Goal: Communication & Community: Answer question/provide support

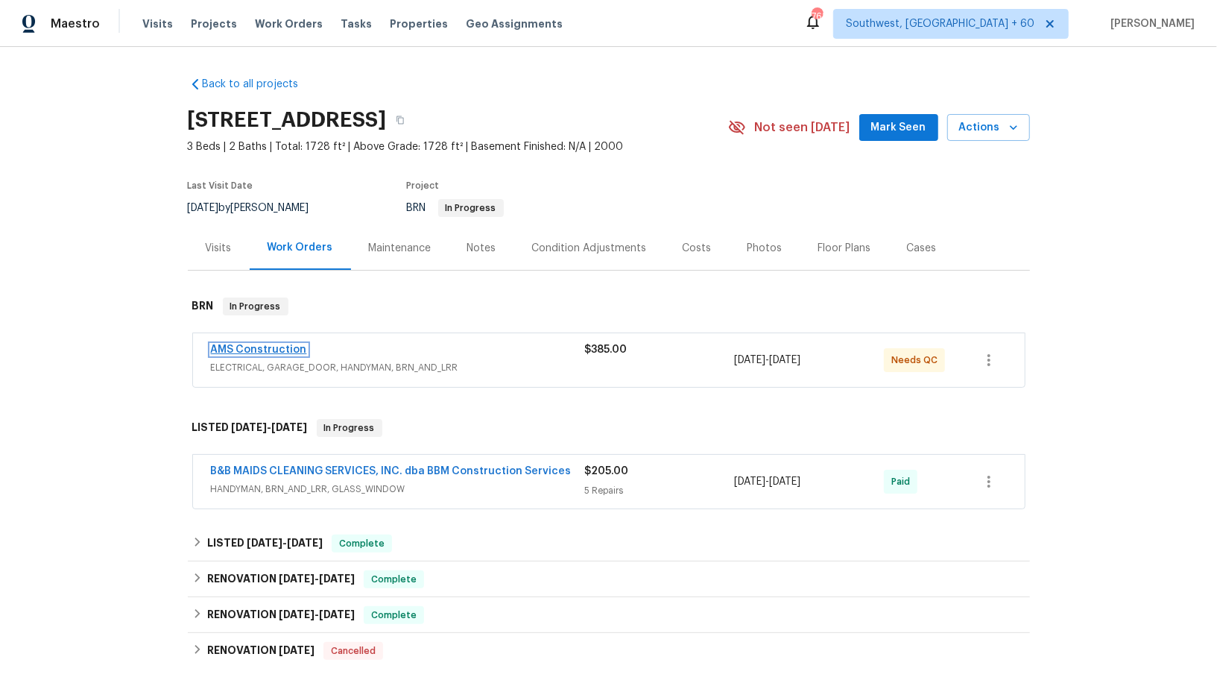
click at [253, 347] on link "AMS Construction" at bounding box center [259, 349] width 96 height 10
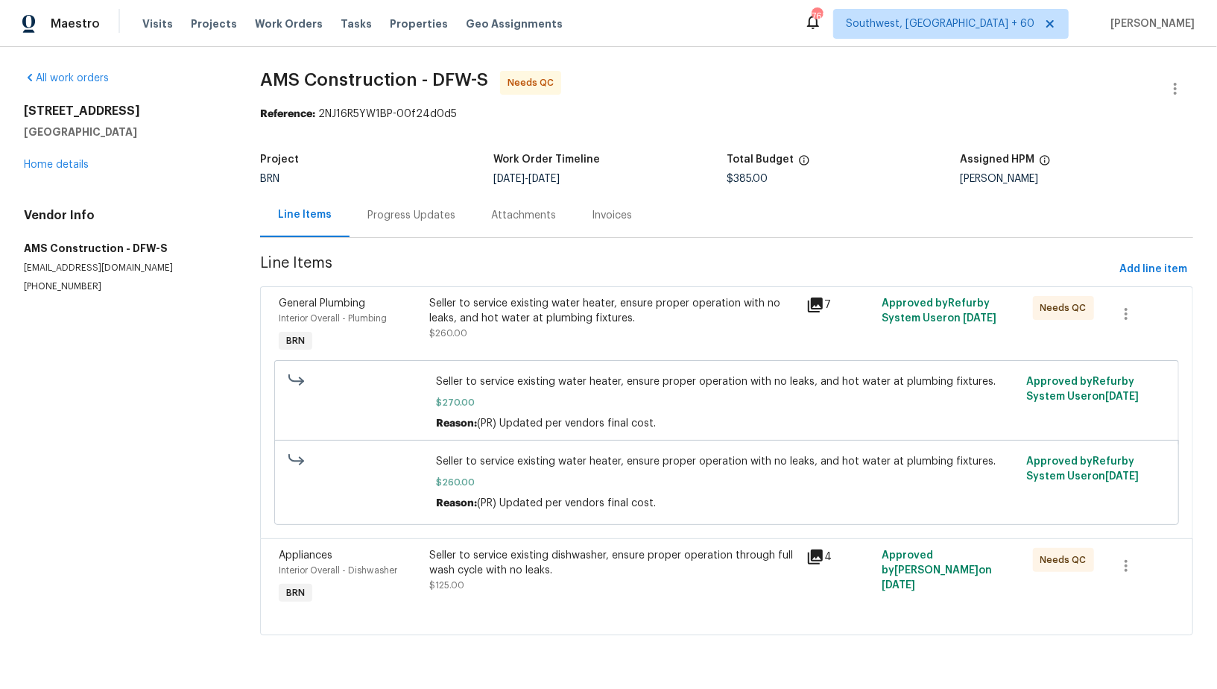
click at [490, 326] on div "Seller to service existing water heater, ensure proper operation with no leaks,…" at bounding box center [613, 318] width 368 height 45
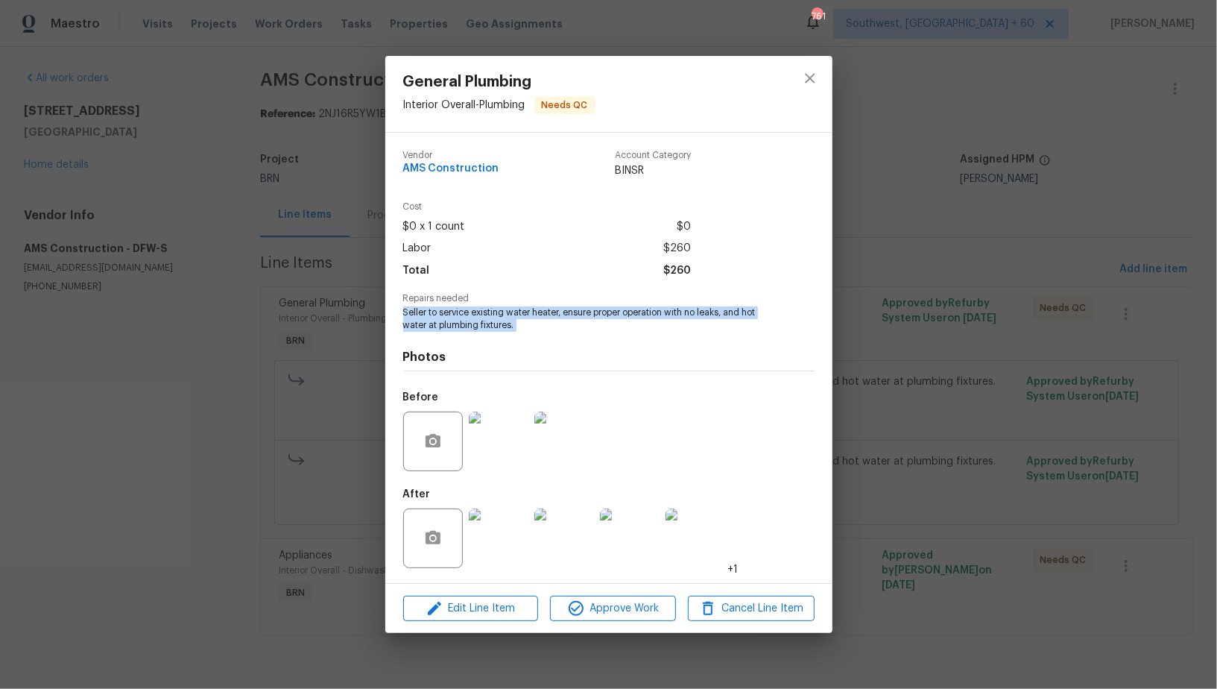
drag, startPoint x: 403, startPoint y: 310, endPoint x: 552, endPoint y: 344, distance: 152.9
click at [552, 344] on div "Vendor AMS Construction Account Category BINSR Cost $0 x 1 count $0 Labor $260 …" at bounding box center [608, 358] width 411 height 438
copy span "Seller to service existing water heater, ensure proper operation with no leaks,…"
click at [358, 379] on div "General Plumbing Interior Overall - Plumbing Needs QC Vendor AMS Construction A…" at bounding box center [608, 344] width 1217 height 689
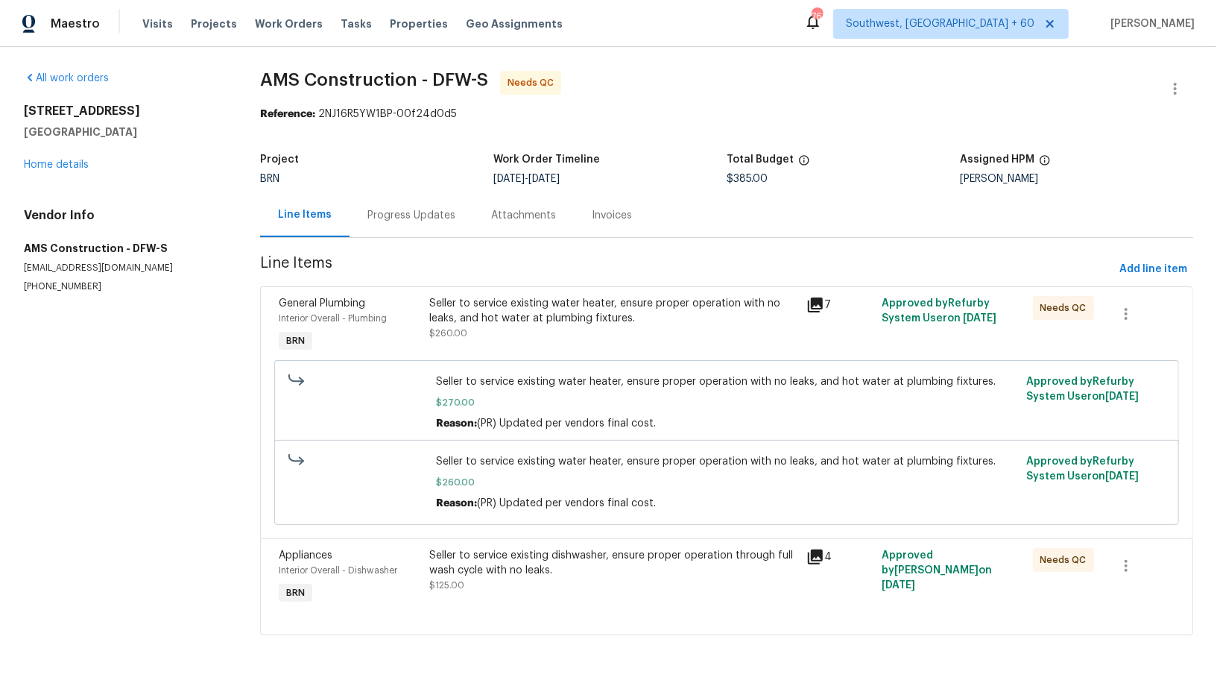
click at [466, 320] on div "Seller to service existing water heater, ensure proper operation with no leaks,…" at bounding box center [613, 311] width 368 height 30
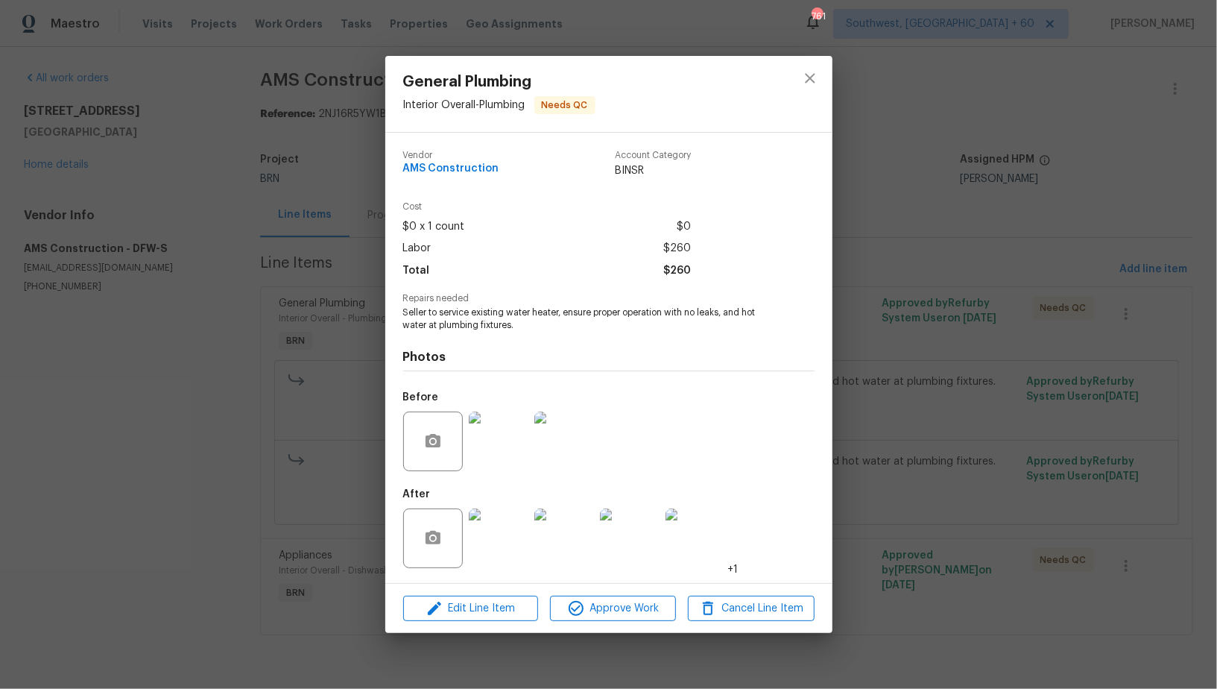
click at [505, 441] on img at bounding box center [499, 441] width 60 height 60
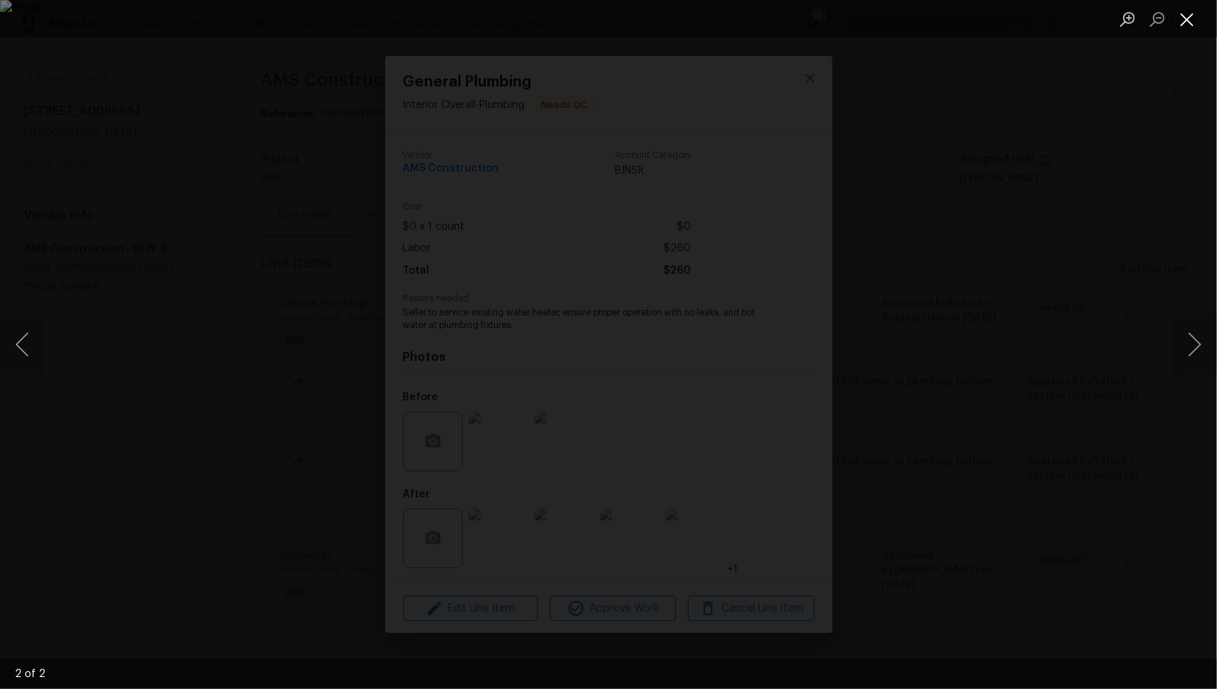
click at [1187, 10] on button "Close lightbox" at bounding box center [1187, 19] width 30 height 26
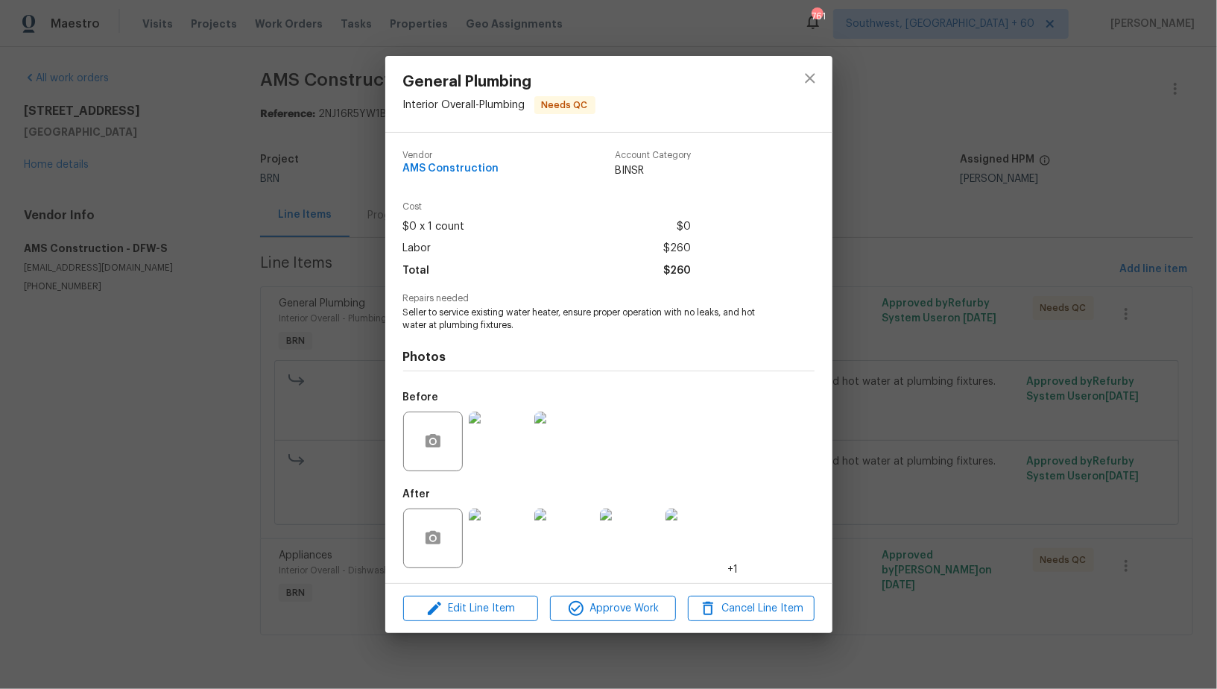
click at [503, 545] on img at bounding box center [499, 538] width 60 height 60
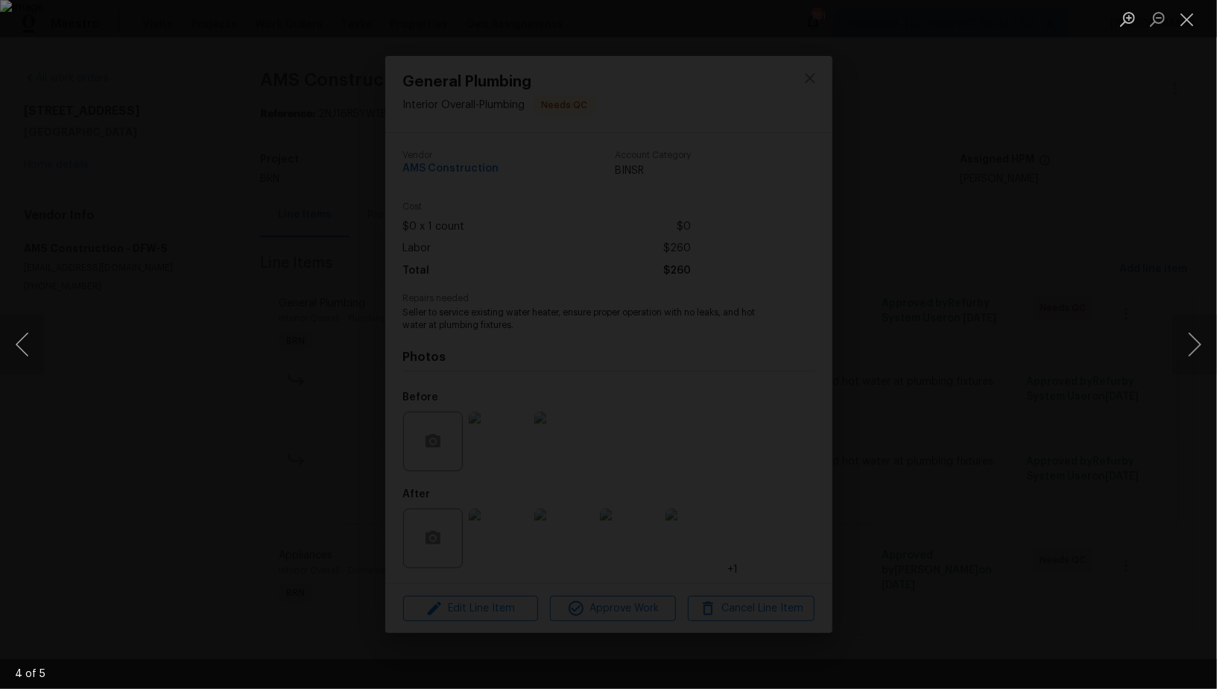
click at [358, 203] on div "Lightbox" at bounding box center [608, 344] width 1217 height 689
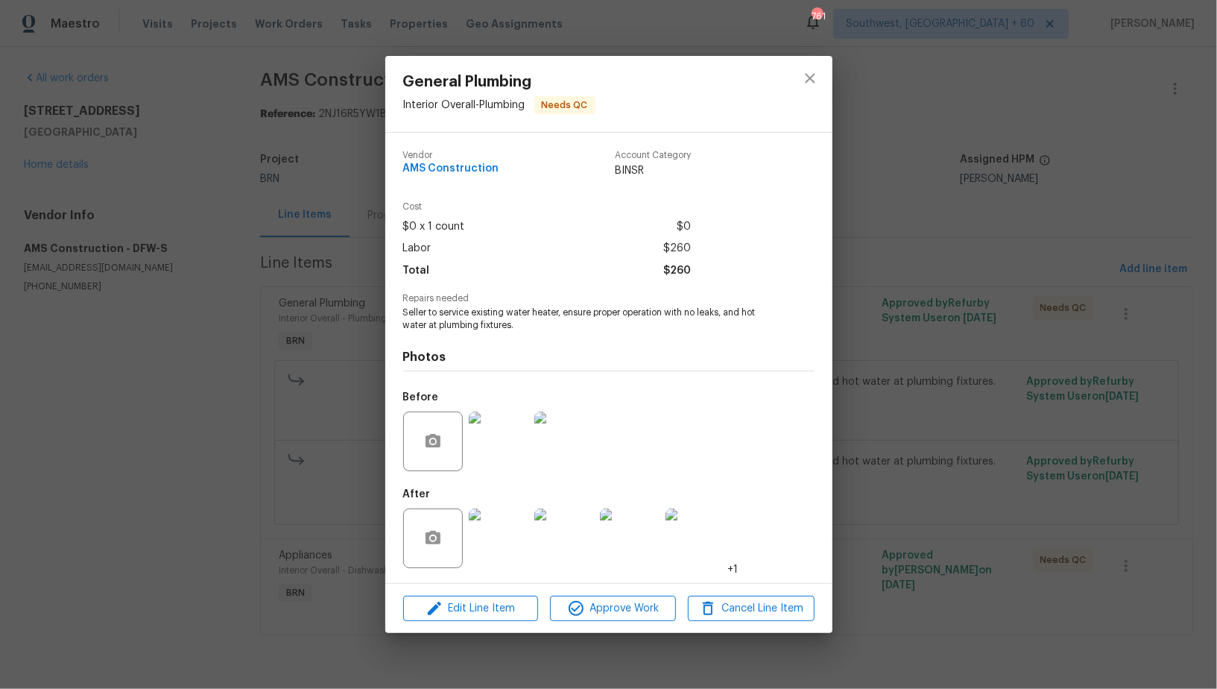
click at [358, 203] on div "General Plumbing Interior Overall - Plumbing Needs QC Vendor AMS Construction A…" at bounding box center [608, 344] width 1217 height 689
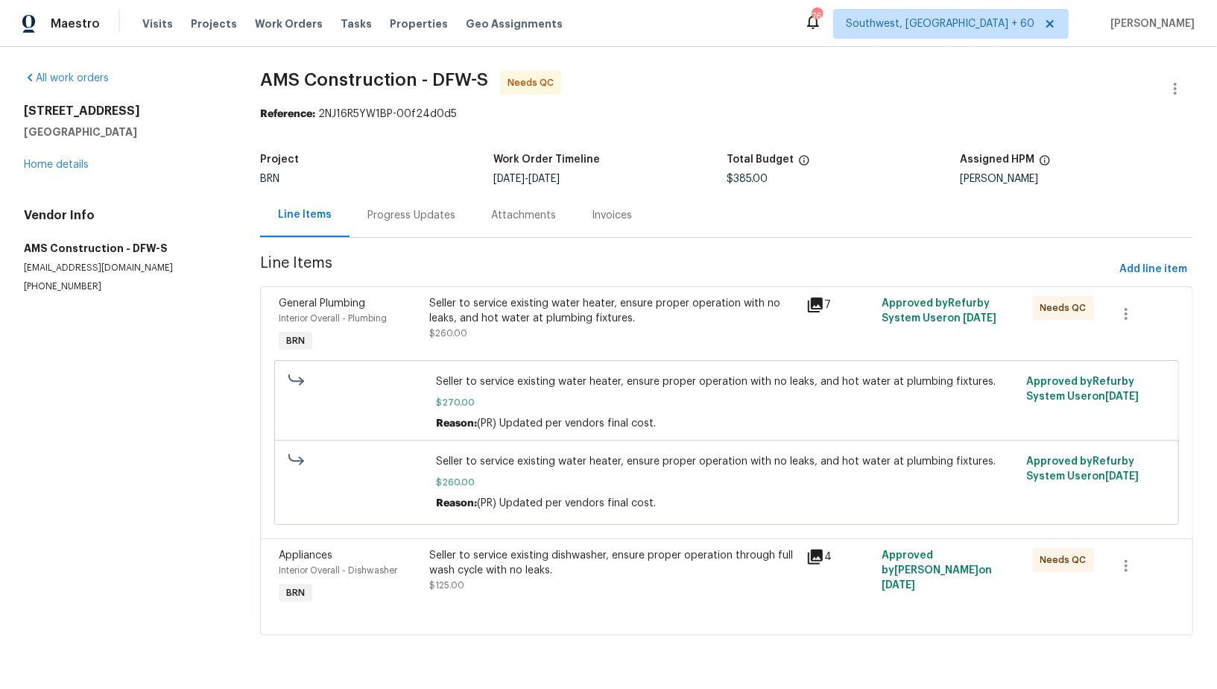
click at [477, 584] on div "Seller to service existing dishwasher, ensure proper operation through full was…" at bounding box center [613, 570] width 368 height 45
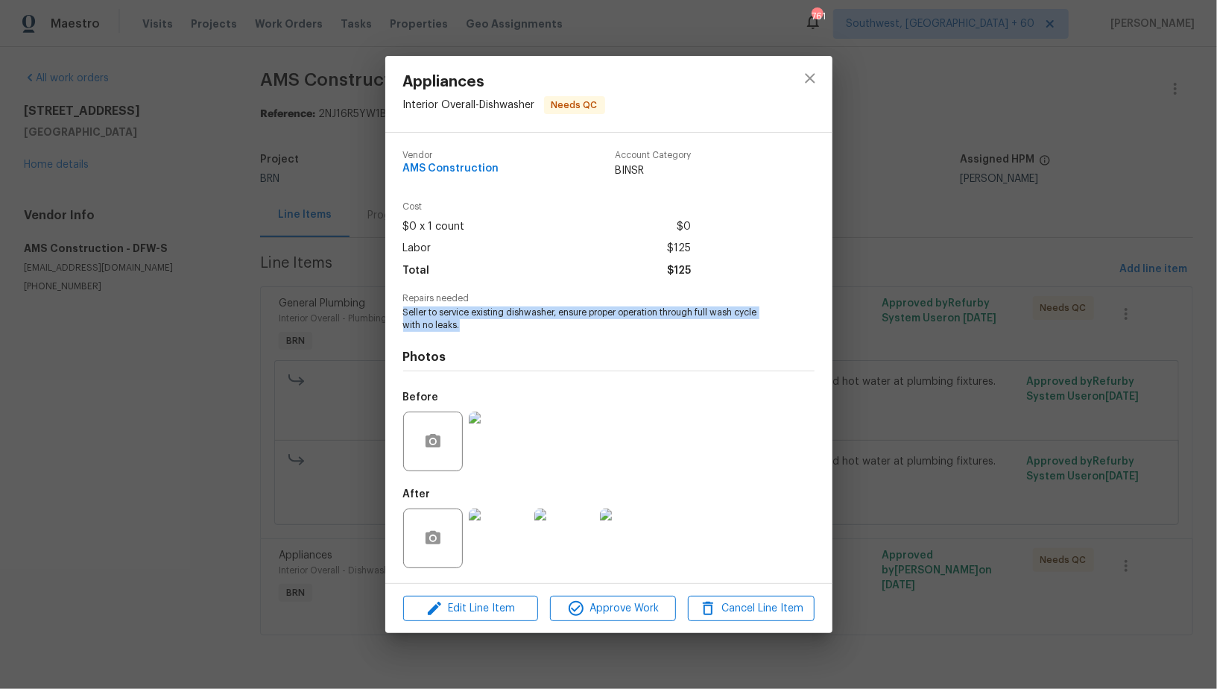
drag, startPoint x: 387, startPoint y: 309, endPoint x: 464, endPoint y: 332, distance: 79.9
click at [464, 332] on div "Vendor AMS Construction Account Category BINSR Cost $0 x 1 count $0 Labor $125 …" at bounding box center [608, 358] width 447 height 450
copy span "Seller to service existing dishwasher, ensure proper operation through full was…"
click at [505, 431] on img at bounding box center [499, 441] width 60 height 60
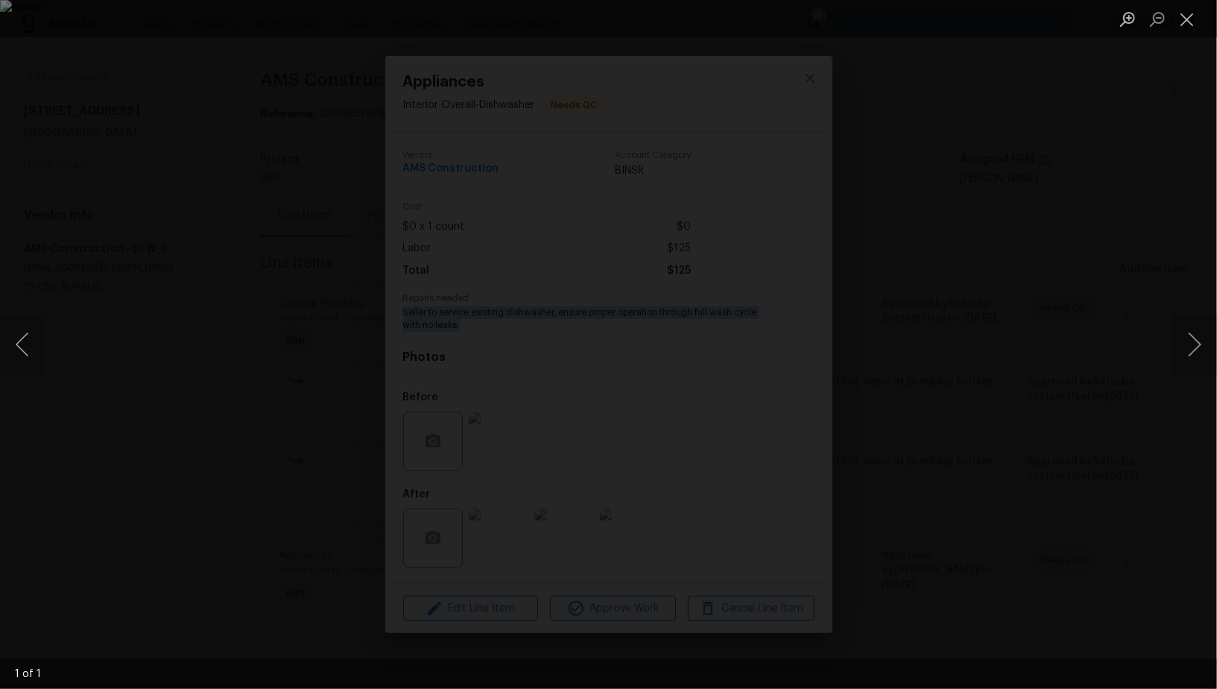
click at [177, 274] on div "Lightbox" at bounding box center [608, 344] width 1217 height 689
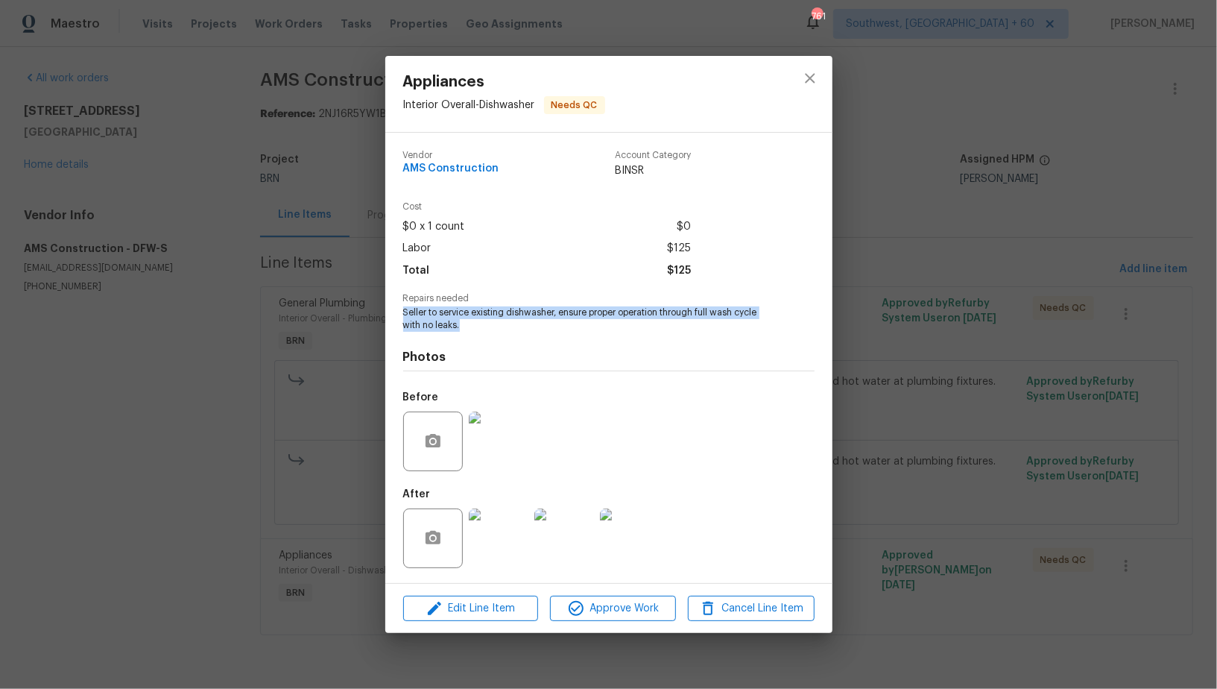
click at [177, 274] on div "Appliances Interior Overall - Dishwasher Needs QC Vendor AMS Construction Accou…" at bounding box center [608, 344] width 1217 height 689
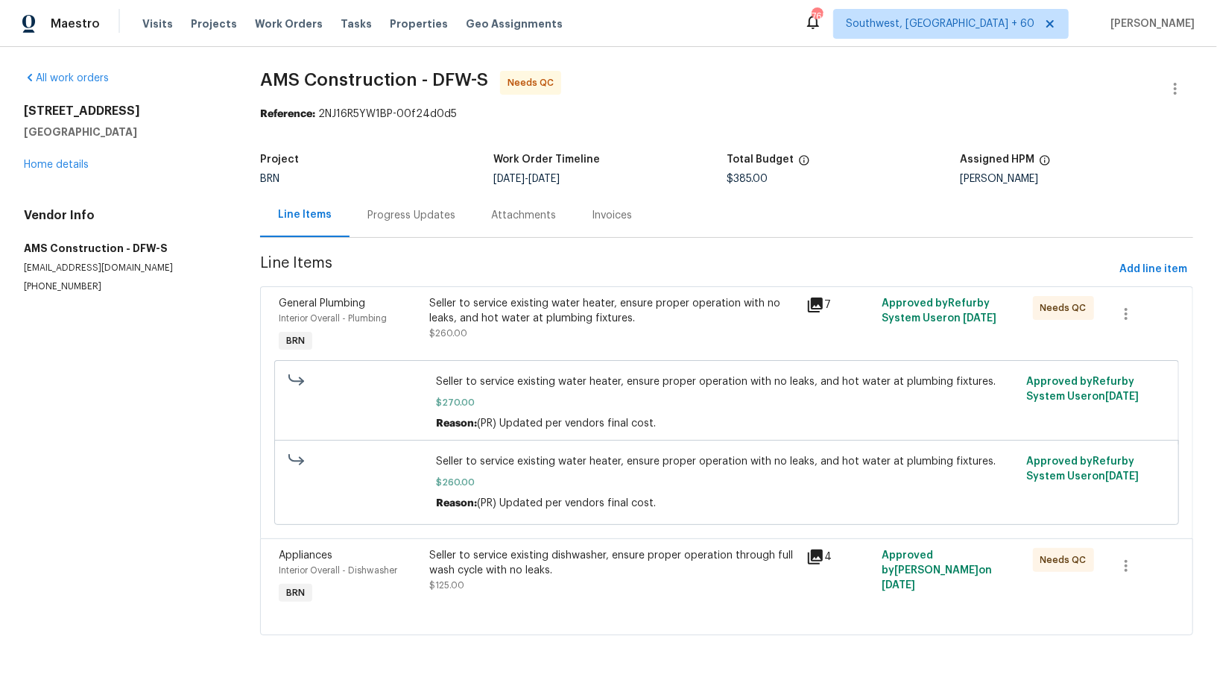
click at [446, 564] on div "Seller to service existing dishwasher, ensure proper operation through full was…" at bounding box center [613, 563] width 368 height 30
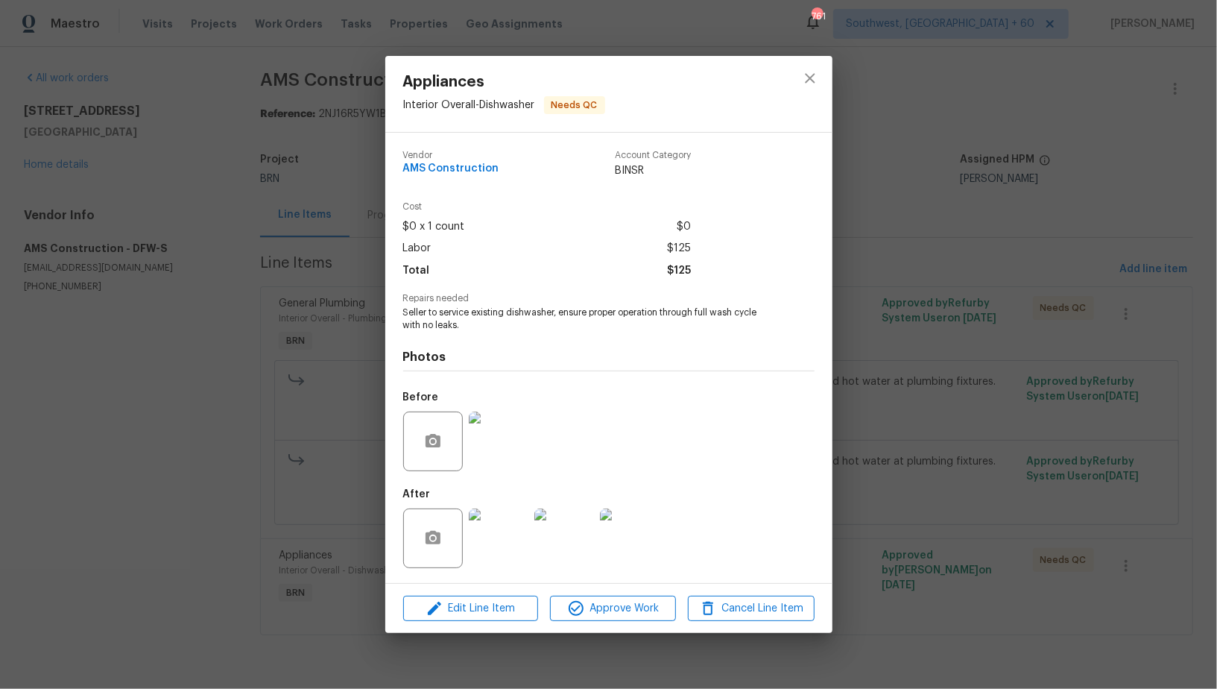
click at [490, 440] on img at bounding box center [499, 441] width 60 height 60
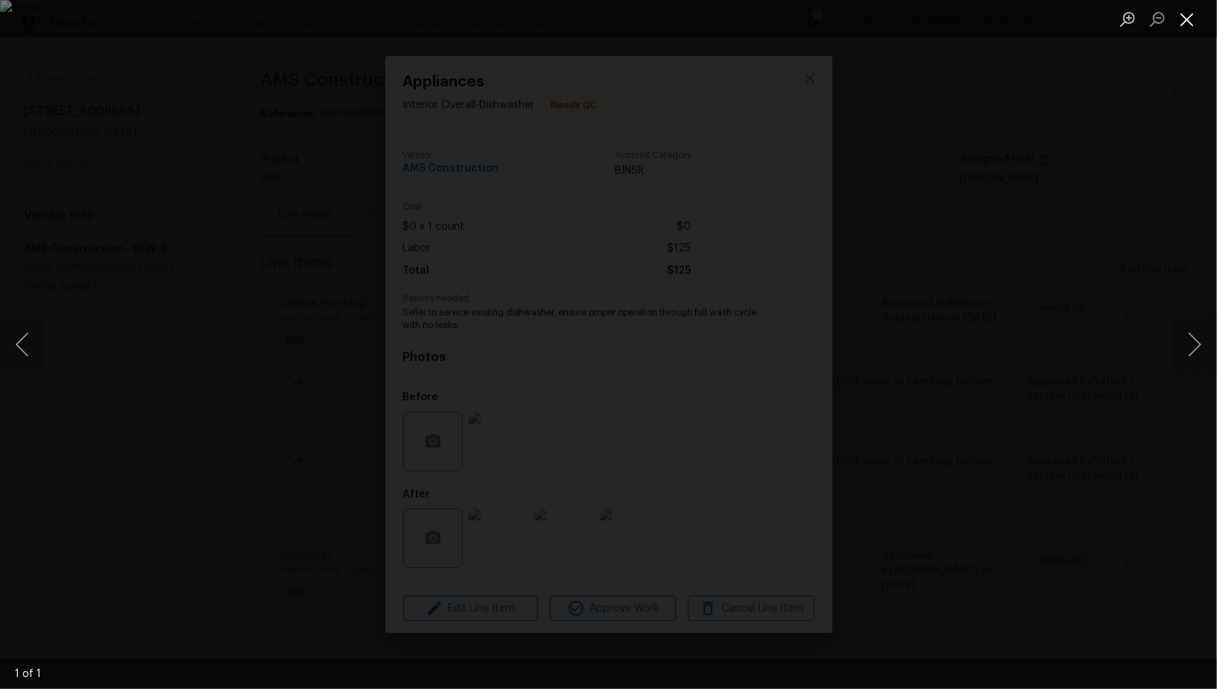
click at [1179, 20] on button "Close lightbox" at bounding box center [1187, 19] width 30 height 26
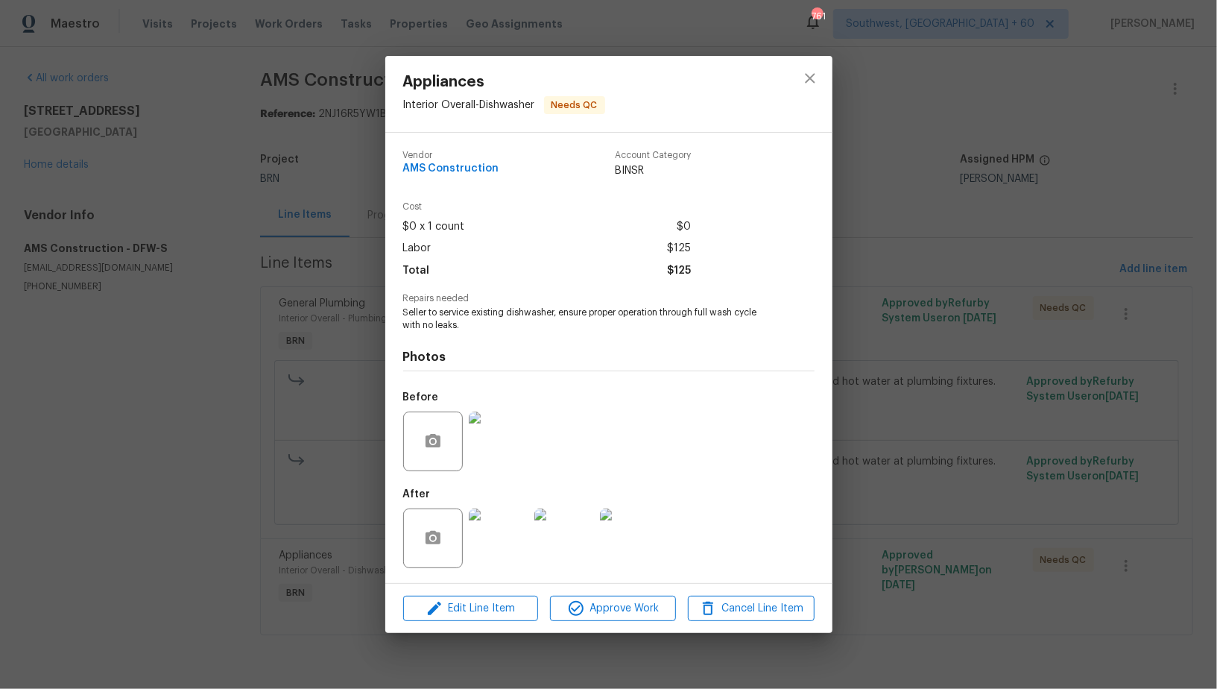
click at [489, 533] on img at bounding box center [499, 538] width 60 height 60
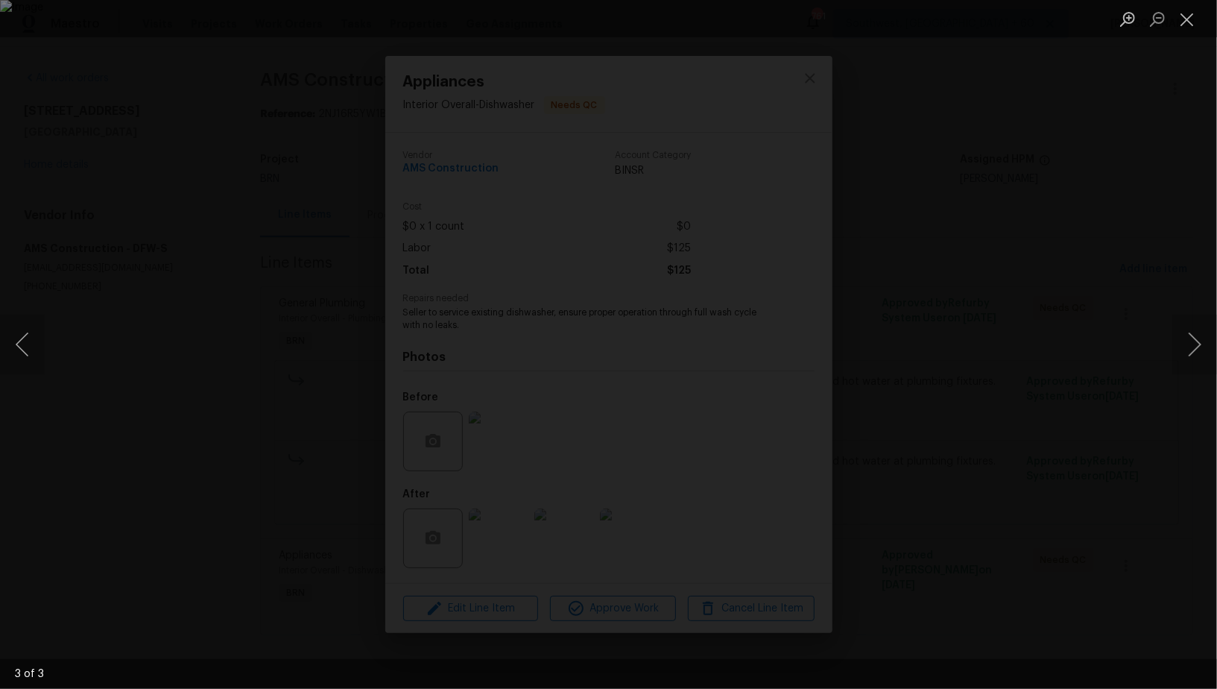
click at [271, 183] on div "Lightbox" at bounding box center [608, 344] width 1217 height 689
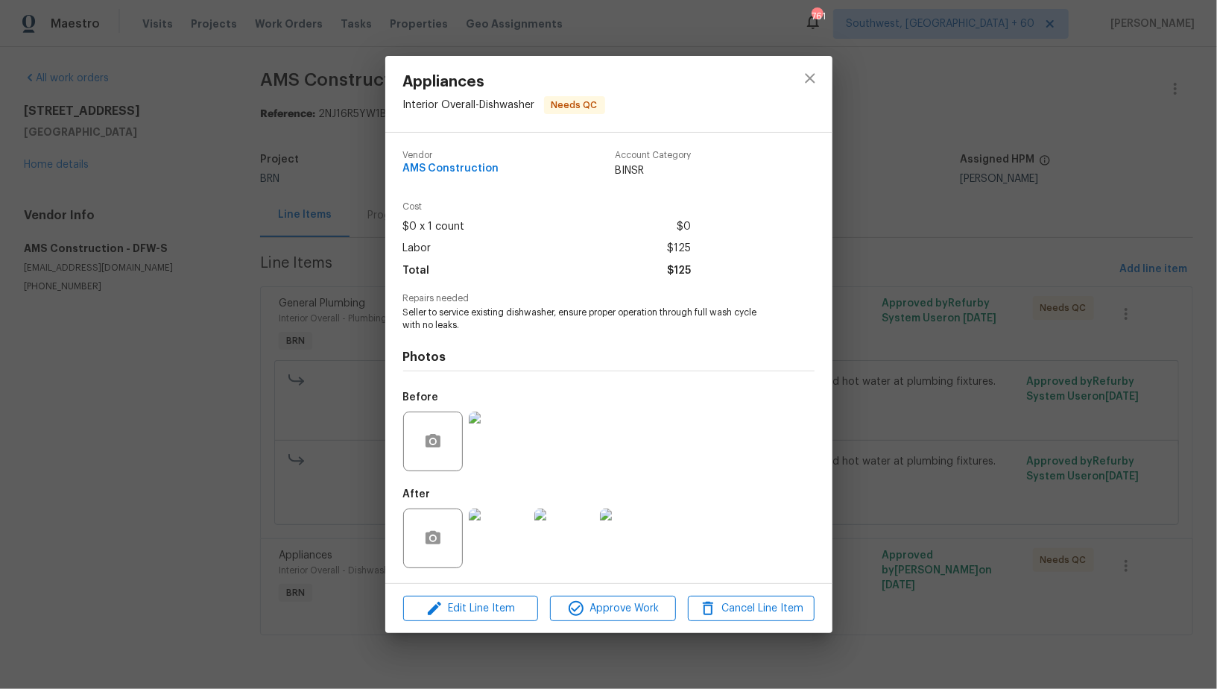
click at [271, 183] on div "Appliances Interior Overall - Dishwasher Needs QC Vendor AMS Construction Accou…" at bounding box center [608, 344] width 1217 height 689
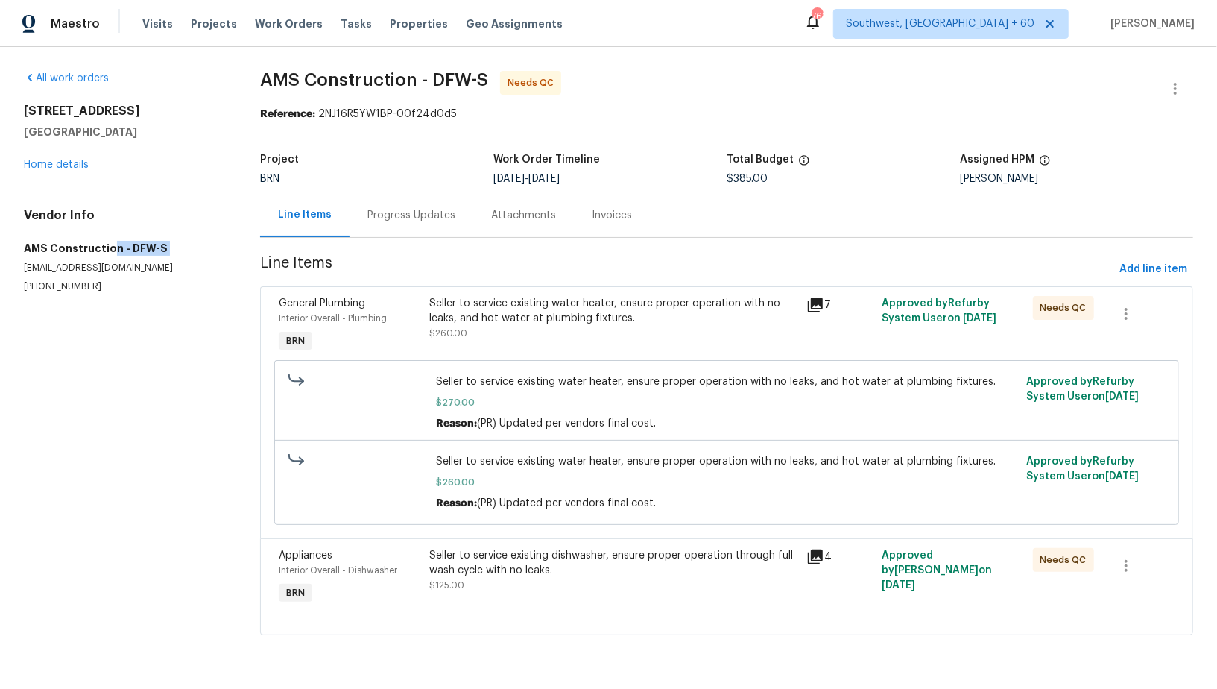
drag, startPoint x: 7, startPoint y: 257, endPoint x: 112, endPoint y: 243, distance: 105.3
click at [112, 243] on div "All work orders 4925 Prestwick Dr Fort Worth, TX 76135 Home details Vendor Info…" at bounding box center [608, 362] width 1217 height 630
drag, startPoint x: 25, startPoint y: 250, endPoint x: 115, endPoint y: 248, distance: 89.5
click at [116, 248] on h5 "AMS Construction - DFW-S" at bounding box center [124, 248] width 200 height 15
copy h5 "AMS Construction"
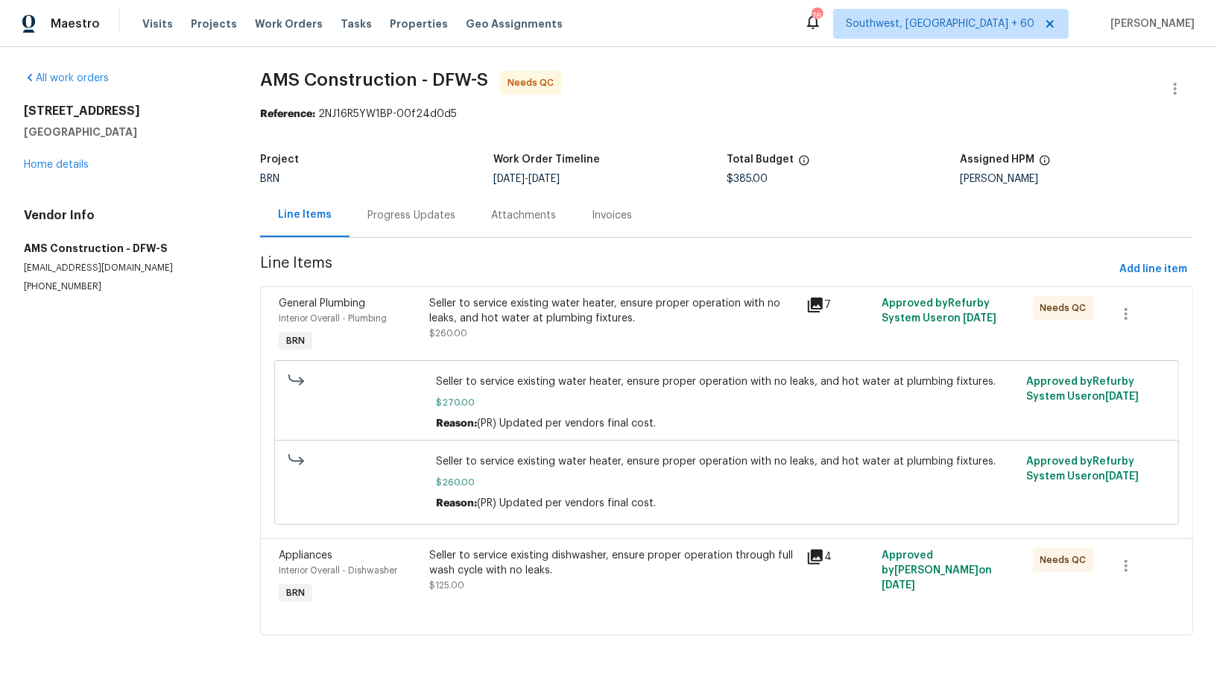
click at [391, 216] on div "Progress Updates" at bounding box center [411, 215] width 88 height 15
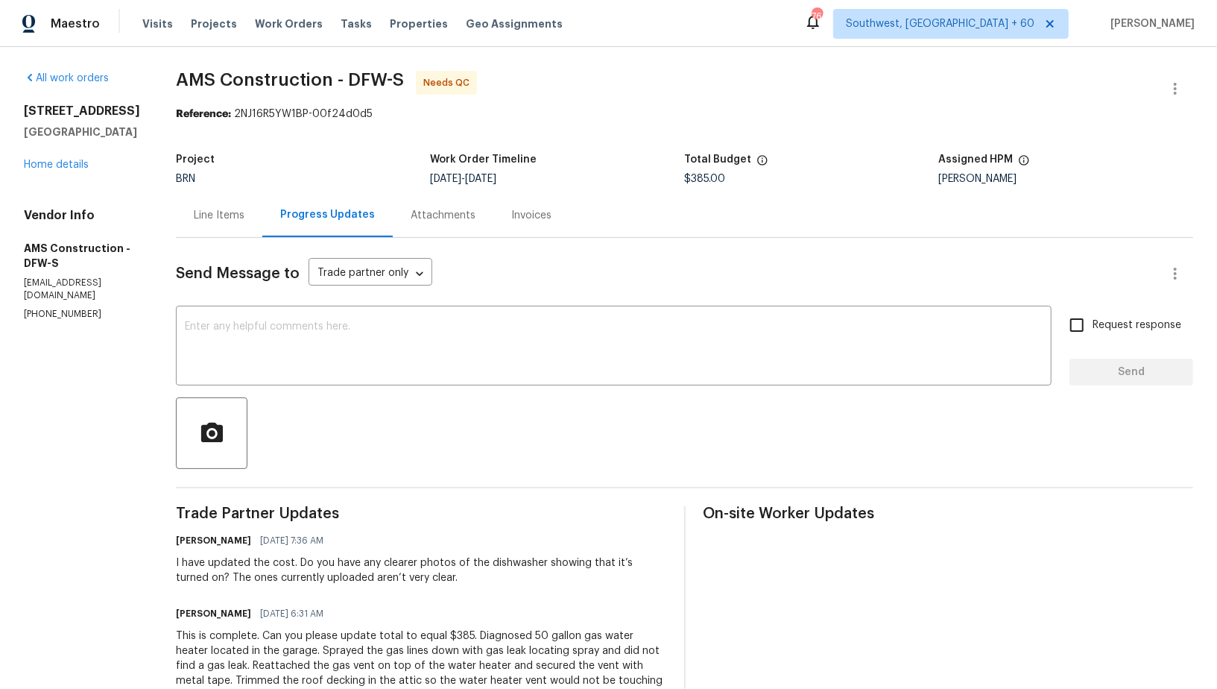
drag, startPoint x: 0, startPoint y: 250, endPoint x: 13, endPoint y: 252, distance: 13.5
click at [13, 252] on div "All work orders 4925 Prestwick Dr Fort Worth, TX 76135 Home details Vendor Info…" at bounding box center [608, 644] width 1217 height 1194
drag, startPoint x: 16, startPoint y: 279, endPoint x: 131, endPoint y: 275, distance: 114.8
click at [131, 275] on div "All work orders 4925 Prestwick Dr Fort Worth, TX 76135 Home details Vendor Info…" at bounding box center [608, 644] width 1217 height 1194
copy h5 "AMS Construction"
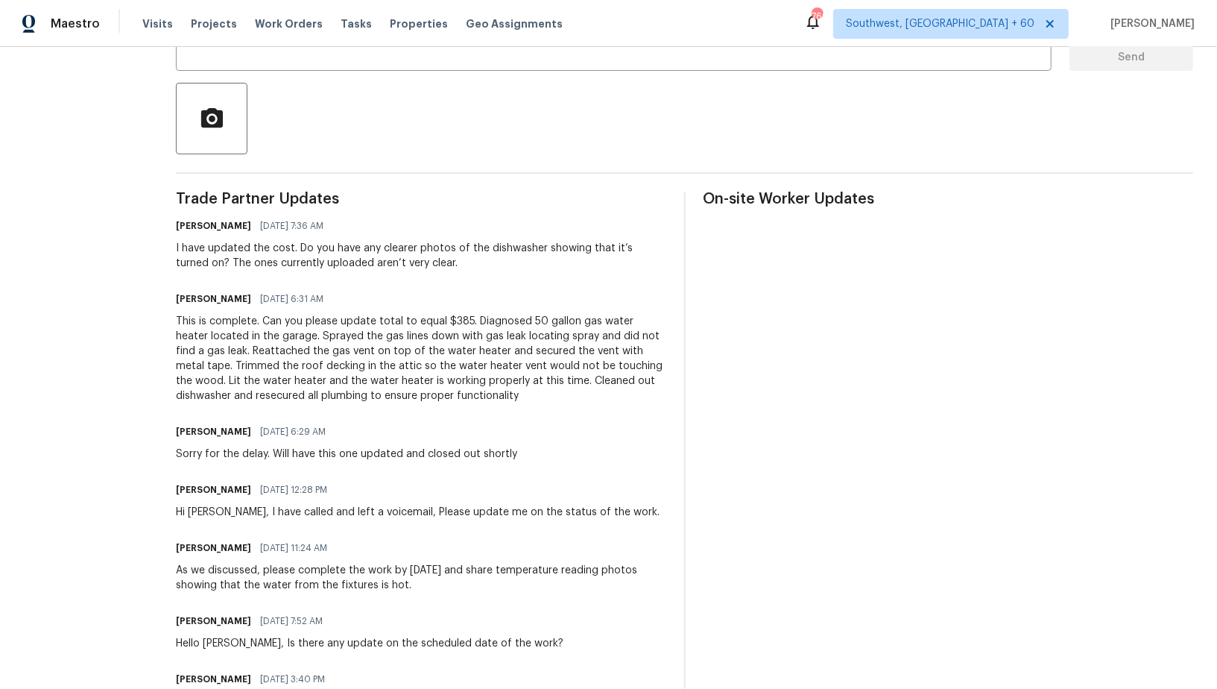
scroll to position [318, 0]
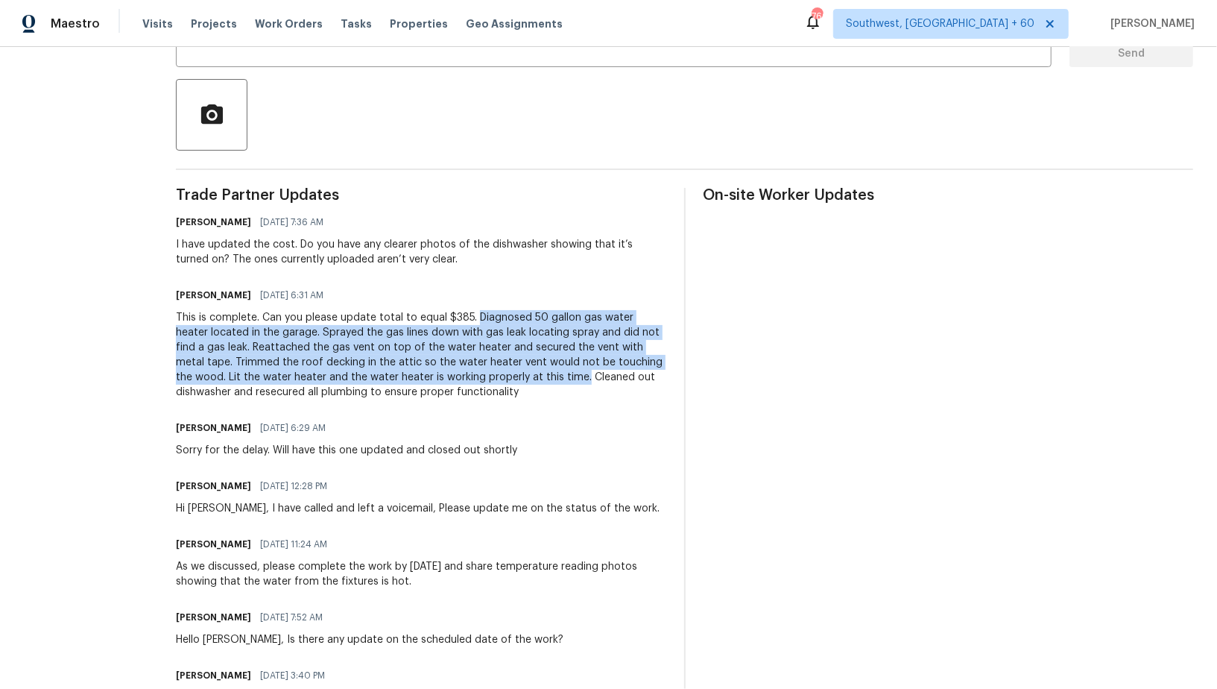
drag, startPoint x: 455, startPoint y: 317, endPoint x: 499, endPoint y: 376, distance: 74.1
click at [499, 376] on div "This is complete. Can you please update total to equal $385. Diagnosed 50 gallo…" at bounding box center [421, 354] width 490 height 89
copy div "Diagnosed 50 gallon gas water heater located in the garage. Sprayed the gas lin…"
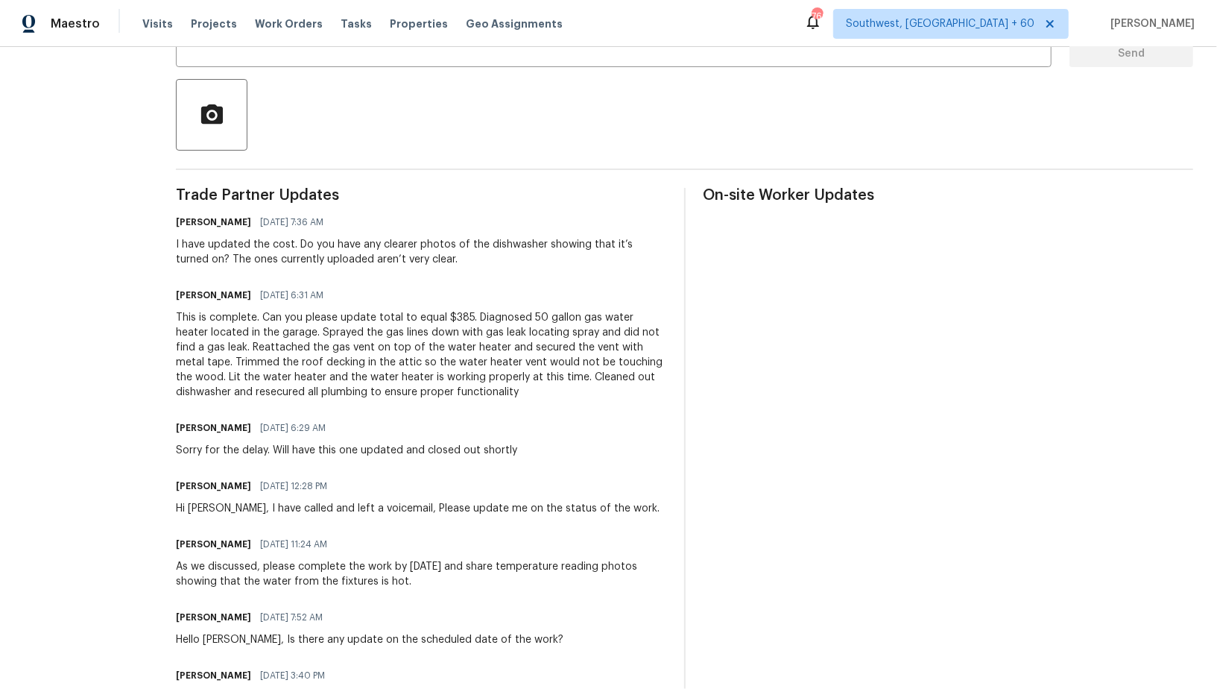
click at [425, 346] on div "This is complete. Can you please update total to equal $385. Diagnosed 50 gallo…" at bounding box center [421, 354] width 490 height 89
drag, startPoint x: 501, startPoint y: 376, endPoint x: 554, endPoint y: 400, distance: 58.3
click at [554, 400] on div "Trade Partner Updates Padmapriya R 10/13/2025 7:36 AM I have updated the cost. …" at bounding box center [421, 543] width 490 height 711
copy div "Cleaned out dishwasher and resecured all plumbing to ensure proper functionality"
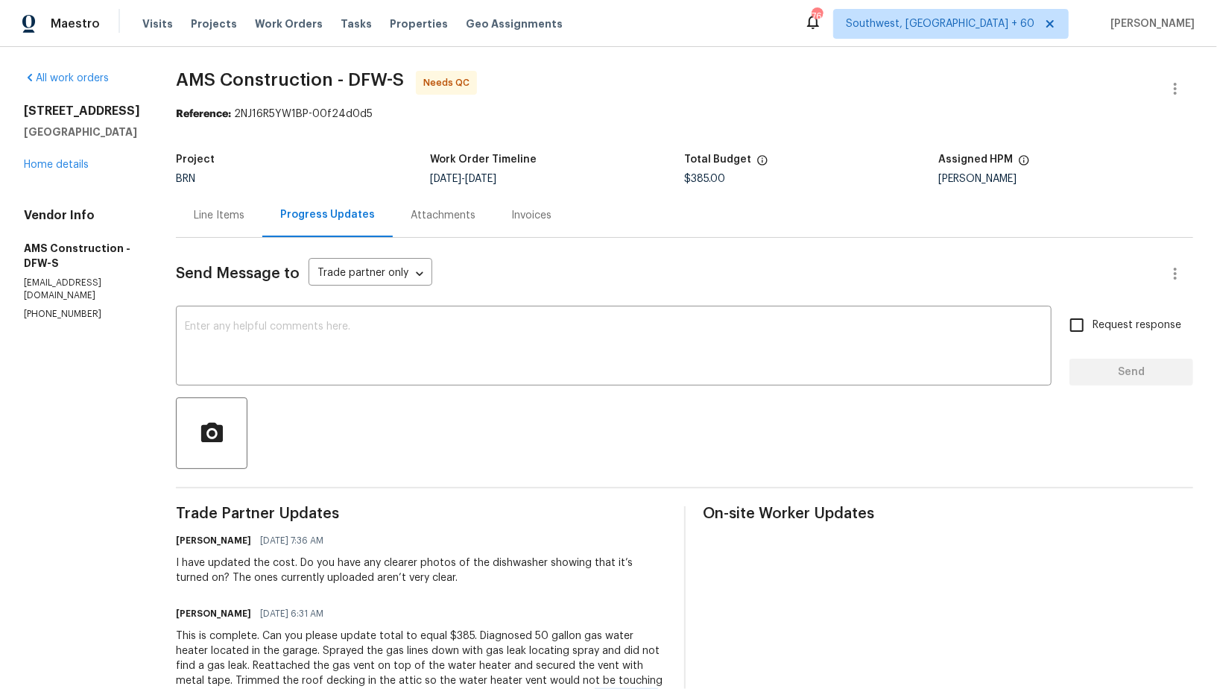
click at [188, 234] on div "Line Items" at bounding box center [219, 215] width 86 height 44
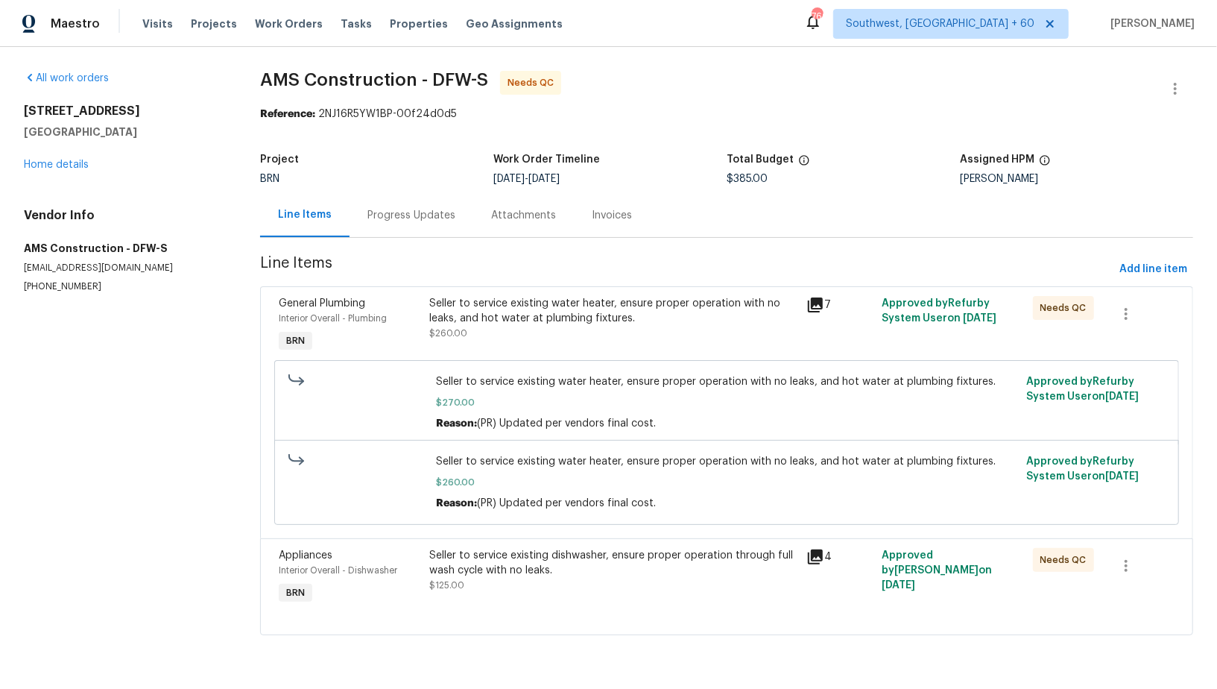
click at [481, 305] on div "Seller to service existing water heater, ensure proper operation with no leaks,…" at bounding box center [613, 311] width 368 height 30
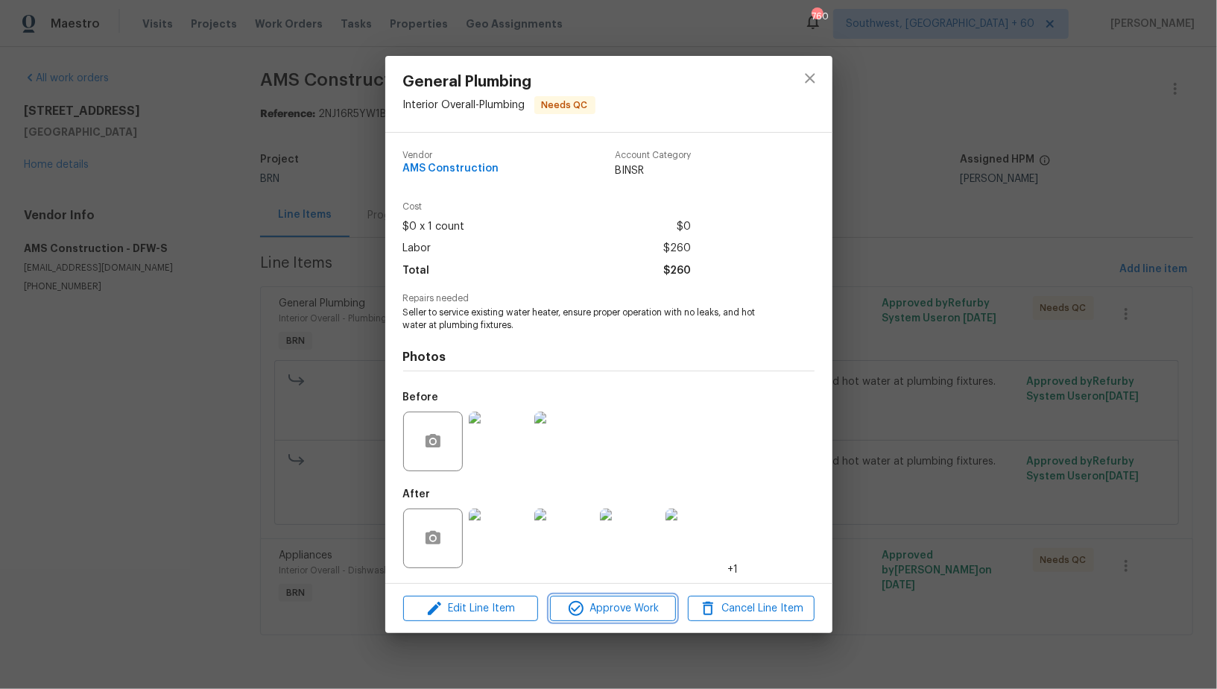
click at [587, 610] on span "Approve Work" at bounding box center [612, 608] width 117 height 19
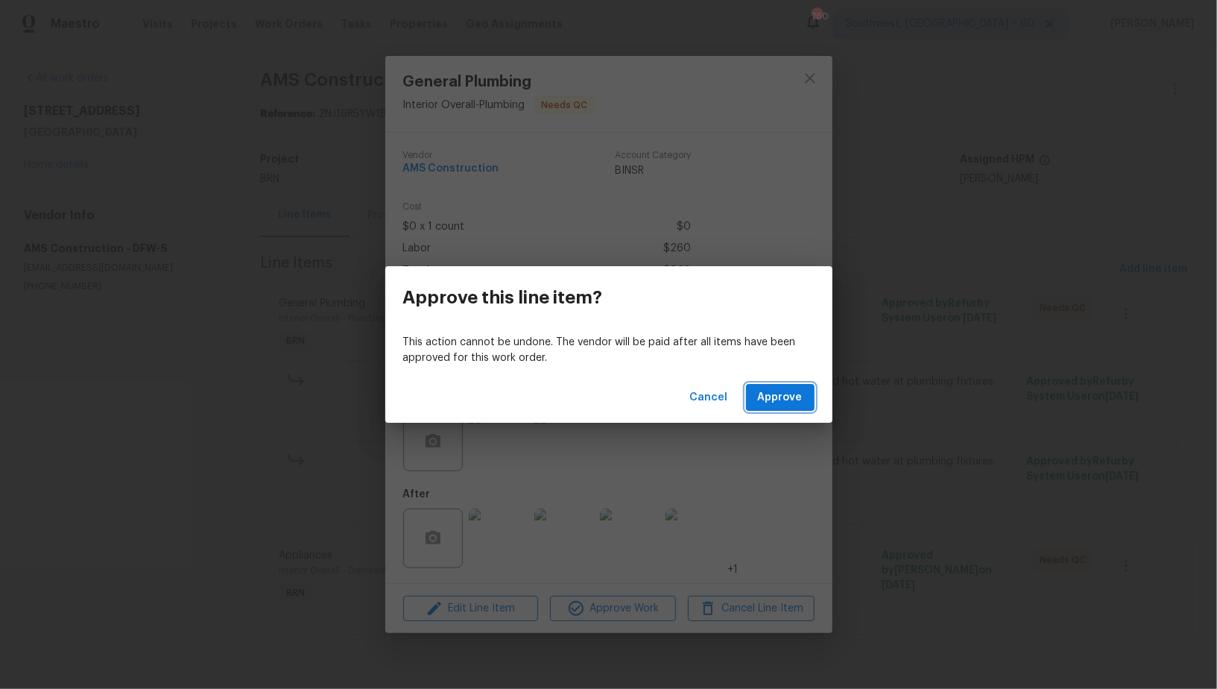
click at [785, 385] on button "Approve" at bounding box center [780, 398] width 69 height 28
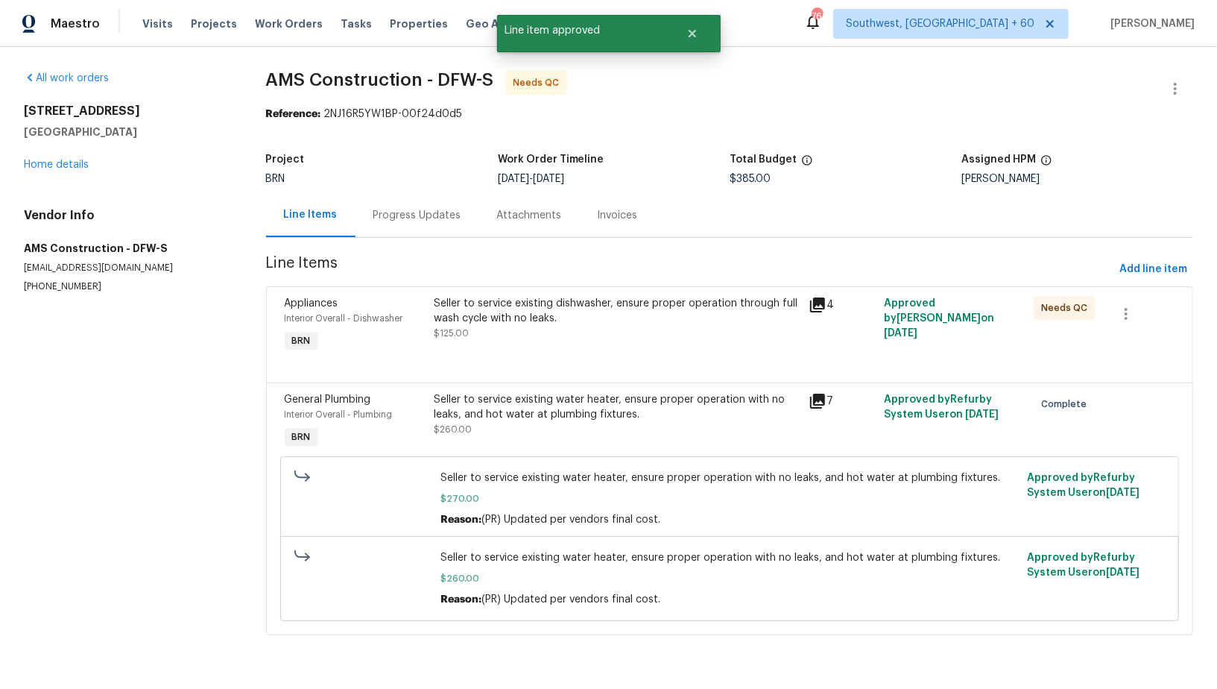
click at [526, 318] on div "Seller to service existing dishwasher, ensure proper operation through full was…" at bounding box center [617, 311] width 366 height 30
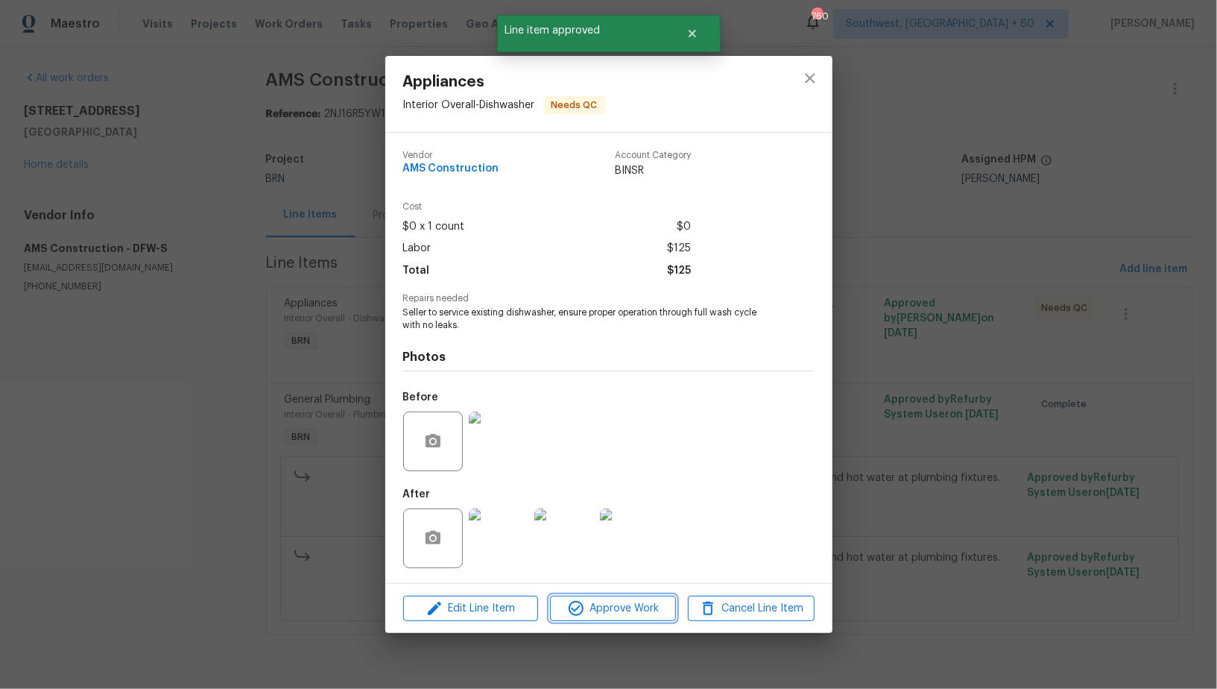
click at [609, 607] on span "Approve Work" at bounding box center [612, 608] width 117 height 19
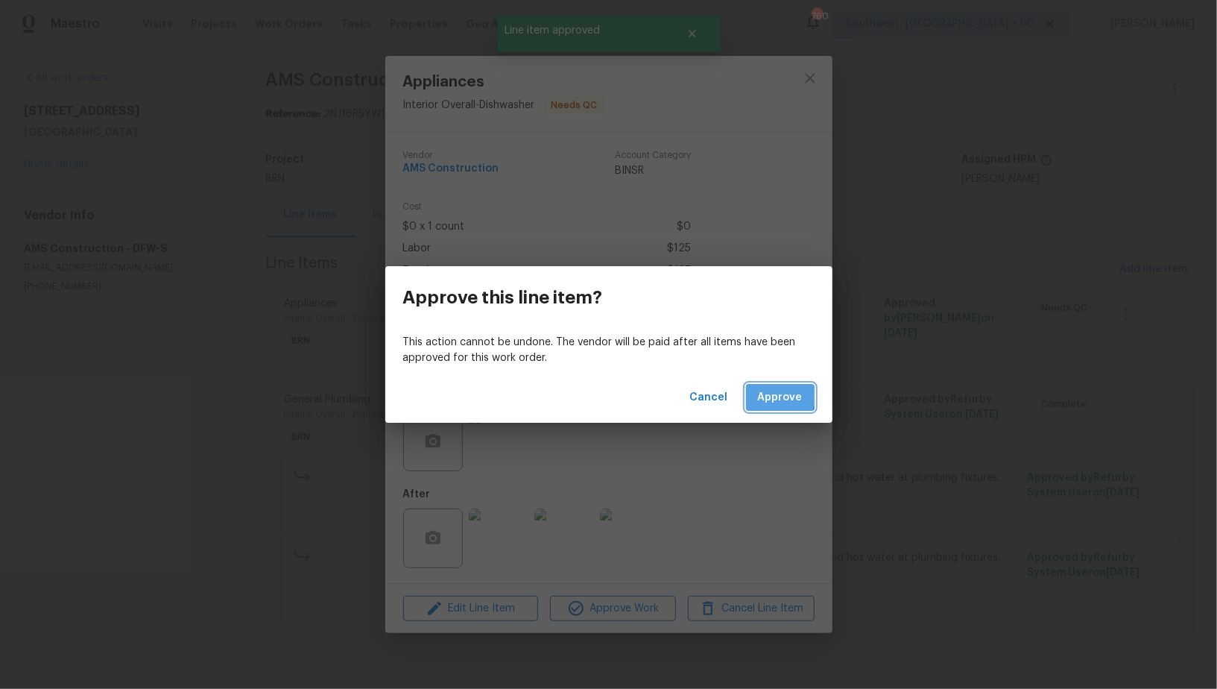
click at [773, 396] on span "Approve" at bounding box center [780, 397] width 45 height 19
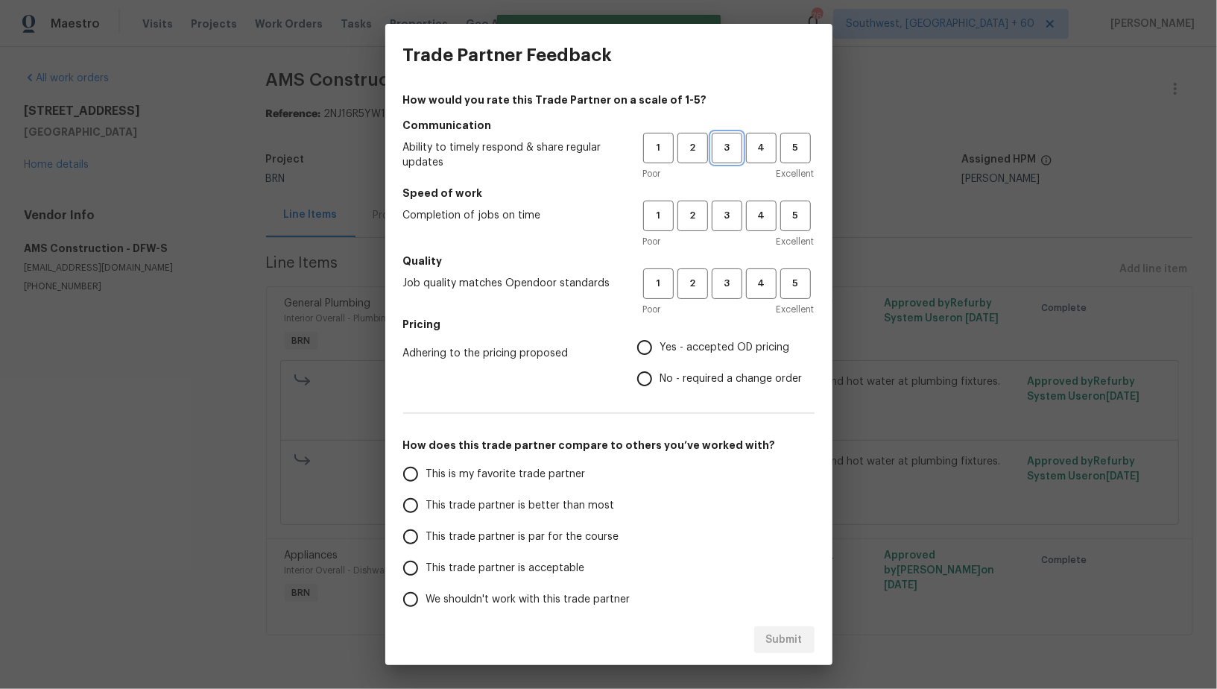
click at [731, 138] on button "3" at bounding box center [727, 148] width 31 height 31
click at [726, 228] on button "3" at bounding box center [727, 215] width 31 height 31
click at [726, 276] on span "3" at bounding box center [727, 283] width 28 height 17
click at [647, 374] on input "No - required a change order" at bounding box center [644, 378] width 31 height 31
radio input "true"
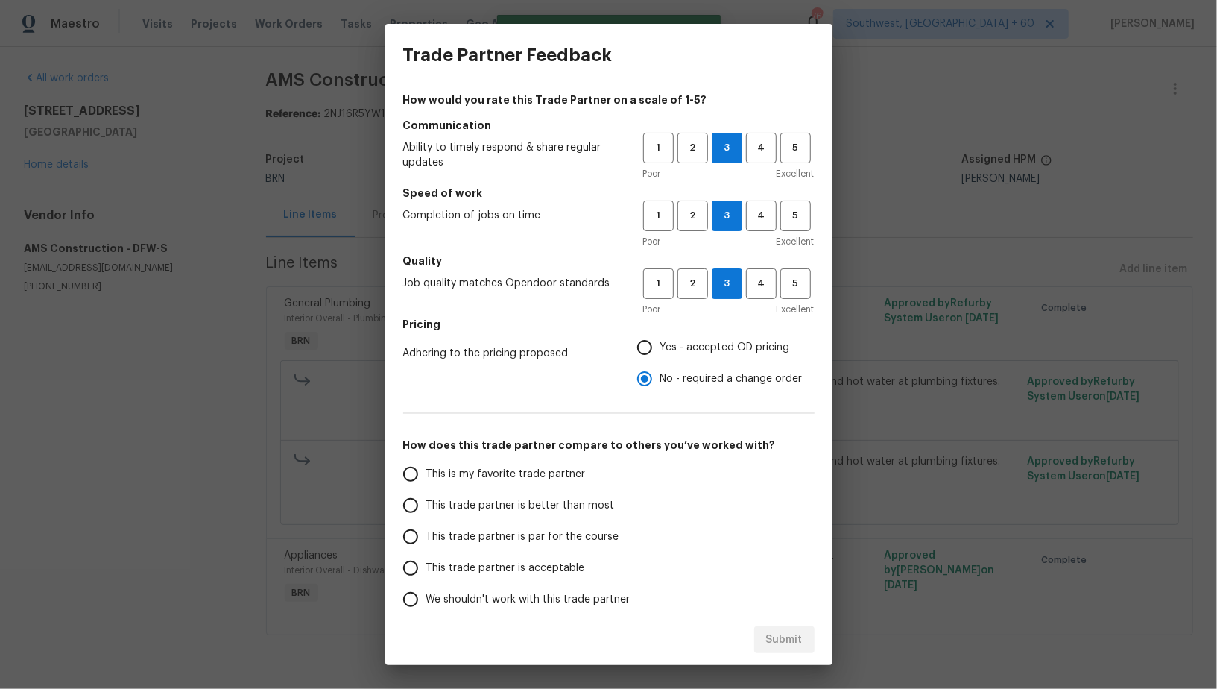
scroll to position [68, 0]
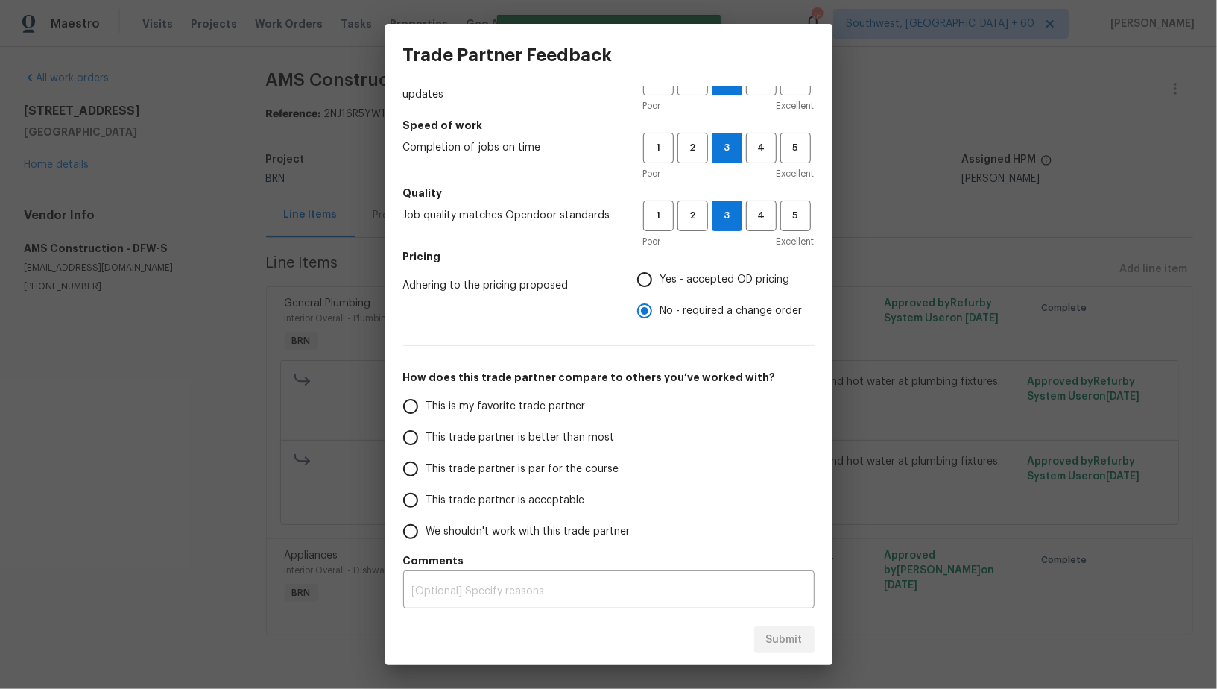
click at [411, 464] on input "This trade partner is par for the course" at bounding box center [410, 468] width 31 height 31
click at [772, 627] on button "Submit" at bounding box center [784, 640] width 60 height 28
radio input "true"
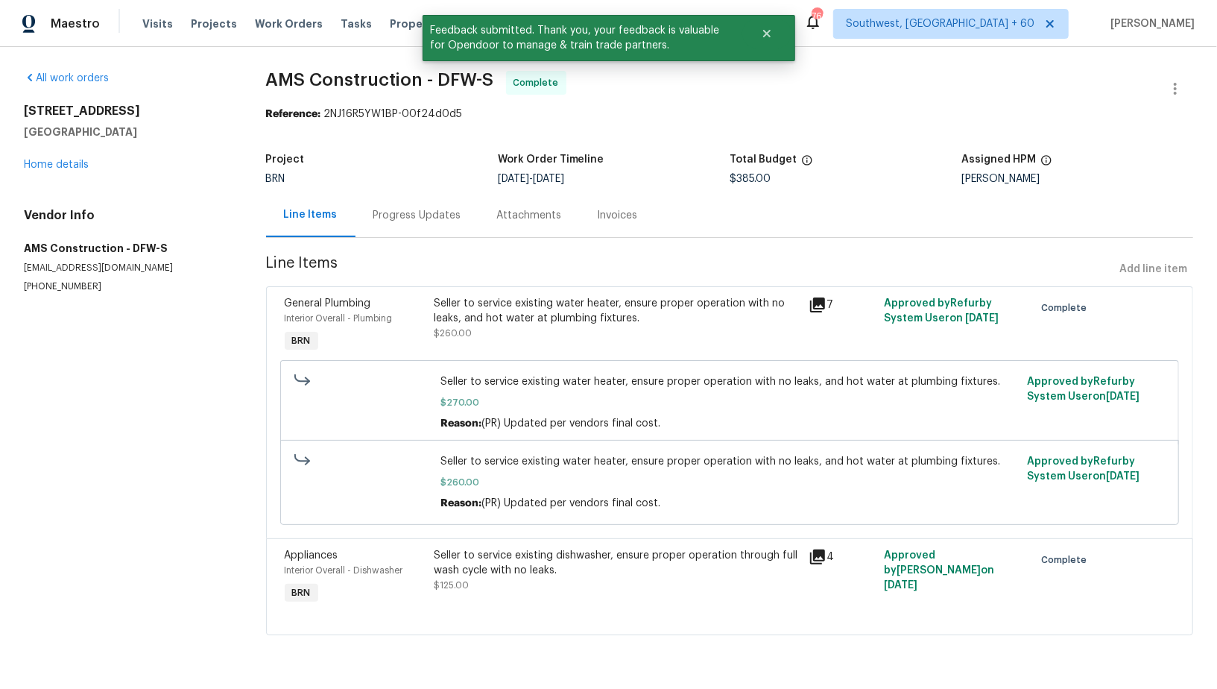
click at [418, 224] on div "Progress Updates" at bounding box center [417, 215] width 124 height 44
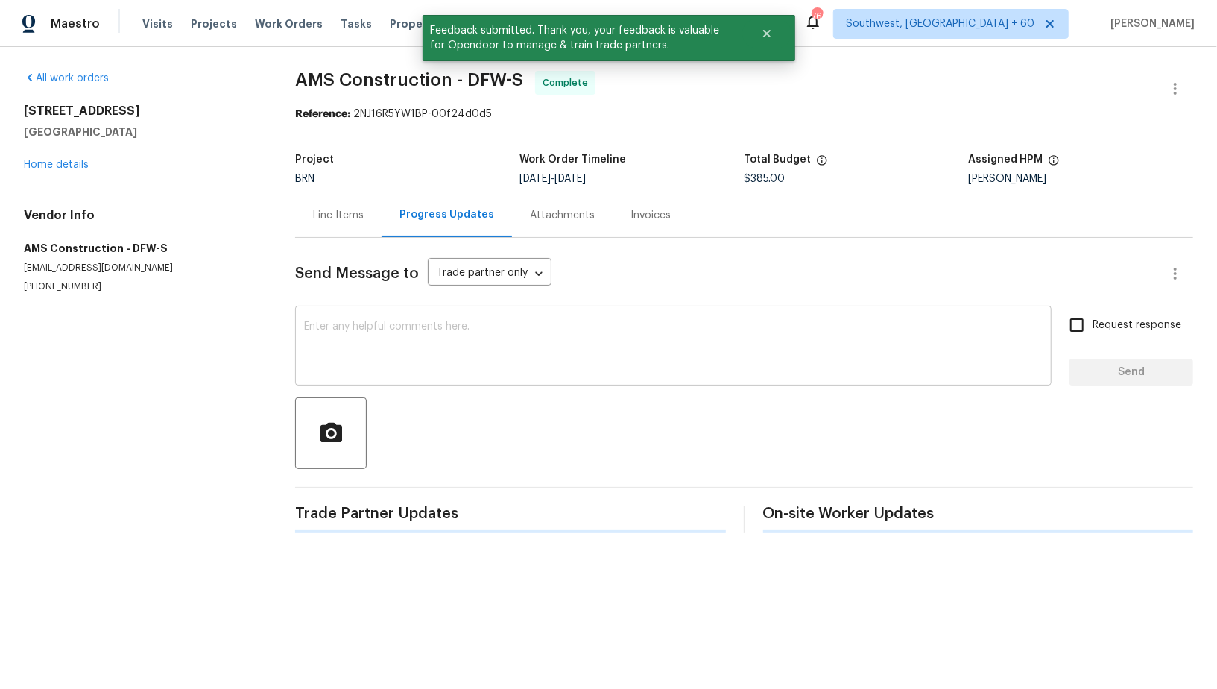
click at [472, 361] on textarea at bounding box center [673, 347] width 739 height 52
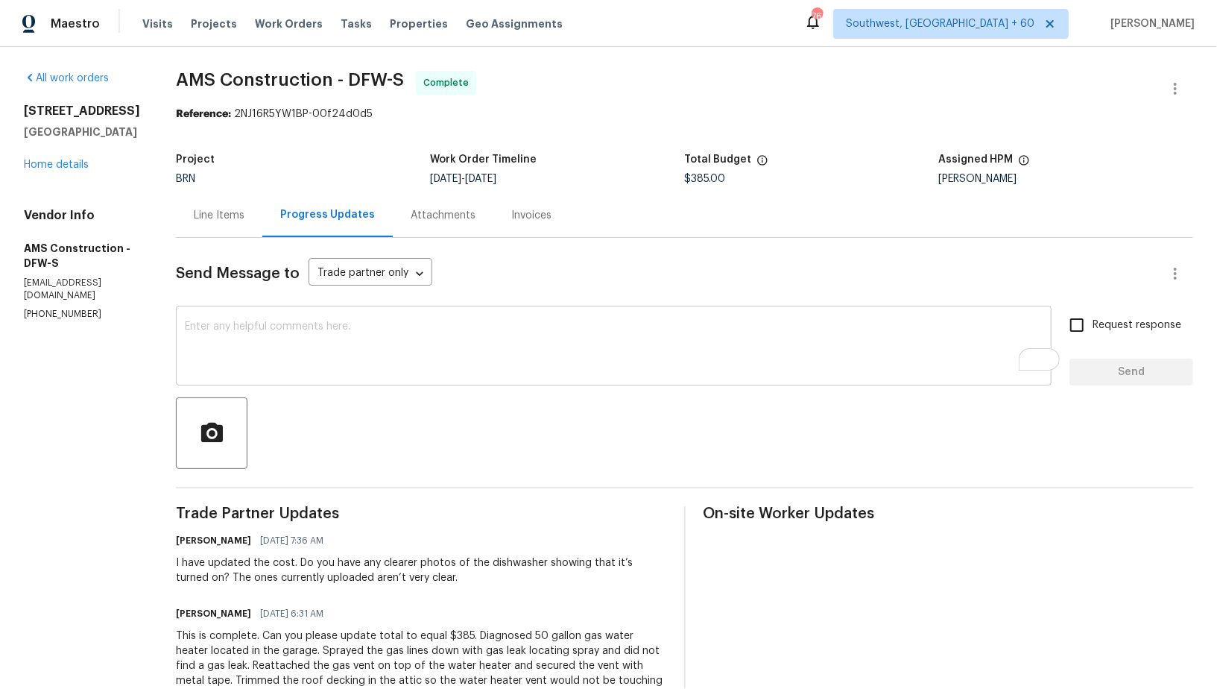
click at [495, 382] on div "x ​" at bounding box center [614, 347] width 876 height 76
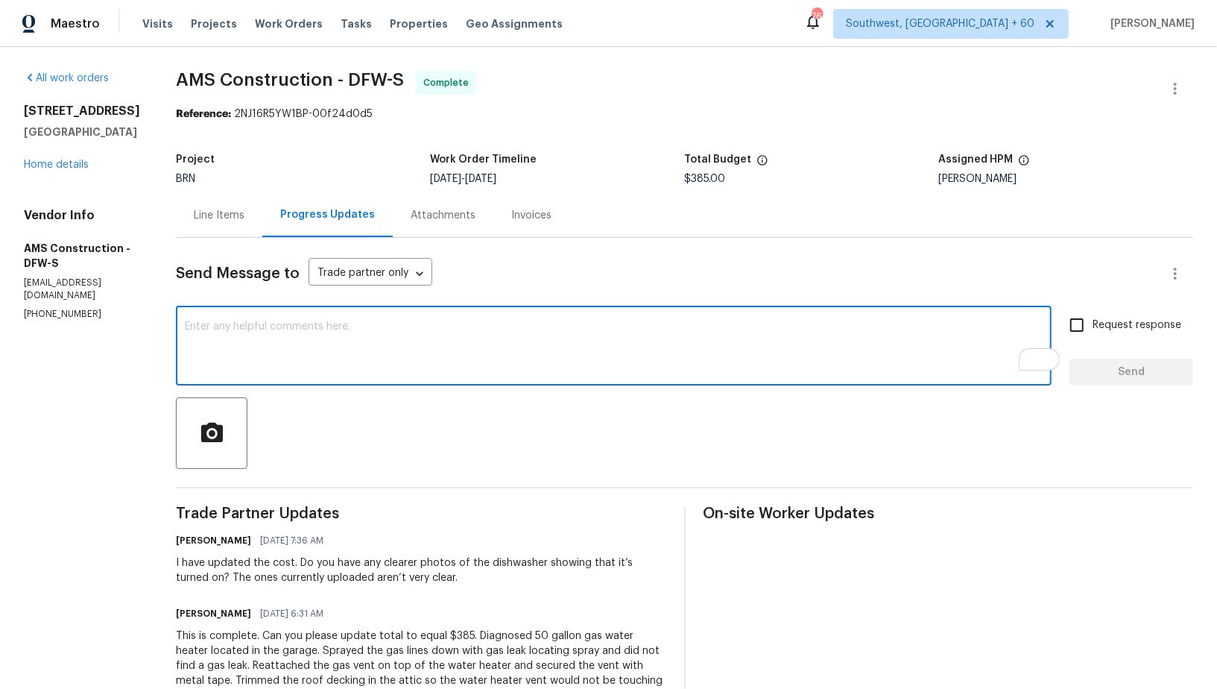
paste textarea "WO is approved, Please upload the invoice under invoice section. Thanks!"
type textarea "WO is approved, Please upload the invoice under invoice section. Thanks!"
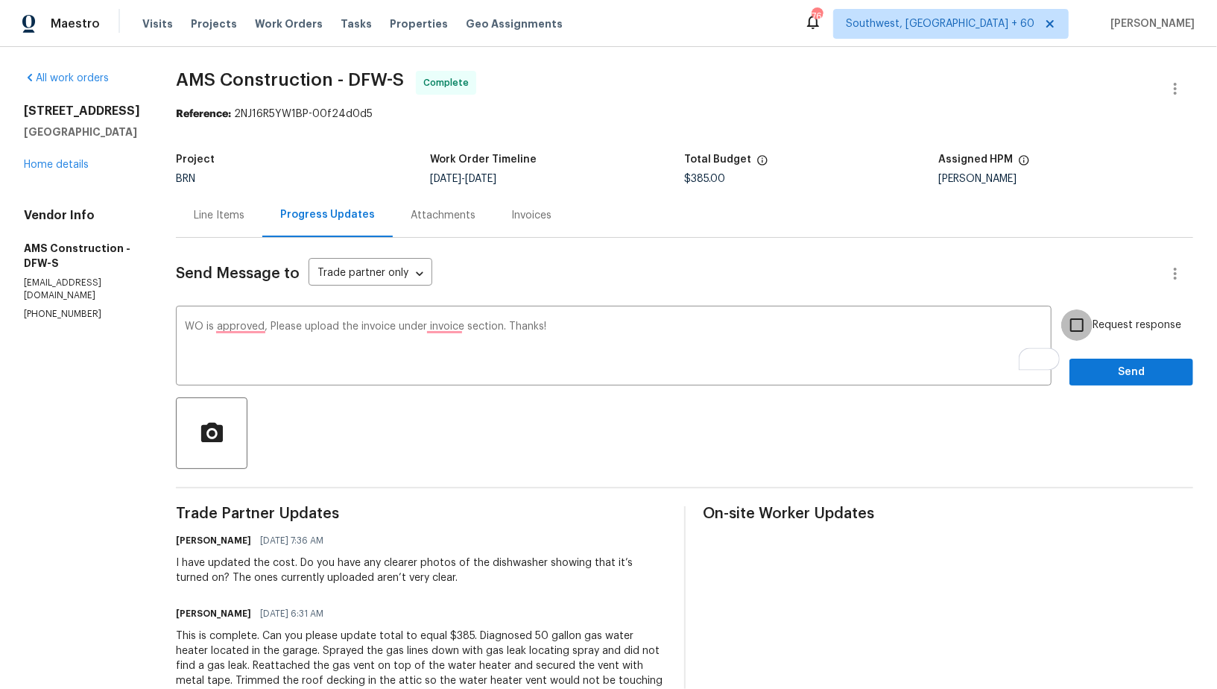
click at [1073, 333] on input "Request response" at bounding box center [1076, 324] width 31 height 31
checkbox input "true"
click at [1090, 367] on span "Send" at bounding box center [1131, 372] width 100 height 19
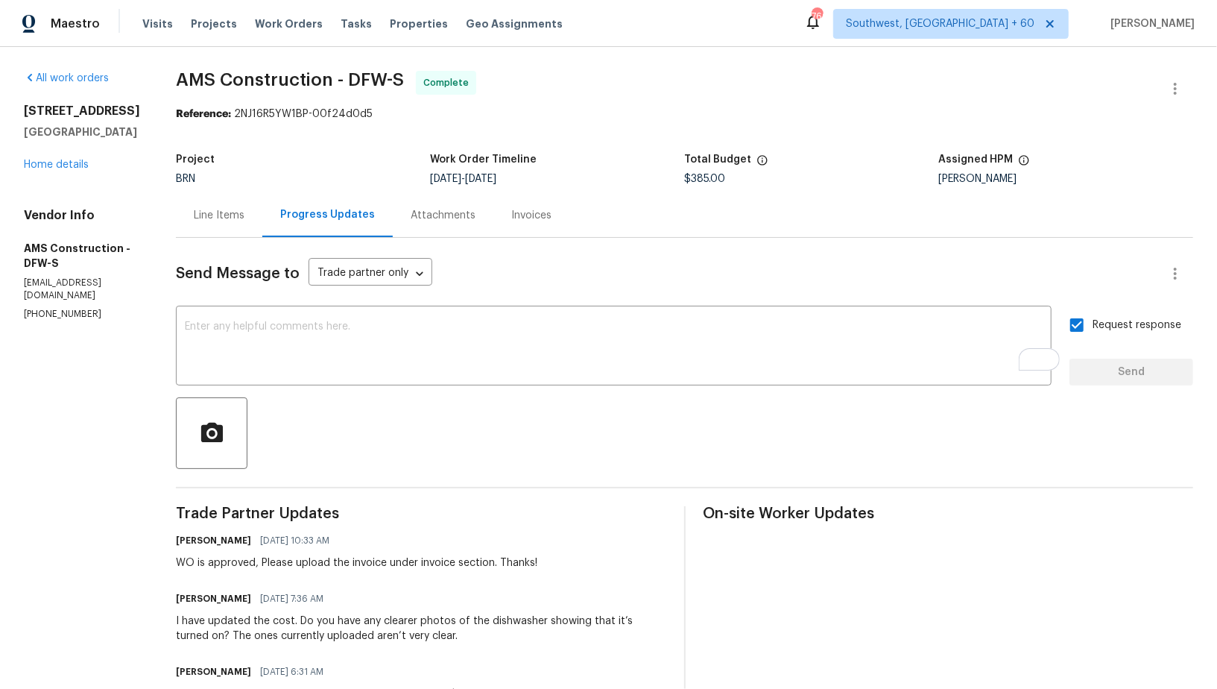
click at [511, 215] on div "Invoices" at bounding box center [531, 215] width 40 height 15
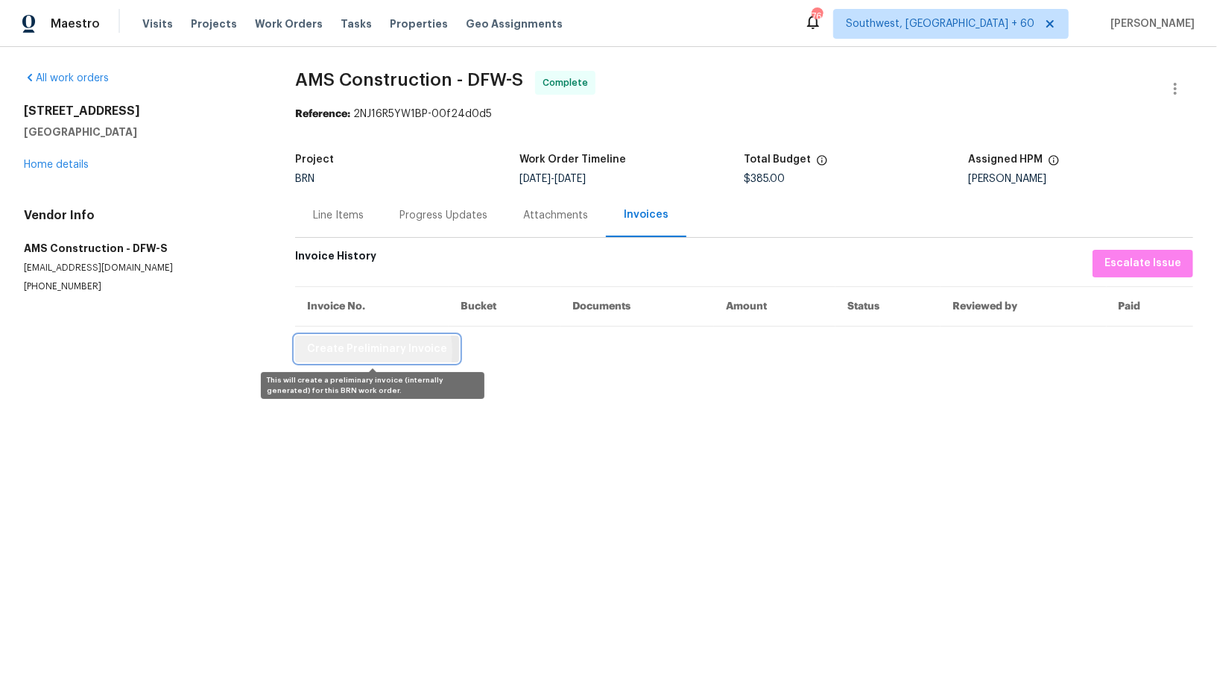
click at [367, 350] on span "Create Preliminary Invoice" at bounding box center [377, 349] width 140 height 19
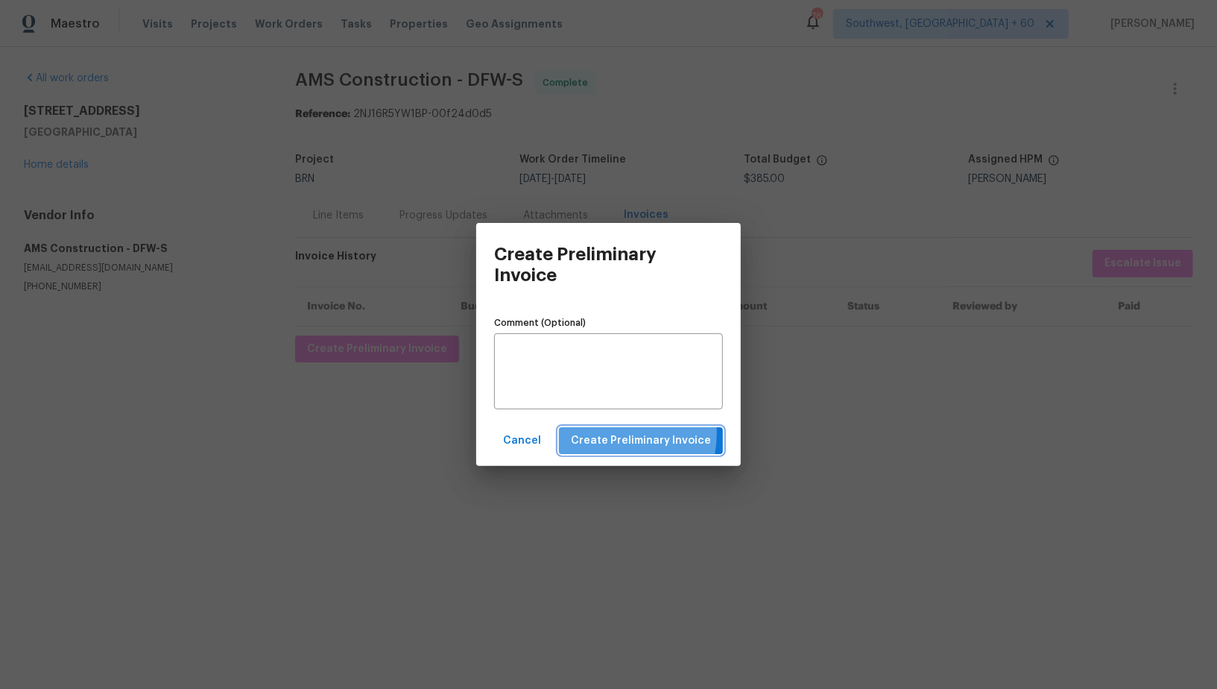
click at [615, 433] on span "Create Preliminary Invoice" at bounding box center [641, 440] width 140 height 19
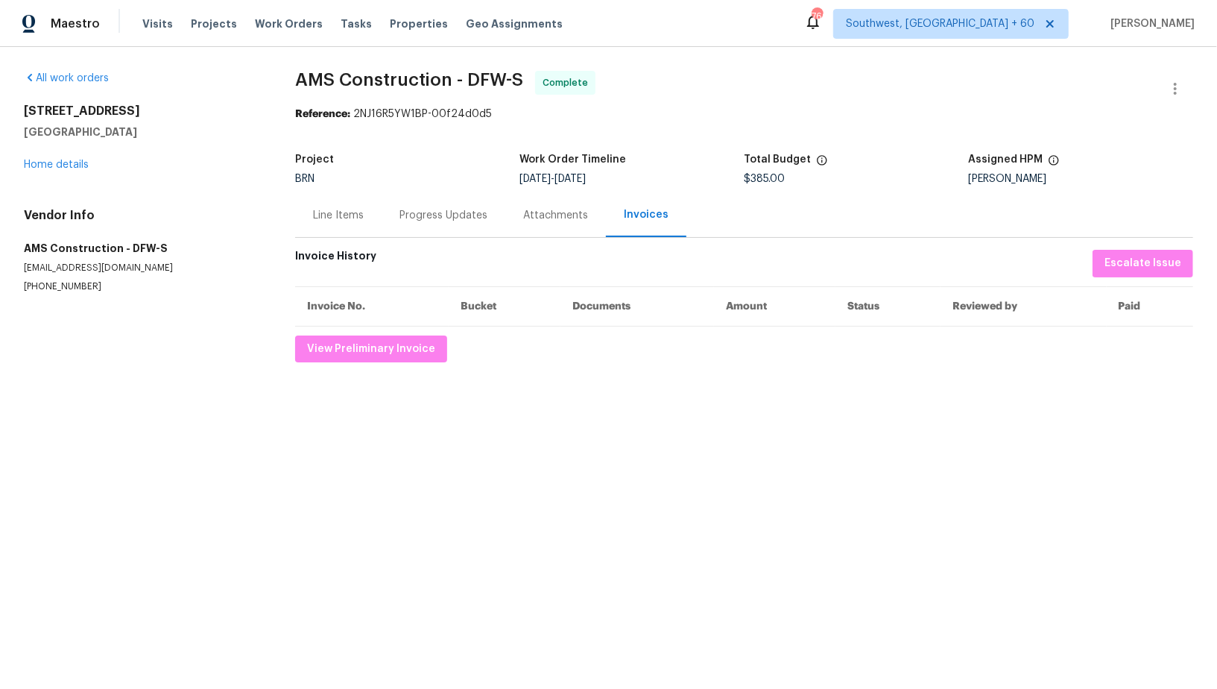
click at [405, 209] on div "Progress Updates" at bounding box center [443, 215] width 88 height 15
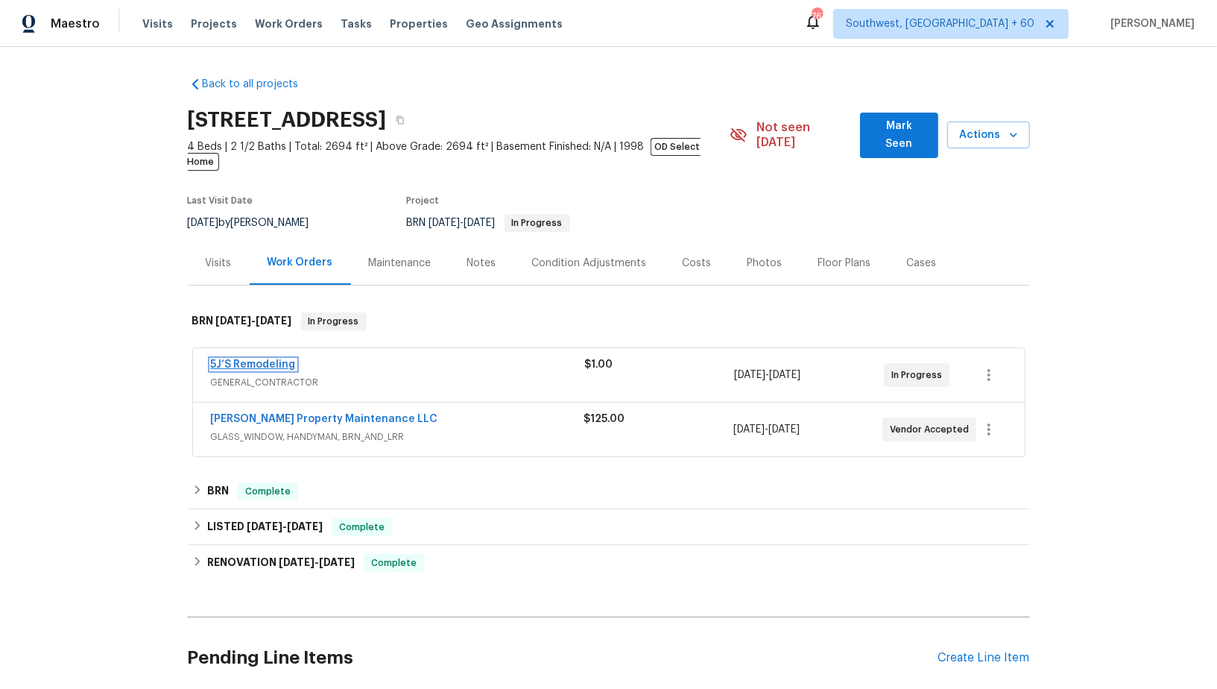
click at [265, 359] on link "5J’S Remodeling" at bounding box center [253, 364] width 85 height 10
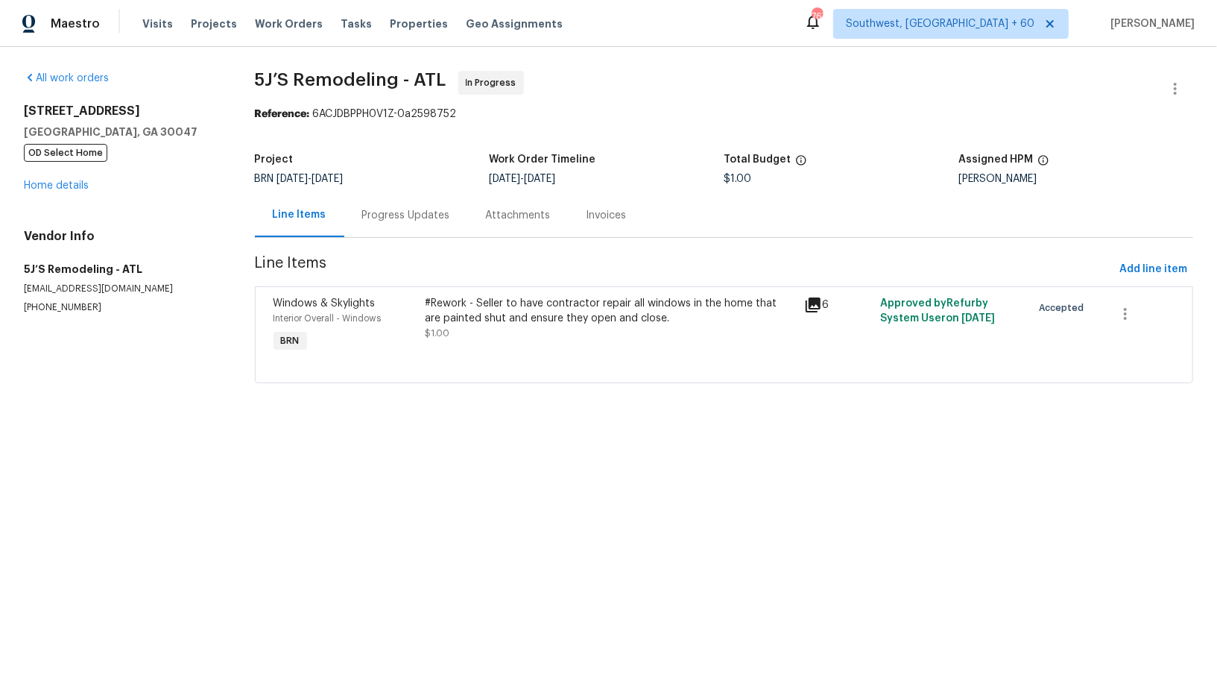
click at [415, 239] on section "5J’S Remodeling - ATL In Progress Reference: 6ACJDBPPH0V1Z-0a2598752 Project BR…" at bounding box center [724, 236] width 939 height 330
click at [413, 230] on div "Progress Updates" at bounding box center [406, 215] width 124 height 44
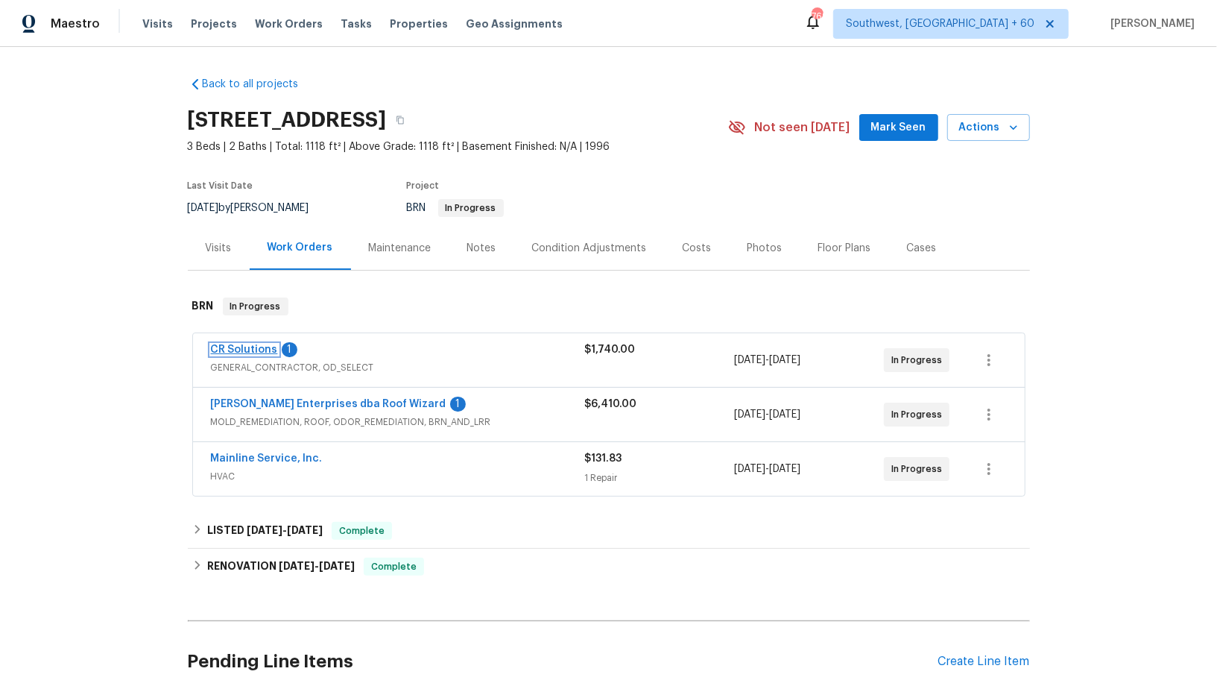
click at [238, 344] on link "CR Solutions" at bounding box center [244, 349] width 67 height 10
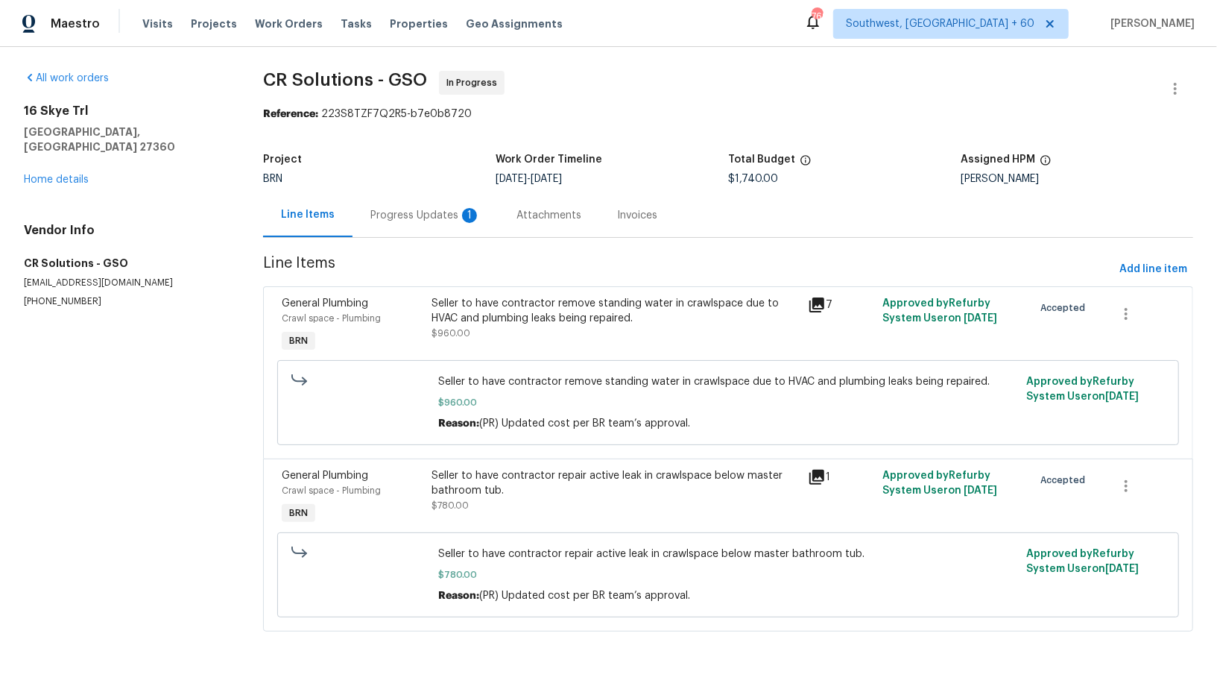
click at [399, 224] on div "Progress Updates 1" at bounding box center [425, 215] width 146 height 44
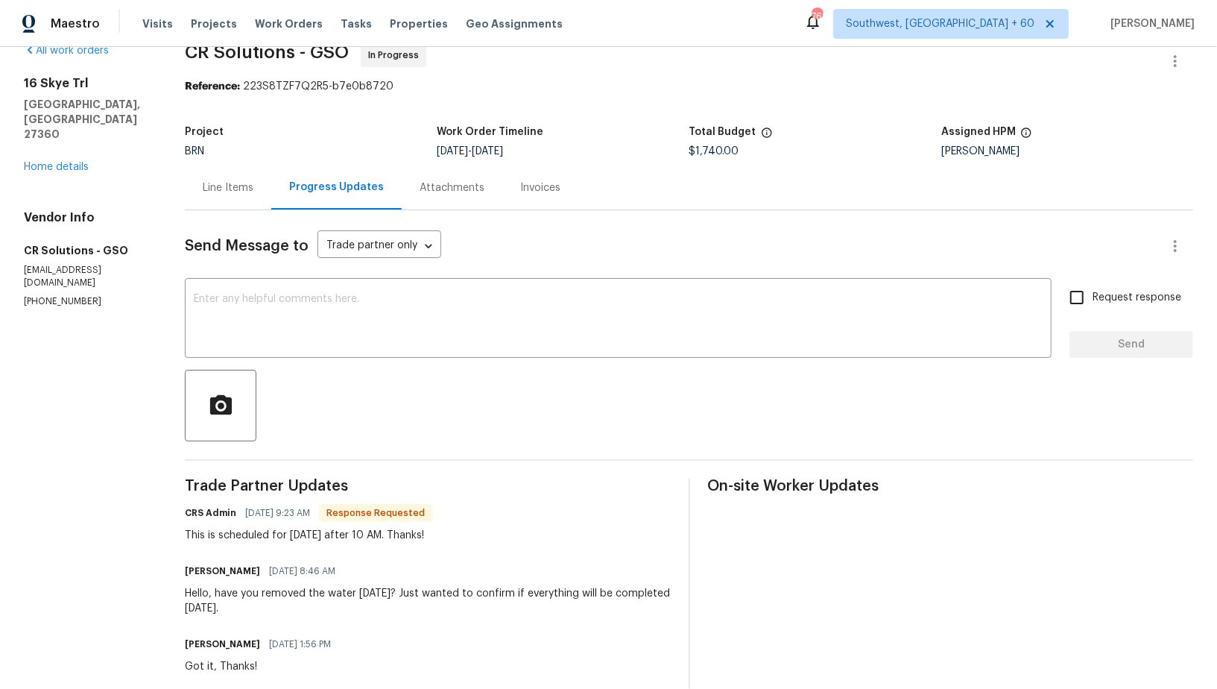
scroll to position [48, 0]
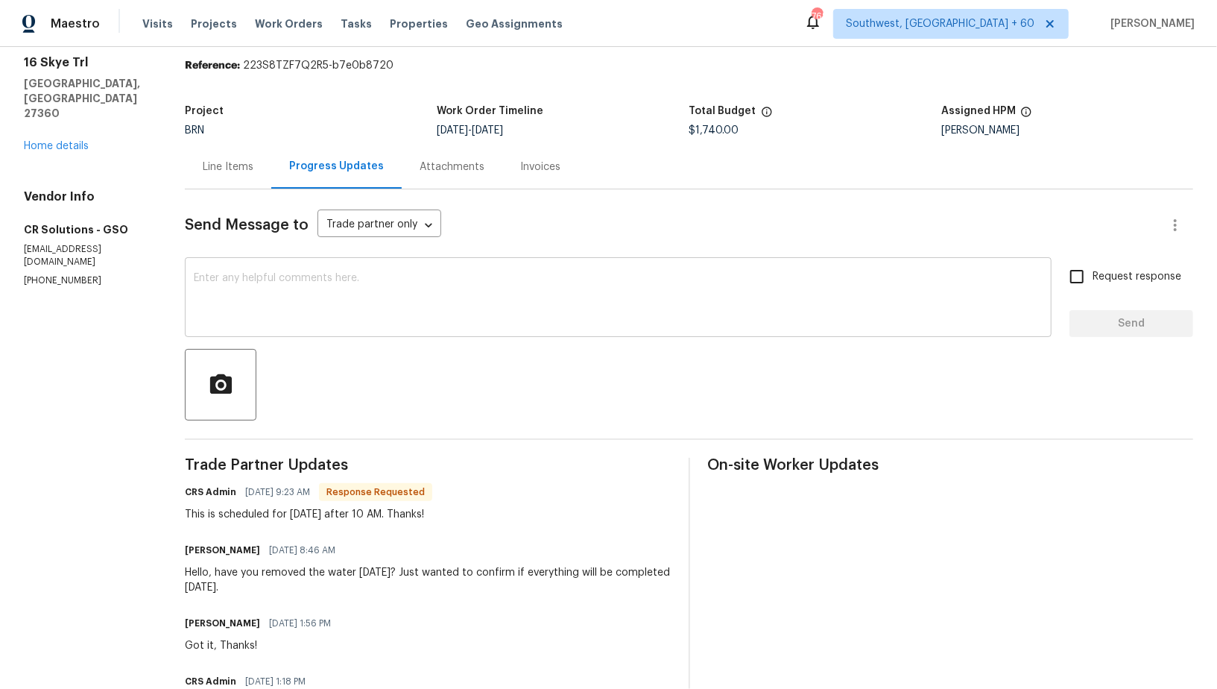
click at [317, 326] on div "x ​" at bounding box center [618, 299] width 867 height 76
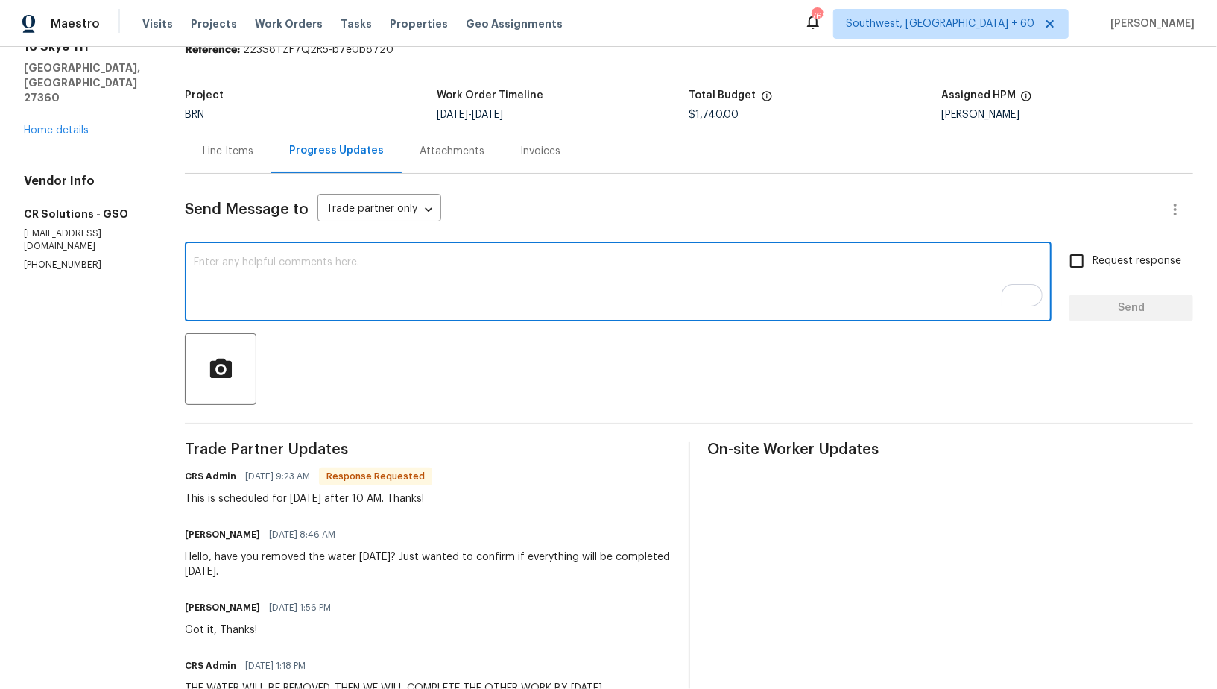
scroll to position [84, 0]
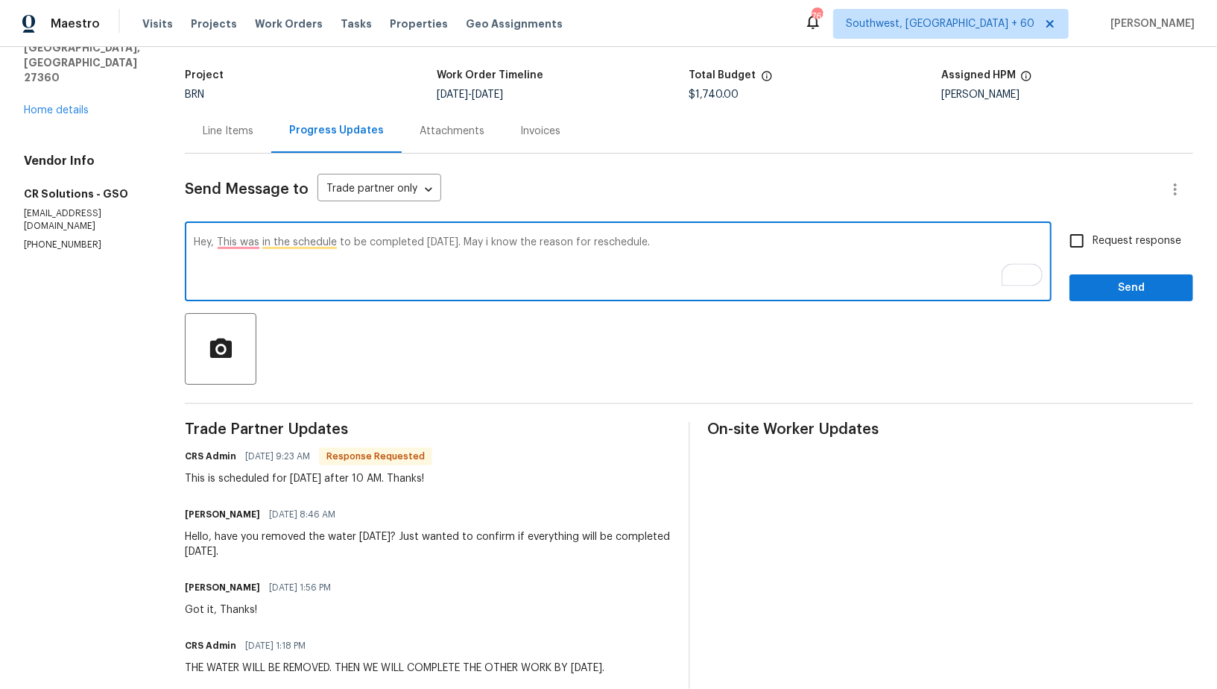
type textarea "Hey, This was in the schedule to be completed [DATE]. May i know the reason for…"
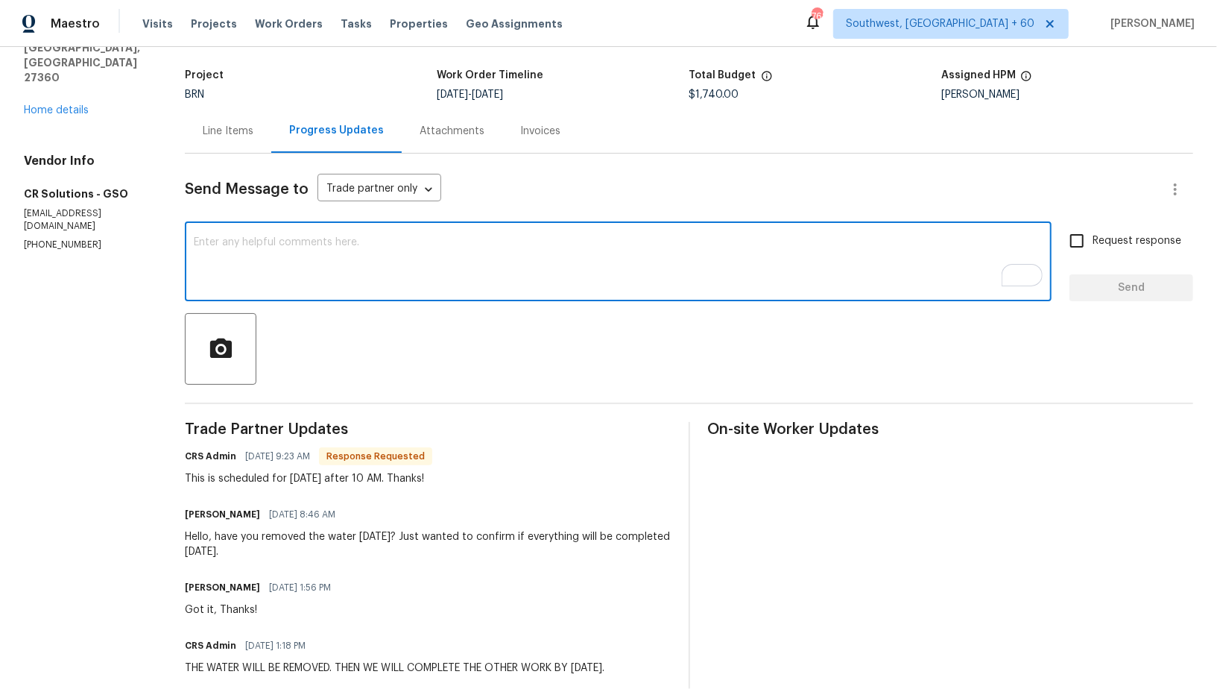
paste textarea "Hey, this work was scheduled for completion today. Could you please let me know…"
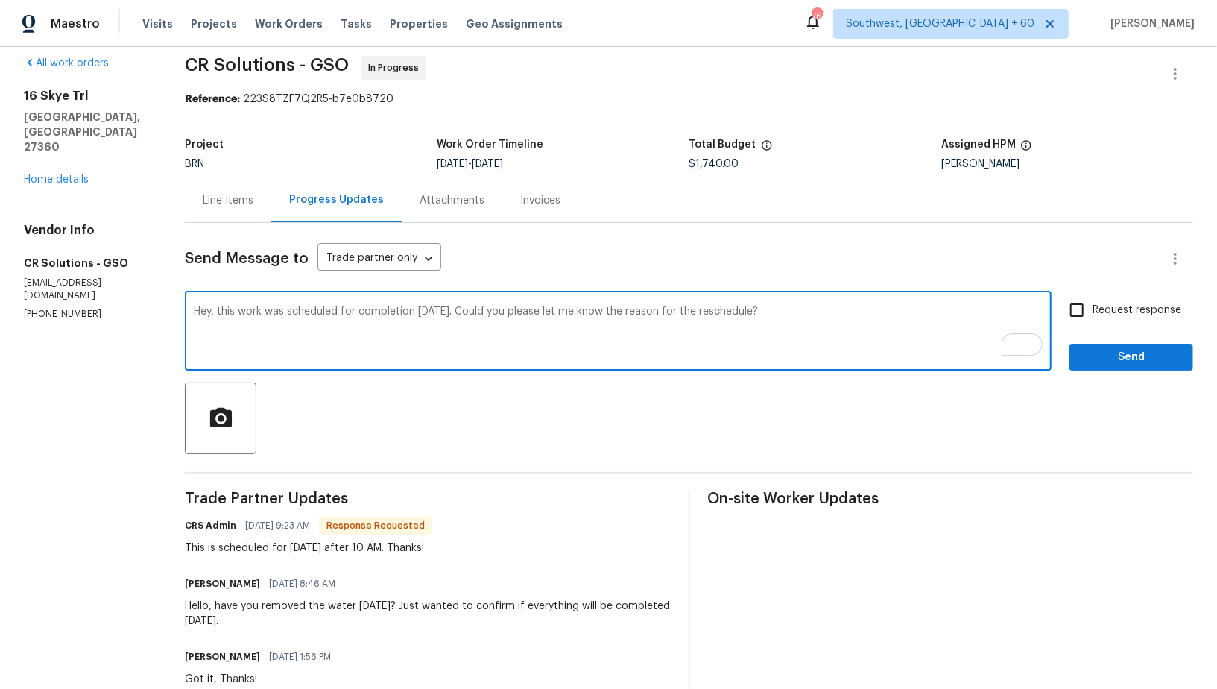
scroll to position [0, 0]
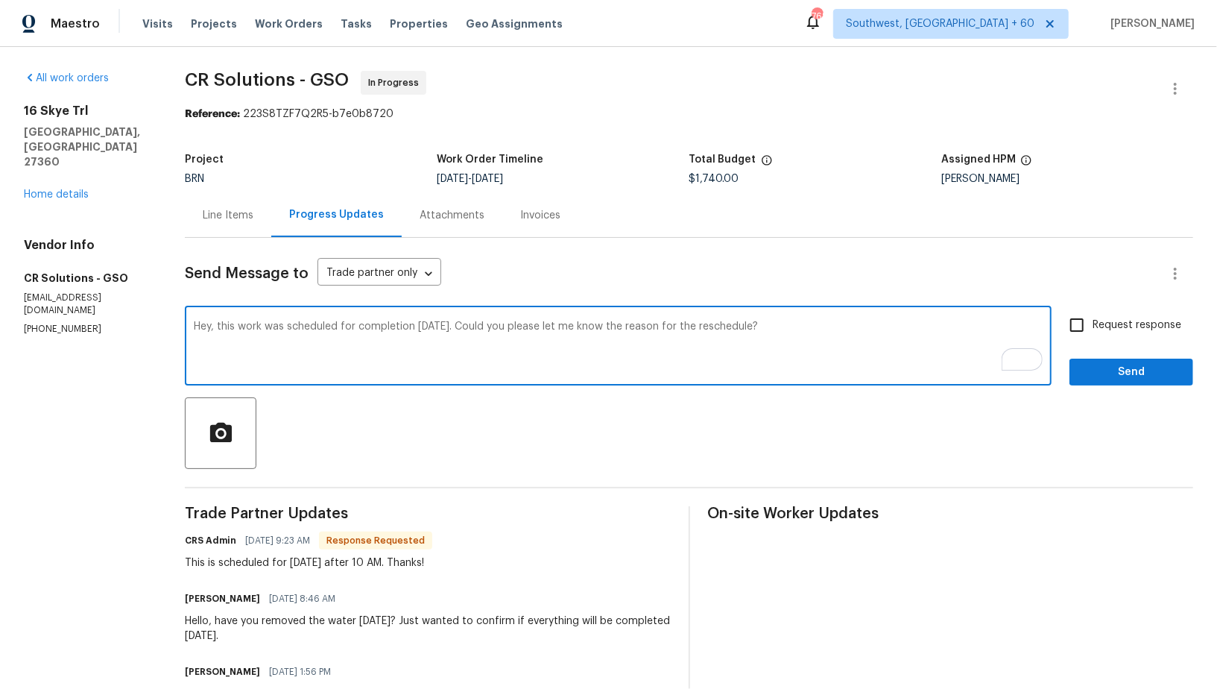
type textarea "Hey, this work was scheduled for completion today. Could you please let me know…"
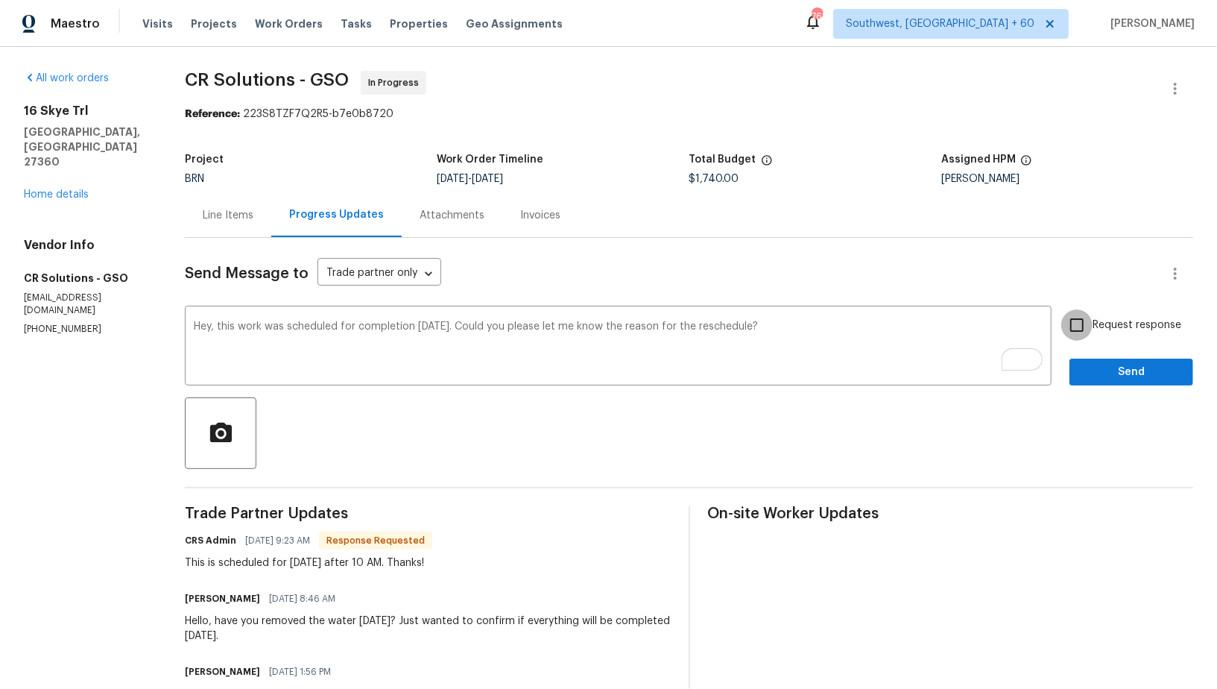
click at [1067, 326] on input "Request response" at bounding box center [1076, 324] width 31 height 31
checkbox input "true"
click at [1098, 364] on span "Send" at bounding box center [1131, 372] width 100 height 19
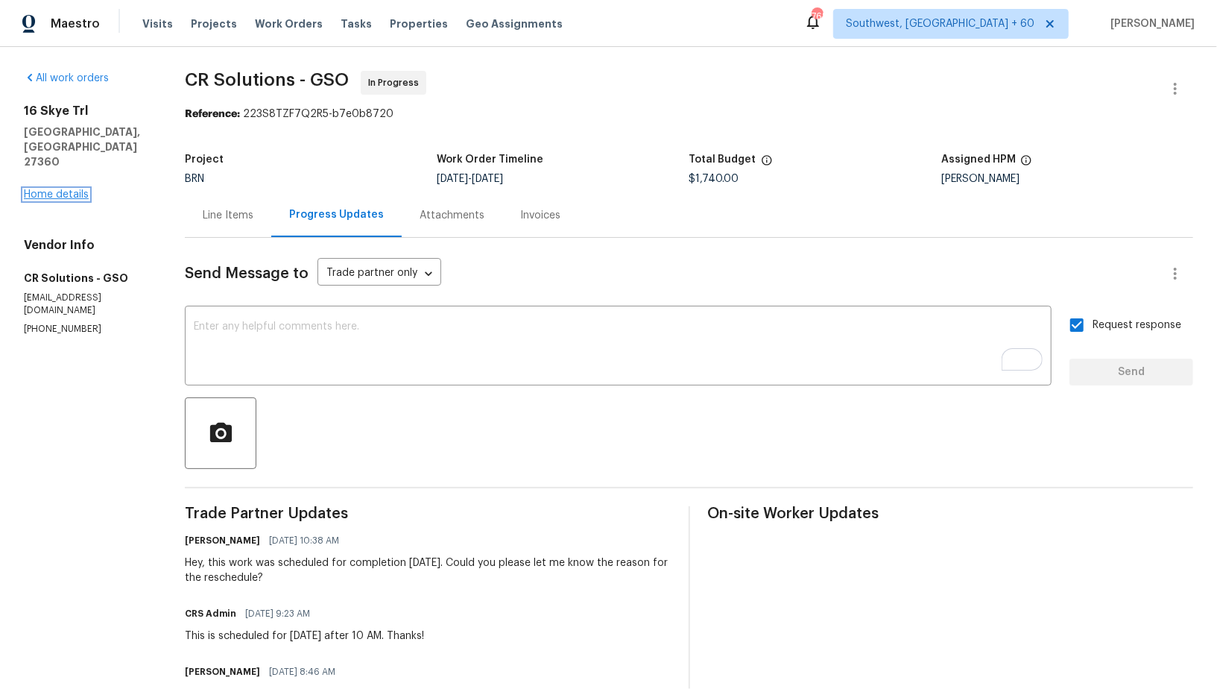
click at [53, 189] on link "Home details" at bounding box center [56, 194] width 65 height 10
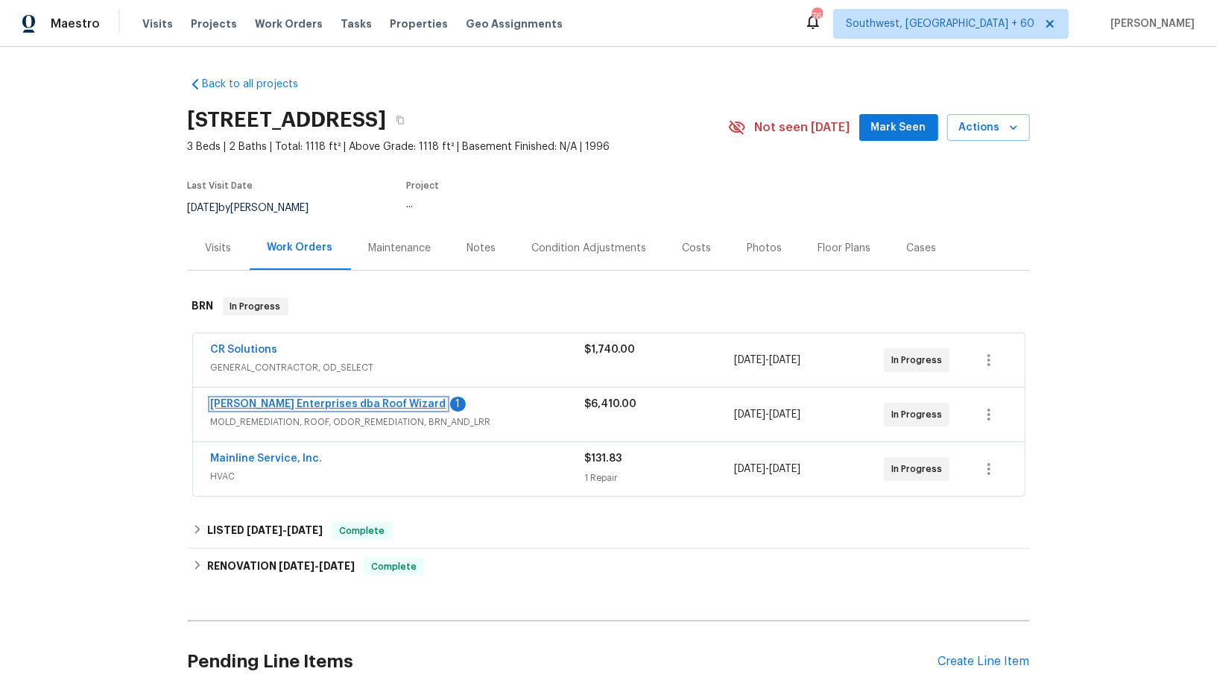
click at [278, 399] on link "Nordman Enterprises dba Roof Wizard" at bounding box center [328, 404] width 235 height 10
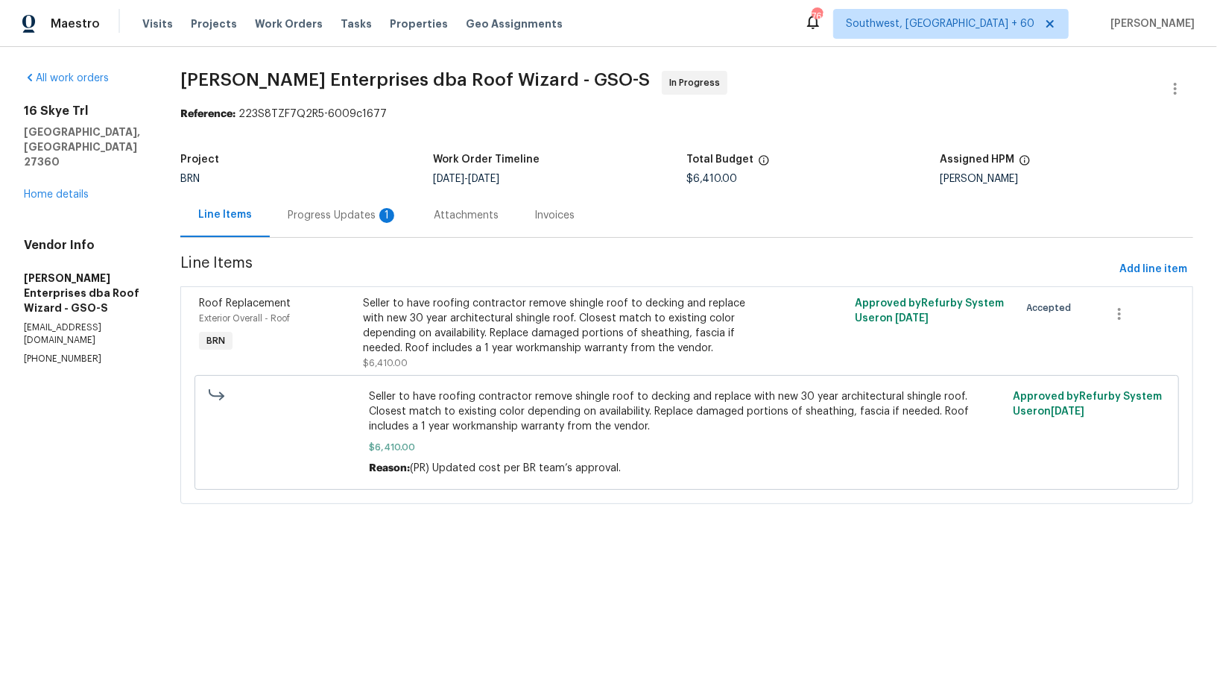
click at [364, 201] on div "Progress Updates 1" at bounding box center [343, 215] width 146 height 44
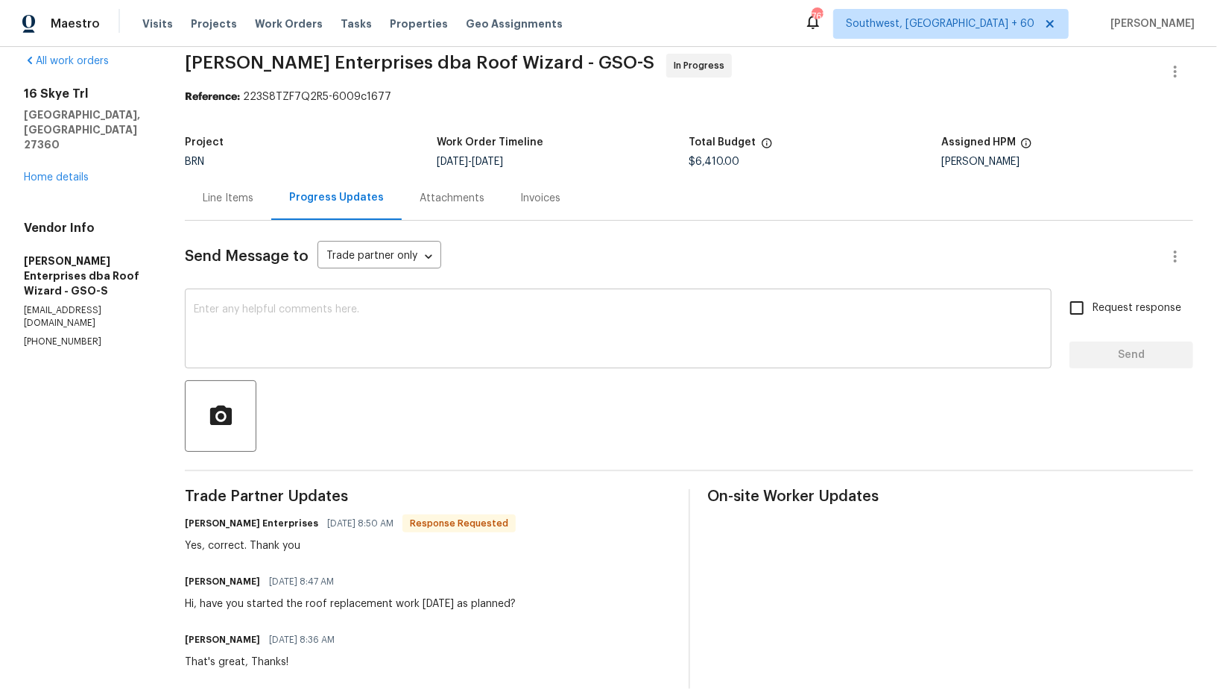
click at [320, 323] on textarea at bounding box center [618, 330] width 849 height 52
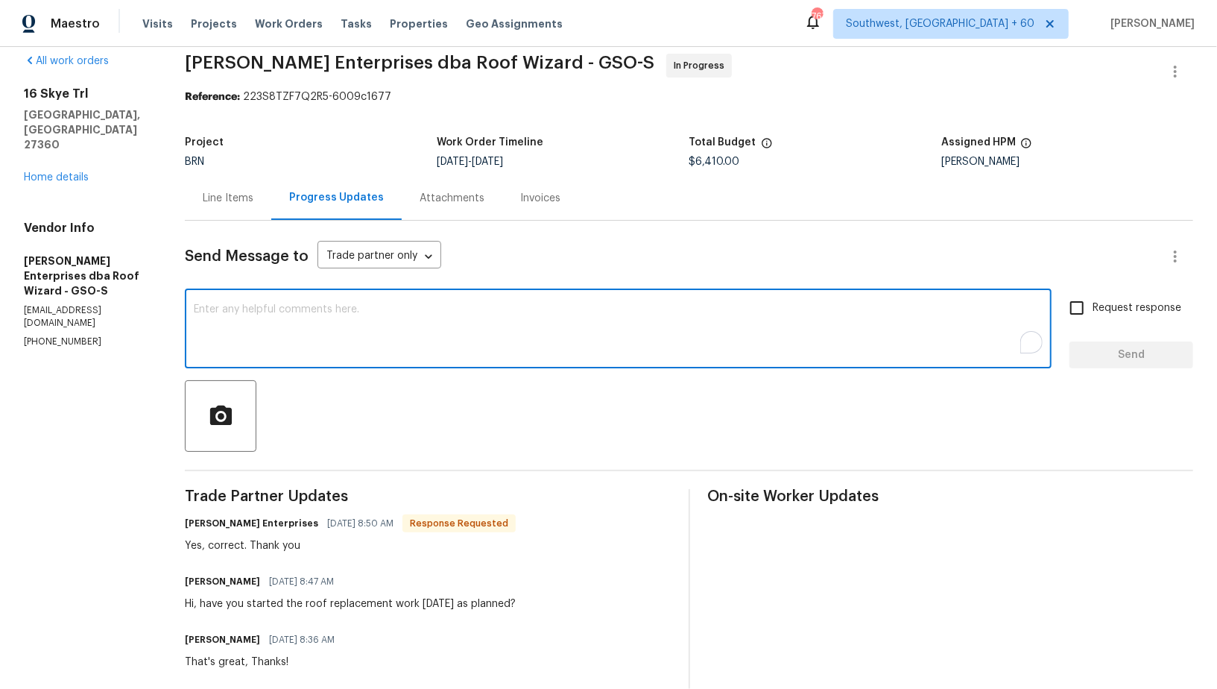
type textarea "T"
type textarea "Thanks!"
click at [1075, 308] on input "Request response" at bounding box center [1076, 307] width 31 height 31
checkbox input "true"
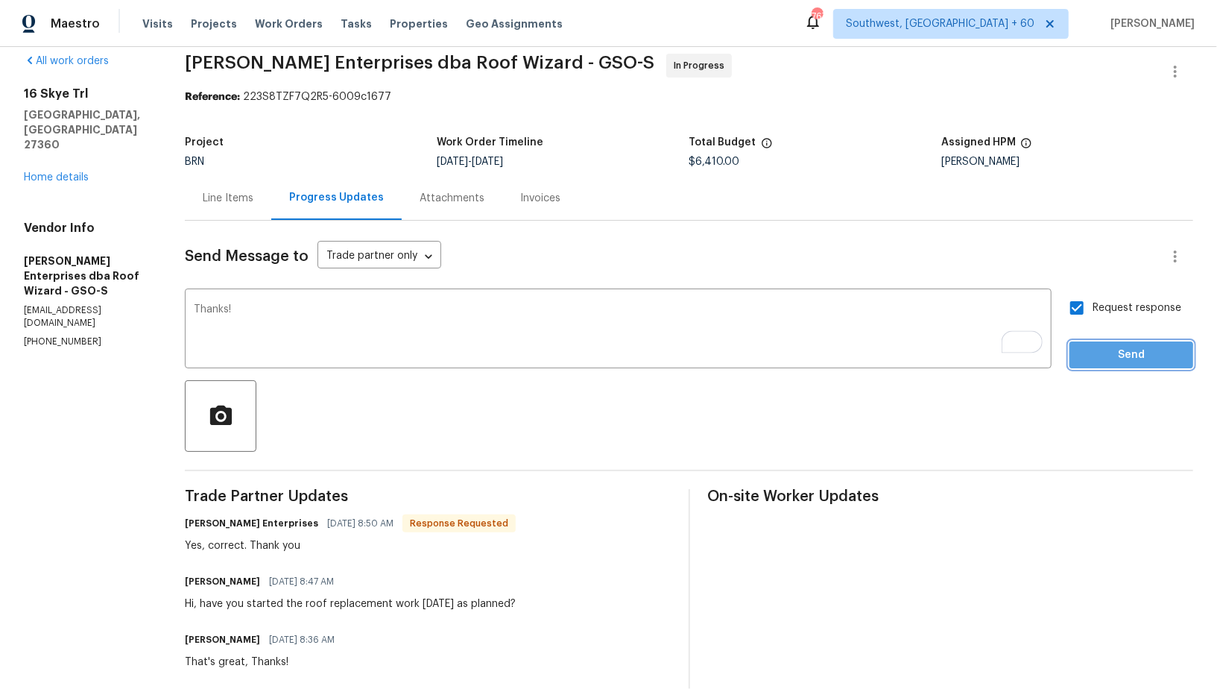
click at [1099, 358] on span "Send" at bounding box center [1131, 355] width 100 height 19
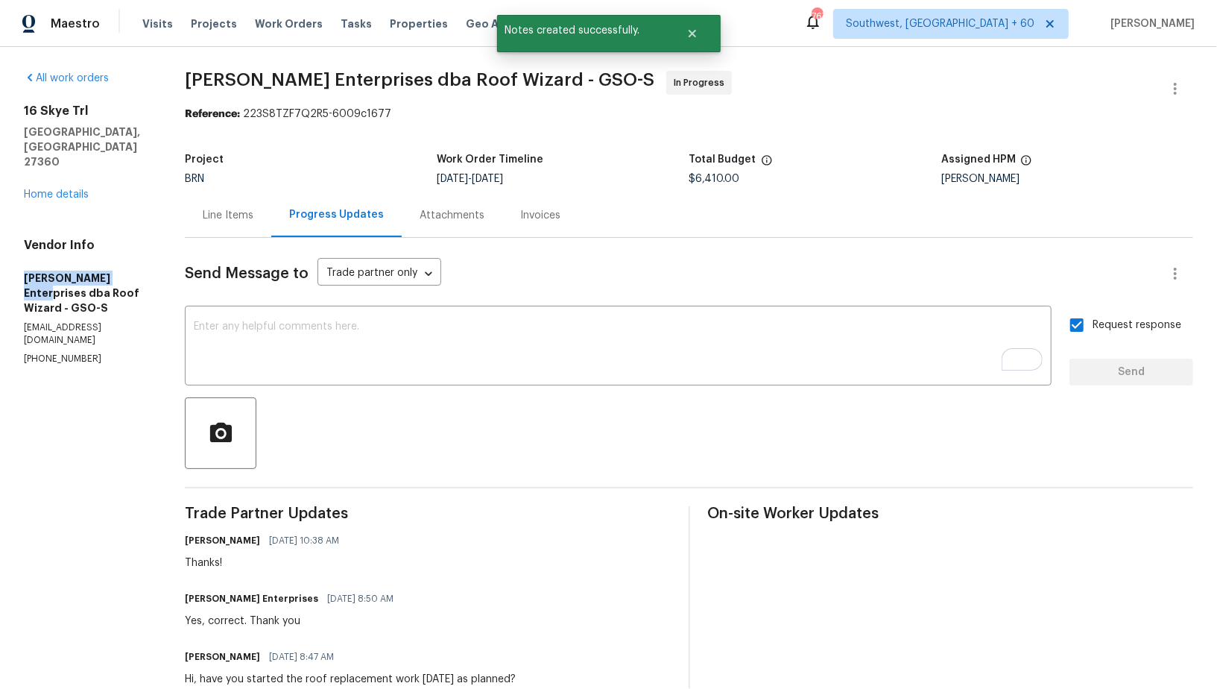
drag, startPoint x: 0, startPoint y: 247, endPoint x: 156, endPoint y: 247, distance: 156.5
copy h5 "Nordman Enterprises"
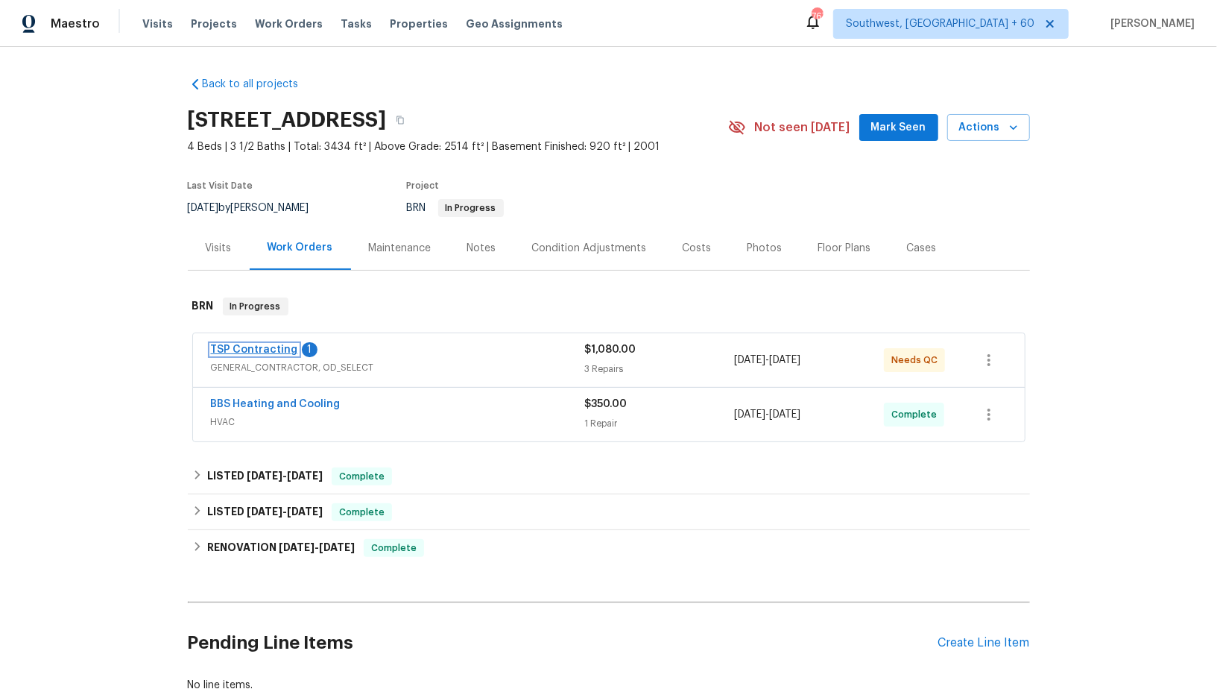
click at [259, 347] on link "TSP Contracting" at bounding box center [254, 349] width 87 height 10
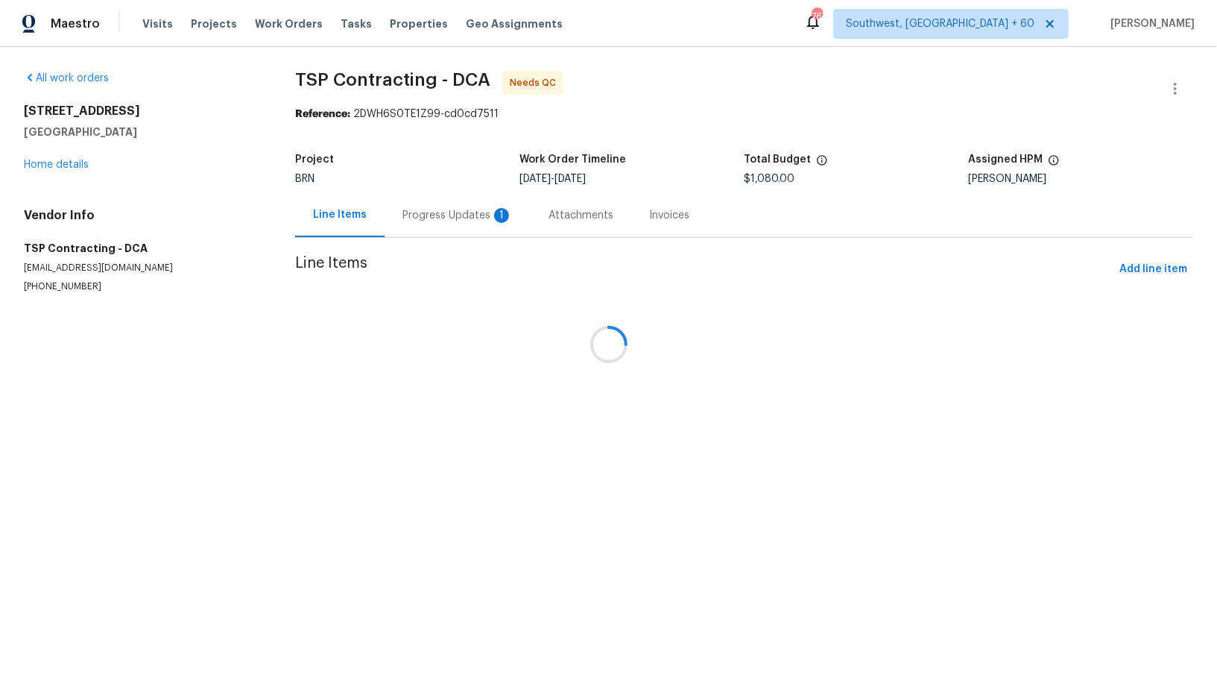
click at [434, 220] on div at bounding box center [608, 344] width 1217 height 689
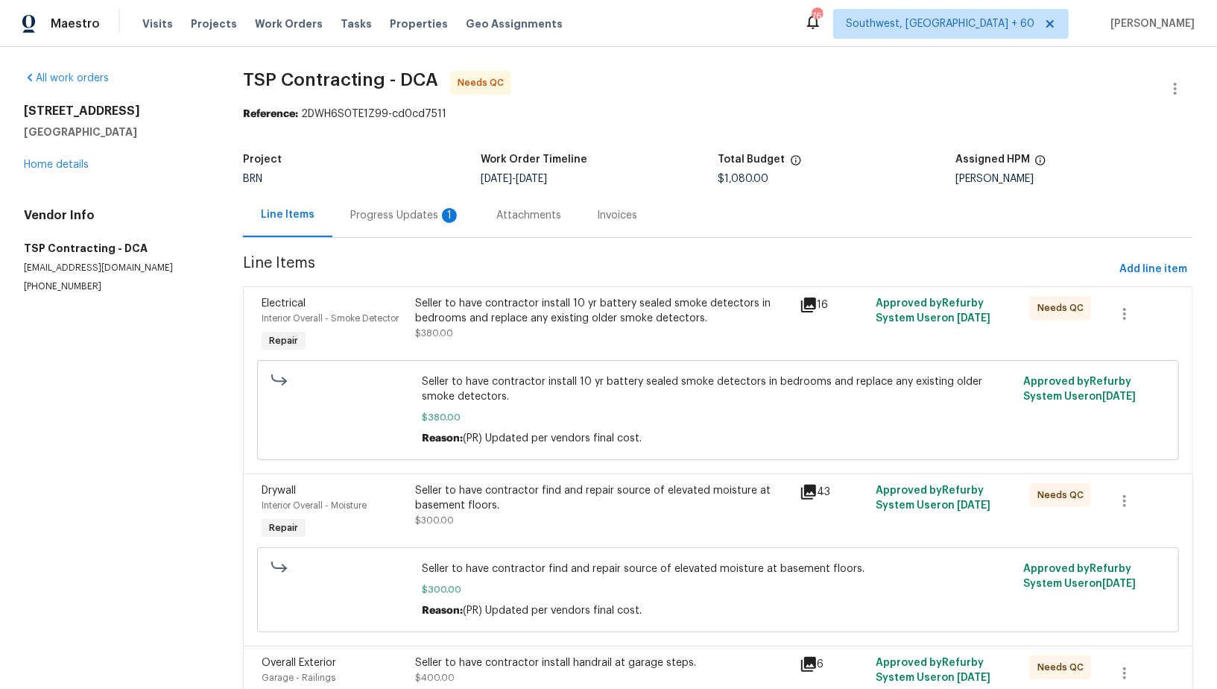
click at [434, 220] on div "Progress Updates 1" at bounding box center [405, 215] width 110 height 15
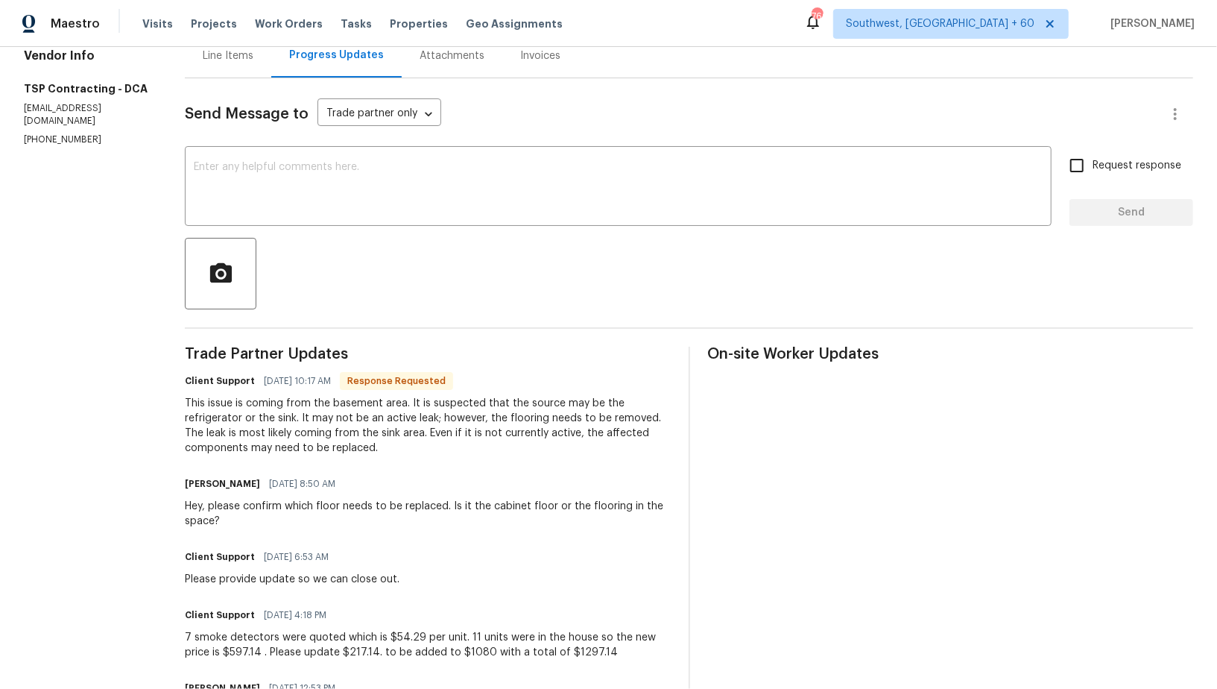
click at [313, 454] on div "This issue is coming from the basement area. It is suspected that the source ma…" at bounding box center [427, 426] width 485 height 60
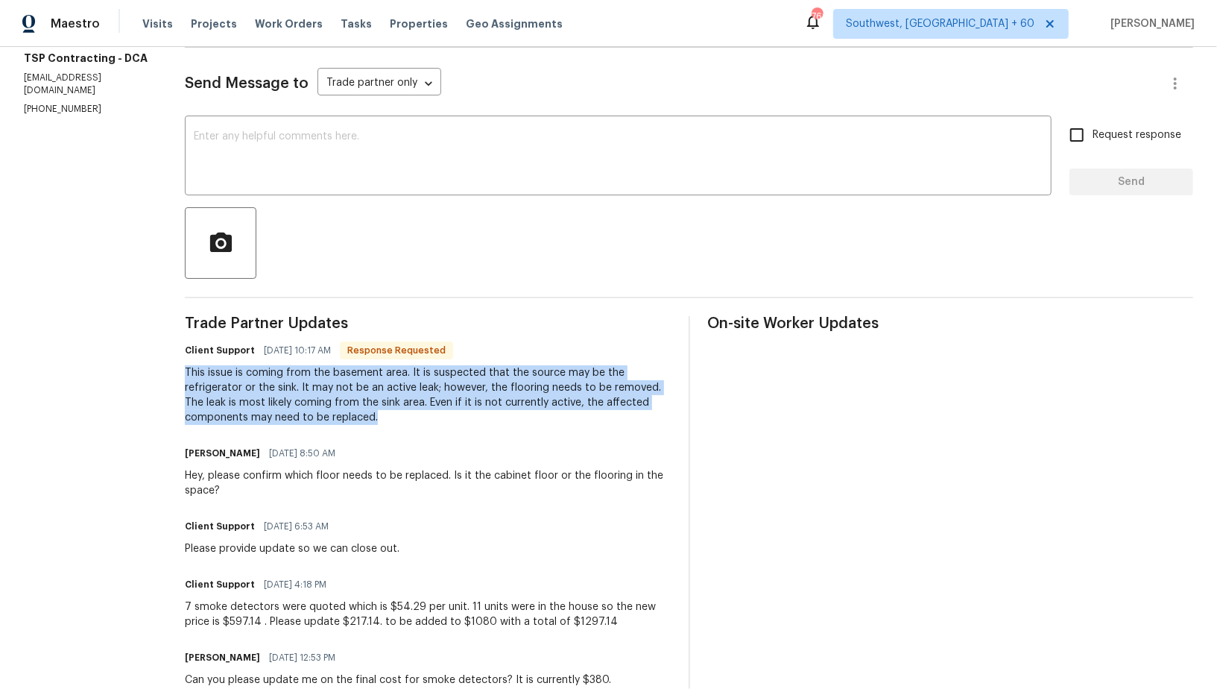
drag, startPoint x: 177, startPoint y: 367, endPoint x: 316, endPoint y: 418, distance: 147.6
copy div "This issue is coming from the basement area. It is suspected that the source ma…"
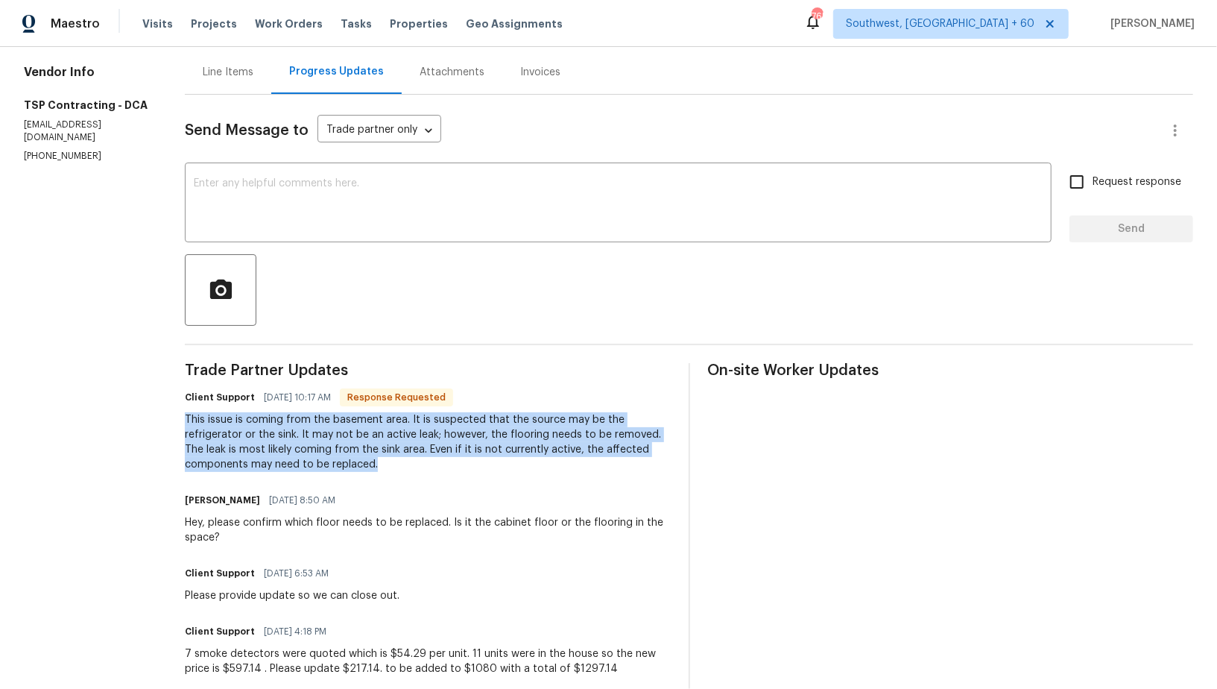
scroll to position [103, 0]
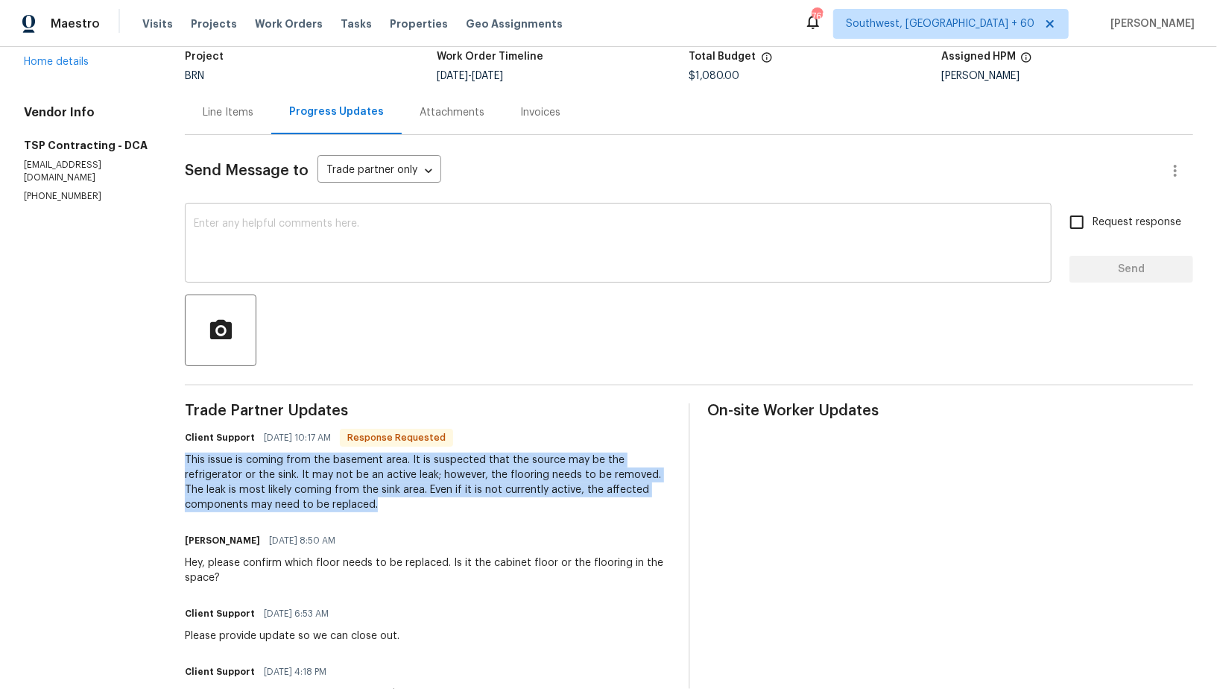
click at [297, 224] on textarea at bounding box center [618, 244] width 849 height 52
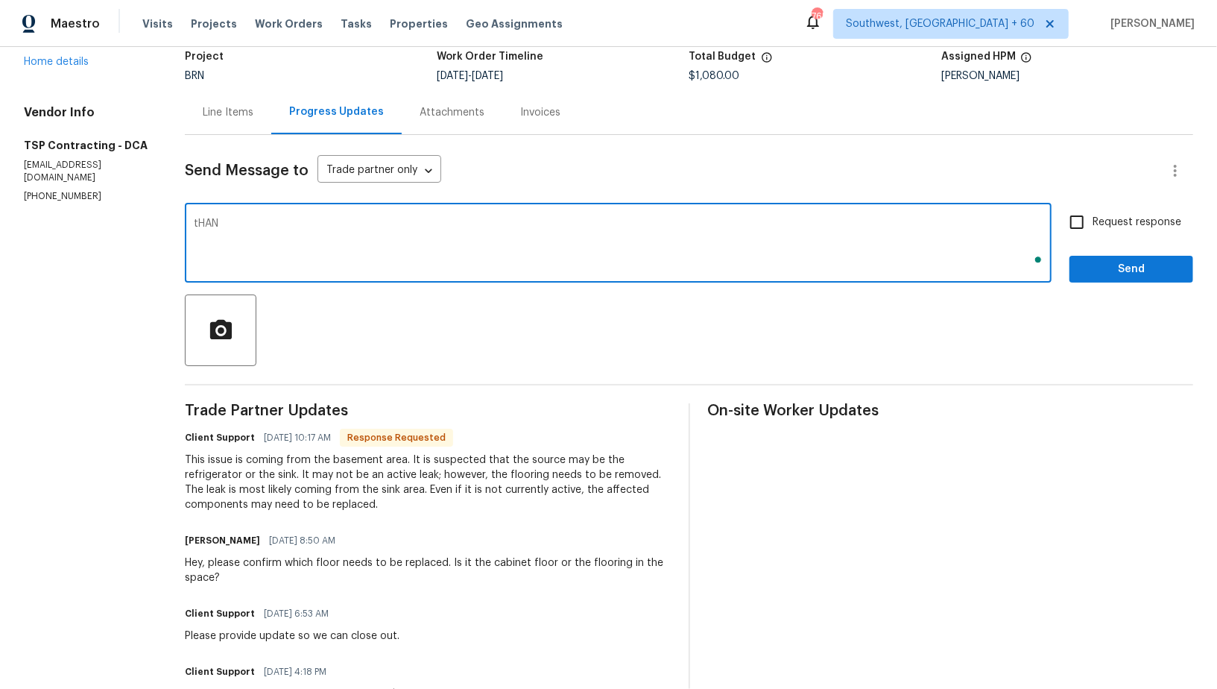
type textarea "tHANK"
type textarea "Thank you!"
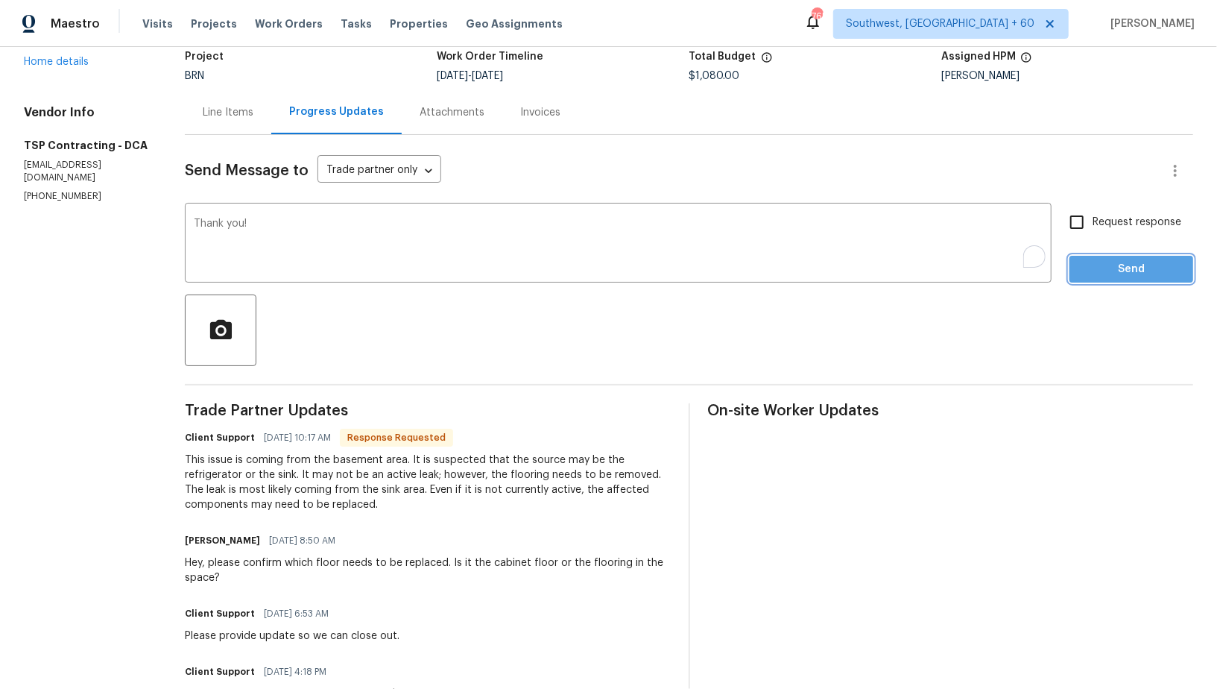
click at [1121, 279] on button "Send" at bounding box center [1131, 270] width 124 height 28
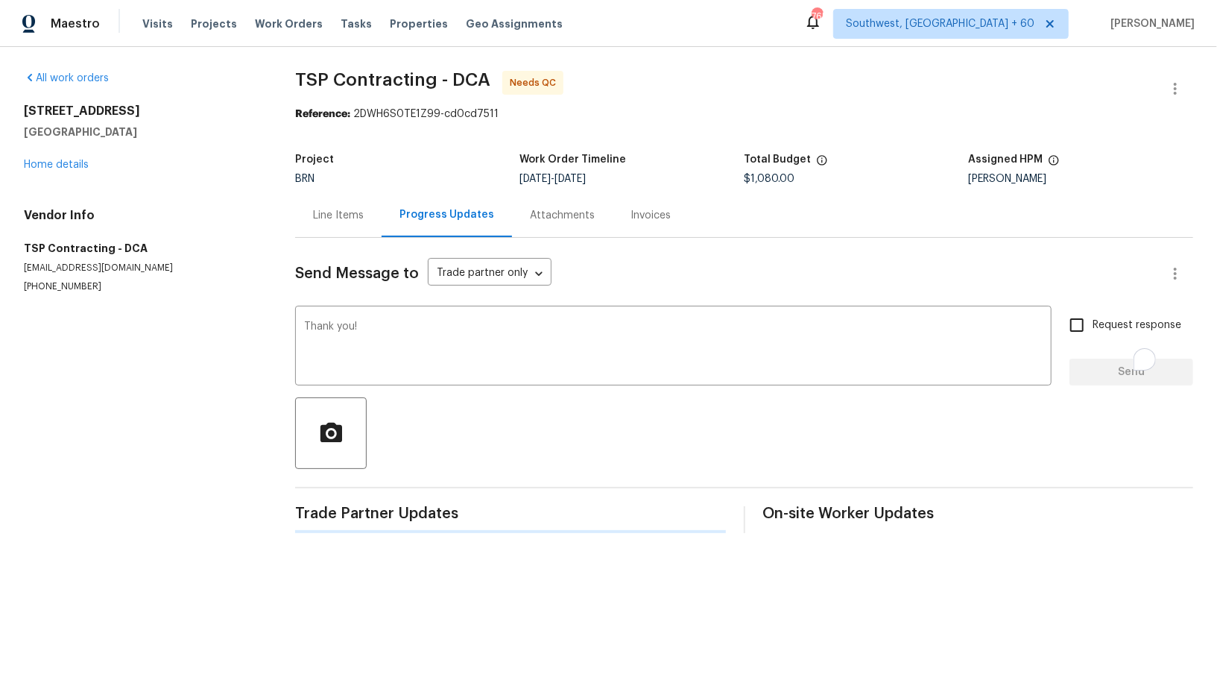
scroll to position [0, 0]
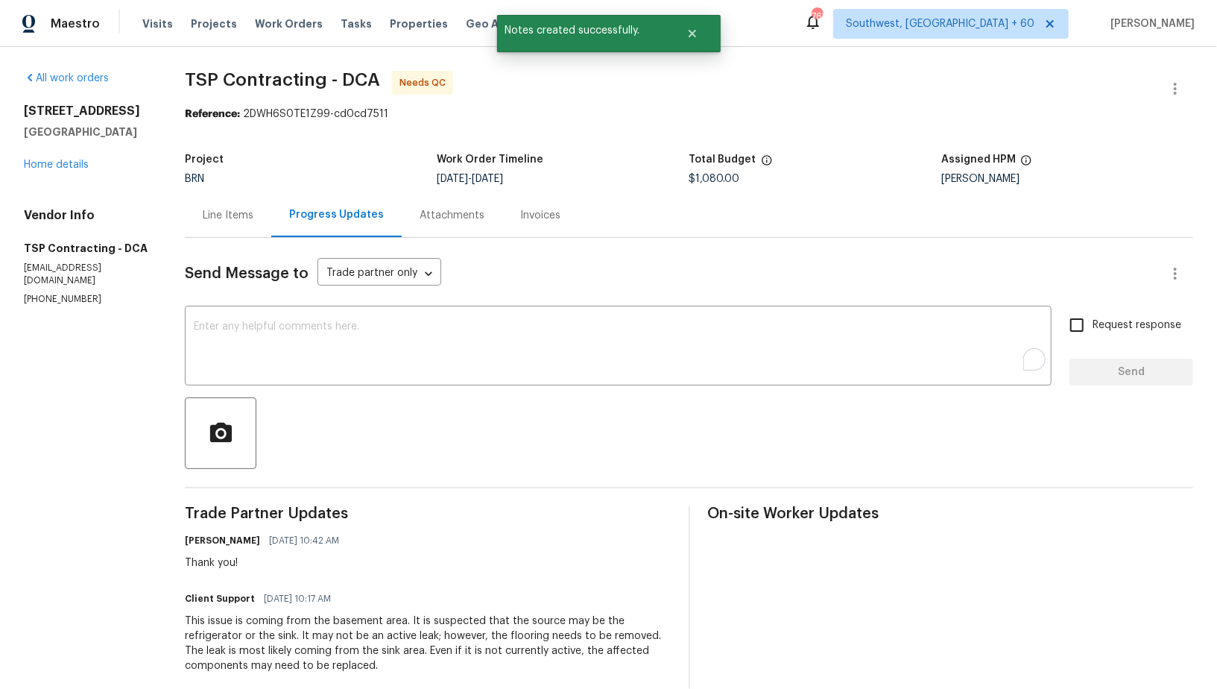
click at [233, 210] on div "Line Items" at bounding box center [228, 215] width 51 height 15
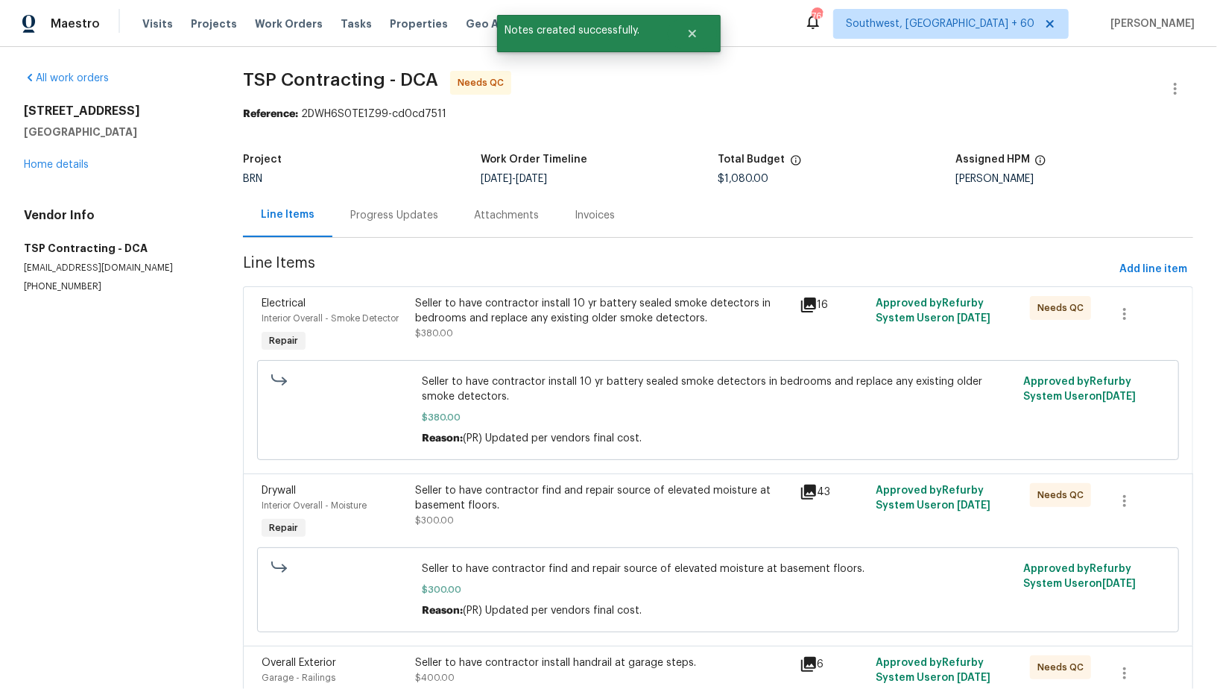
scroll to position [169, 0]
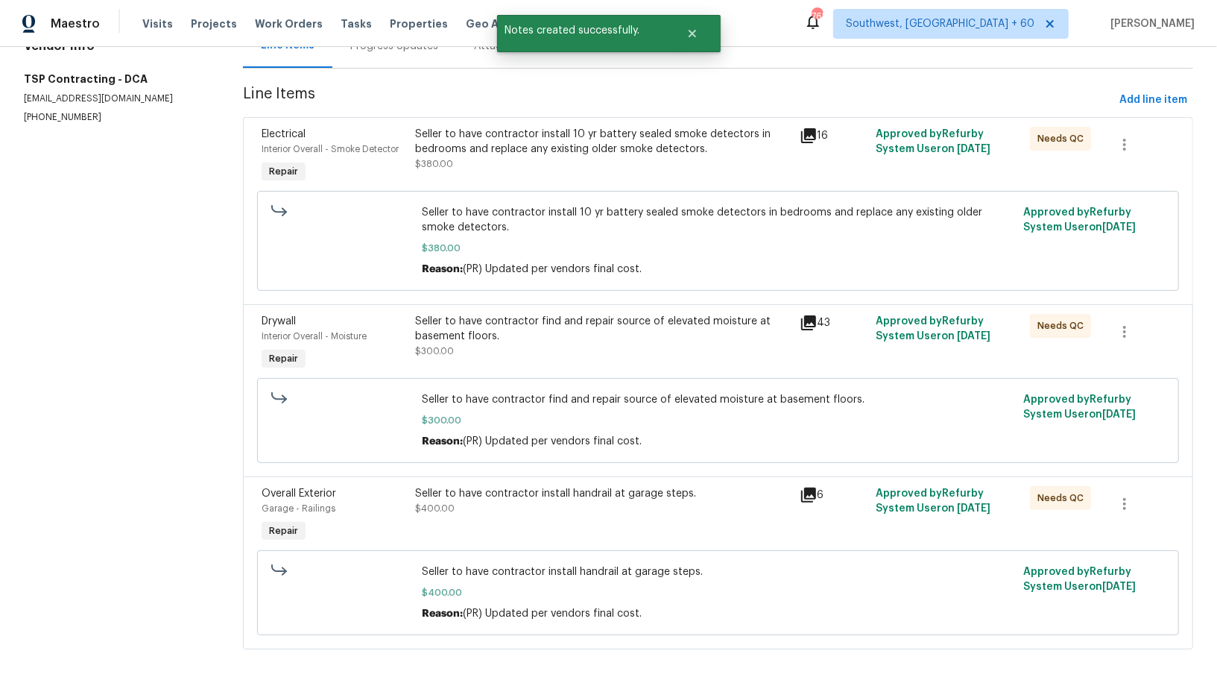
click at [505, 332] on div "Seller to have contractor find and repair source of elevated moisture at baseme…" at bounding box center [602, 329] width 375 height 30
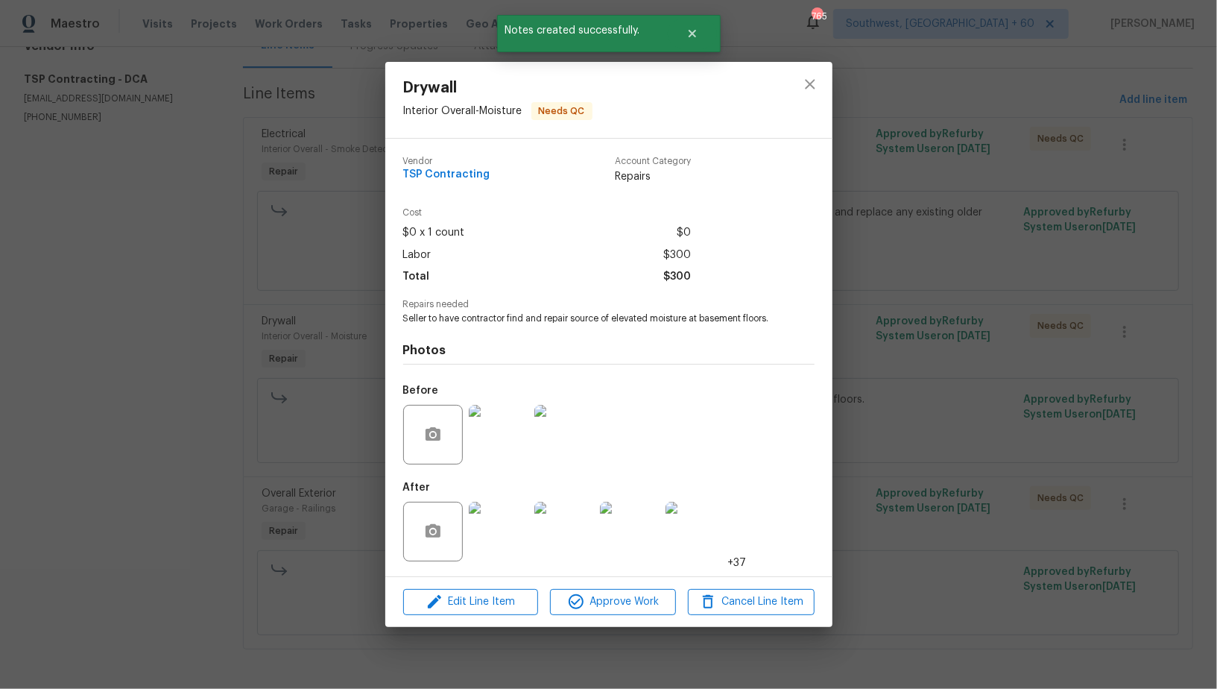
click at [482, 537] on img at bounding box center [499, 532] width 60 height 60
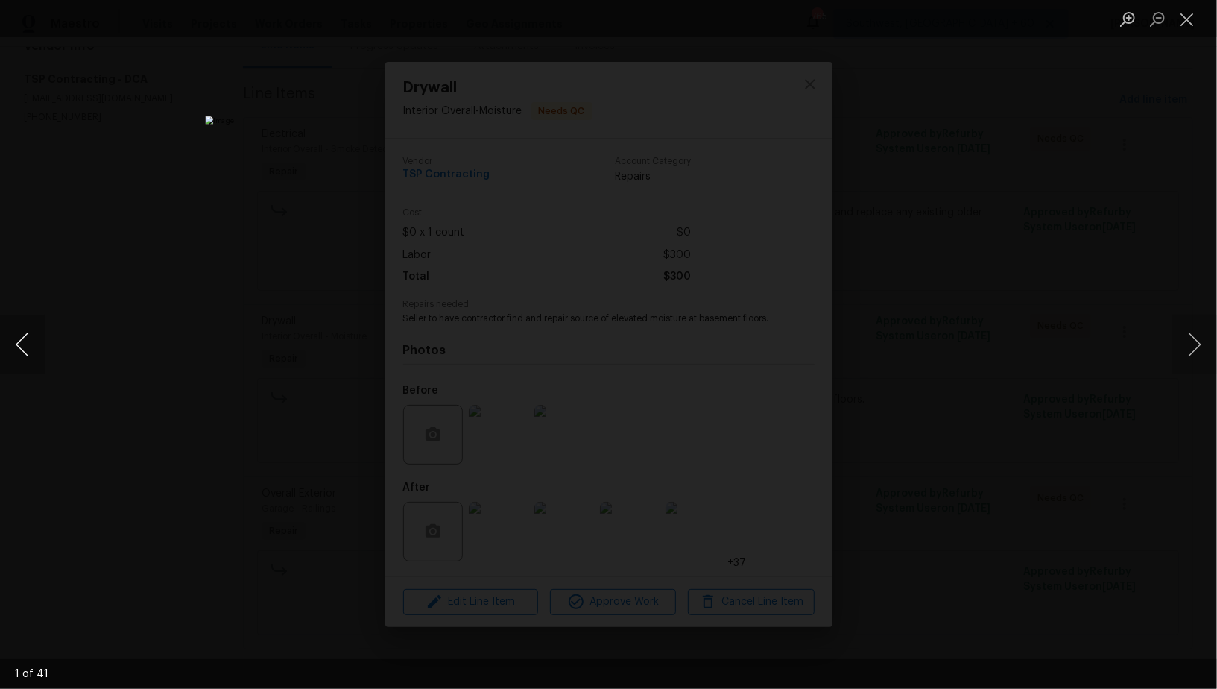
click at [25, 346] on button "Previous image" at bounding box center [22, 344] width 45 height 60
click at [24, 347] on button "Previous image" at bounding box center [22, 344] width 45 height 60
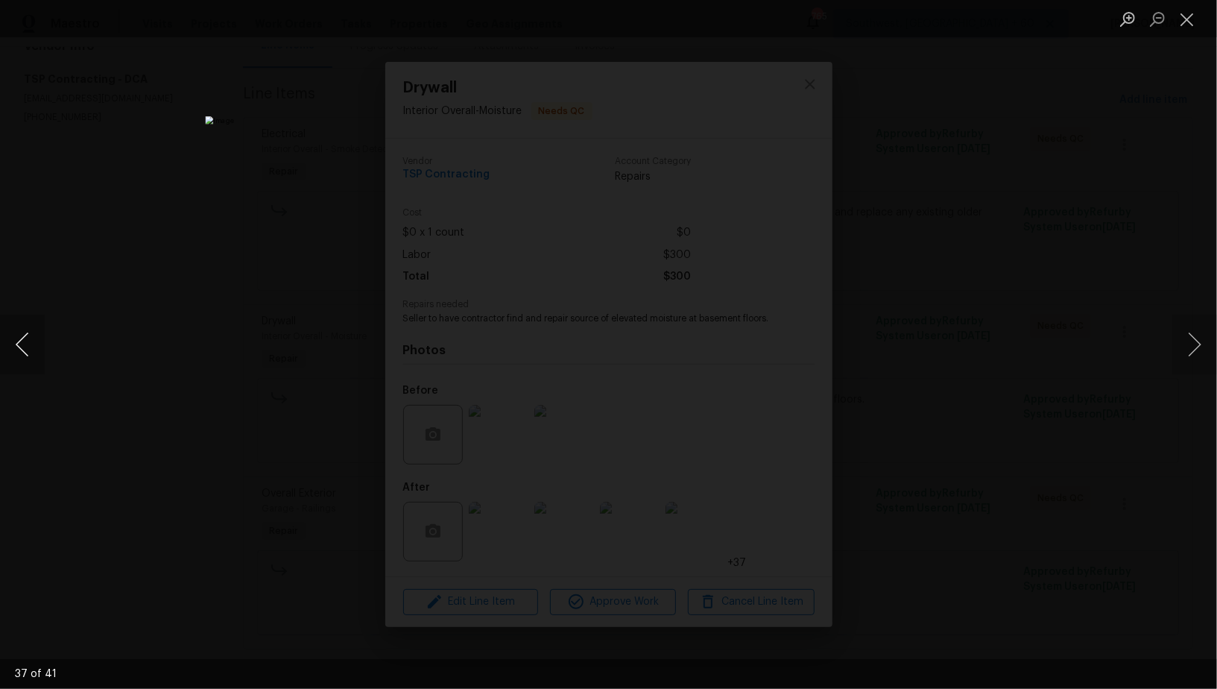
click at [24, 347] on button "Previous image" at bounding box center [22, 344] width 45 height 60
click at [23, 347] on button "Previous image" at bounding box center [22, 344] width 45 height 60
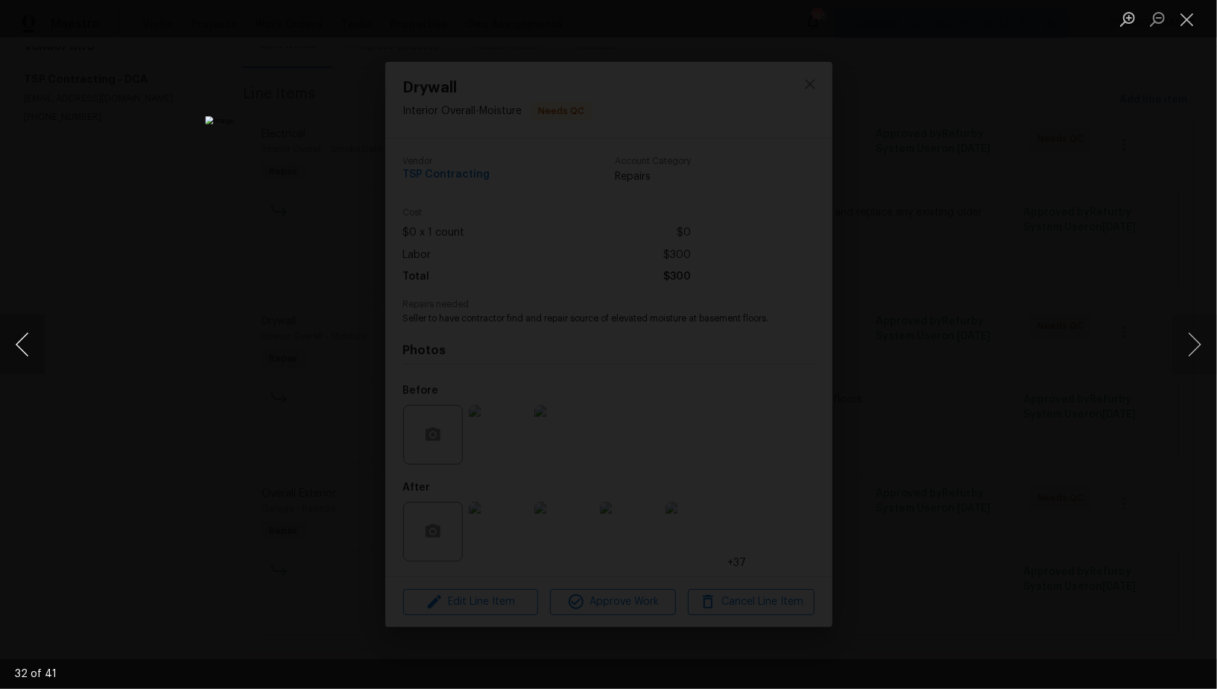
click at [23, 347] on button "Previous image" at bounding box center [22, 344] width 45 height 60
click at [13, 346] on button "Previous image" at bounding box center [22, 344] width 45 height 60
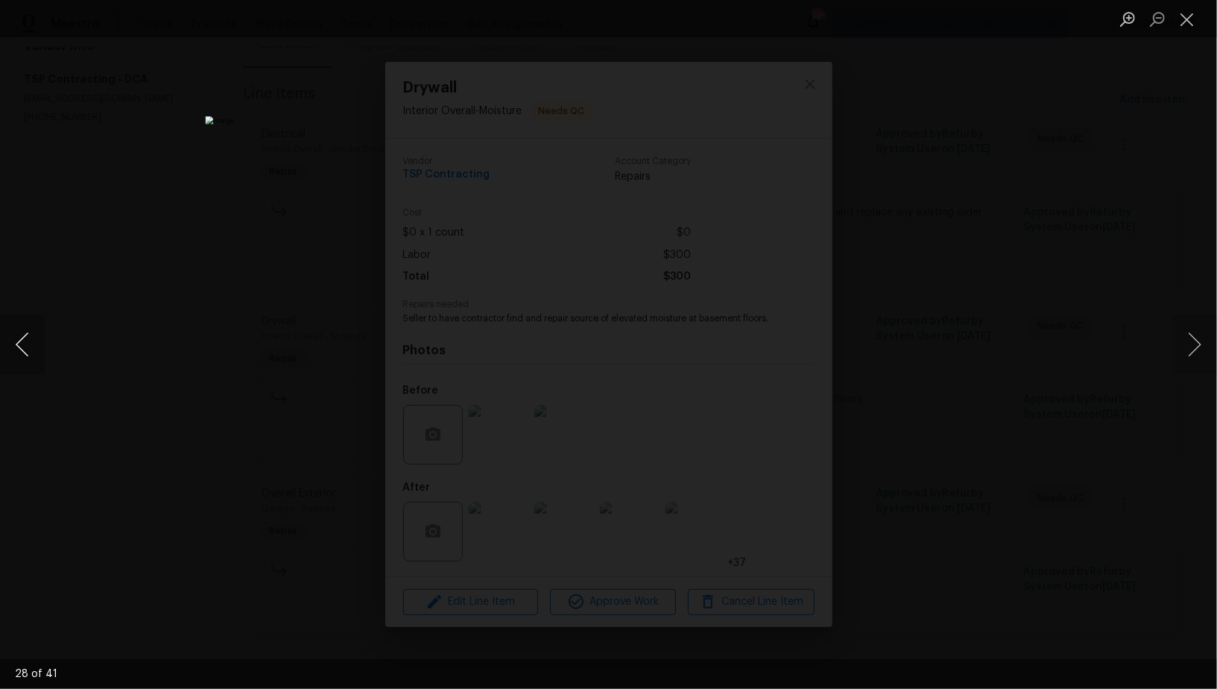
click at [13, 346] on button "Previous image" at bounding box center [22, 344] width 45 height 60
click at [22, 332] on button "Previous image" at bounding box center [22, 344] width 45 height 60
click at [220, 294] on div "Lightbox" at bounding box center [608, 344] width 1217 height 689
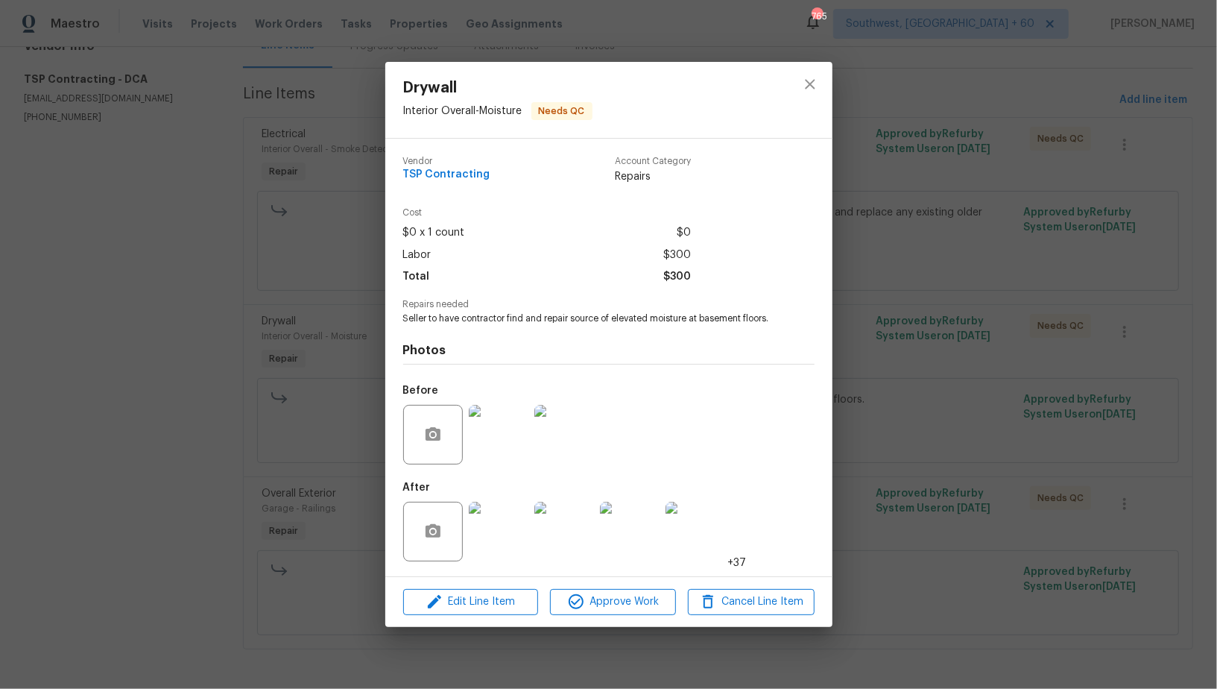
click at [220, 294] on div "Drywall Interior Overall - Moisture Needs QC Vendor TSP Contracting Account Cat…" at bounding box center [608, 344] width 1217 height 689
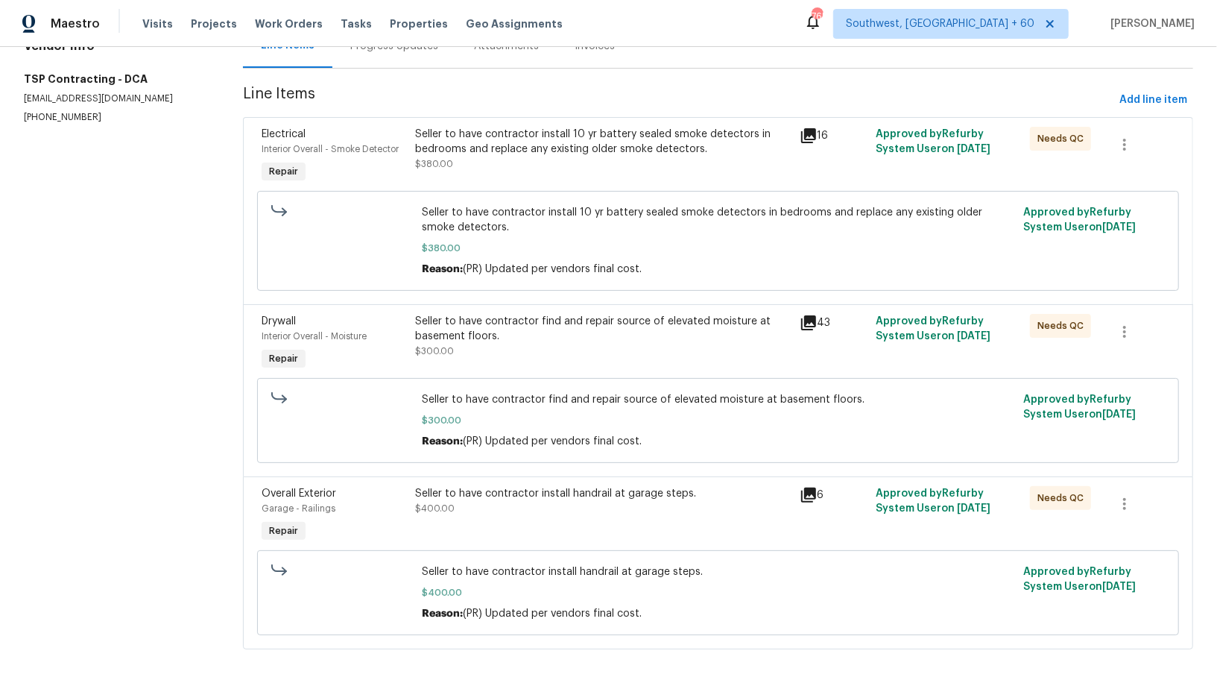
scroll to position [0, 0]
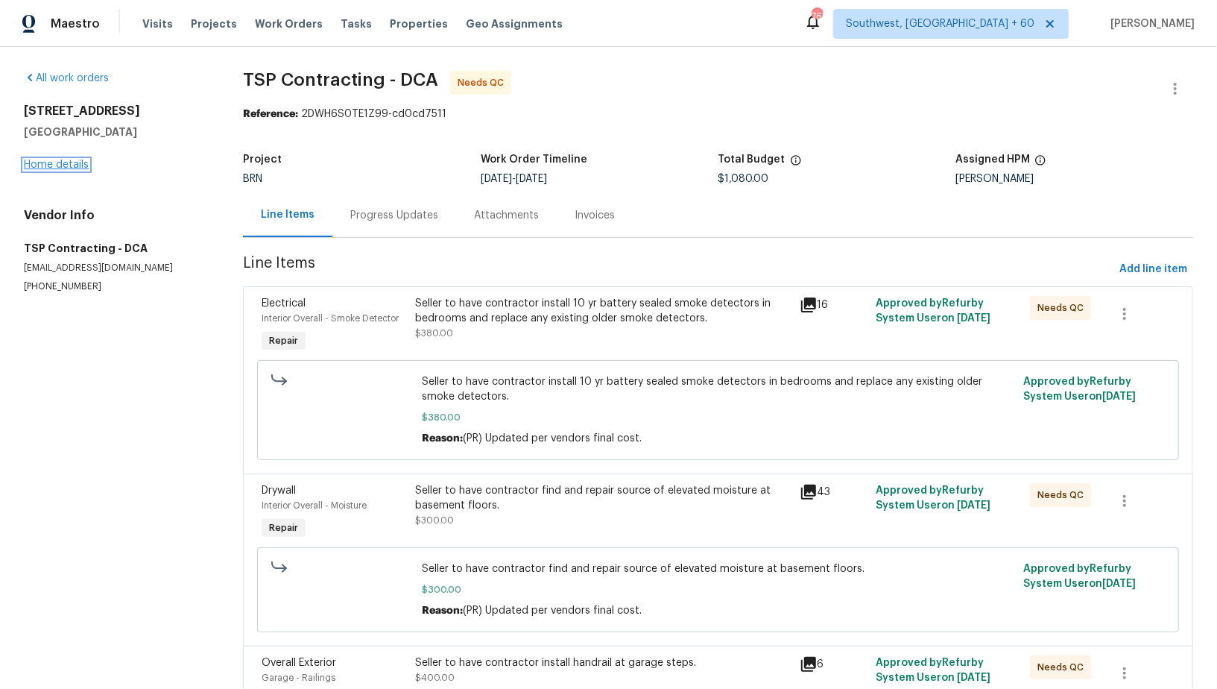
click at [51, 168] on link "Home details" at bounding box center [56, 164] width 65 height 10
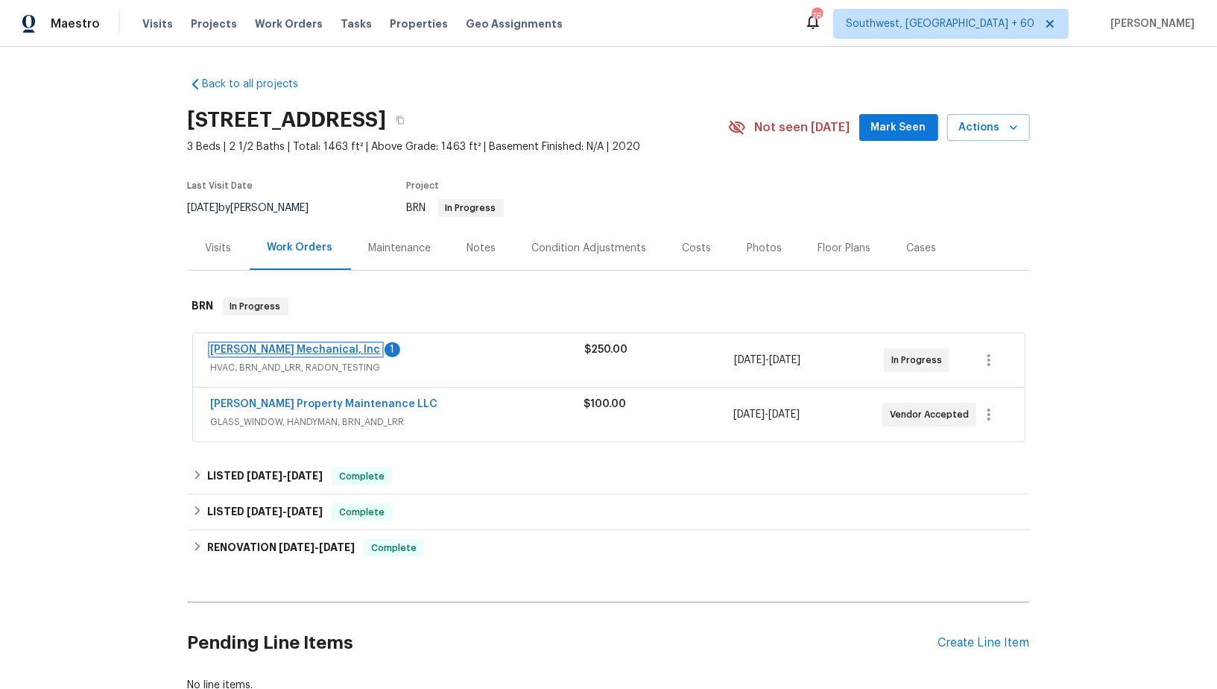
click at [282, 345] on link "[PERSON_NAME] Mechanical, Inc" at bounding box center [296, 349] width 170 height 10
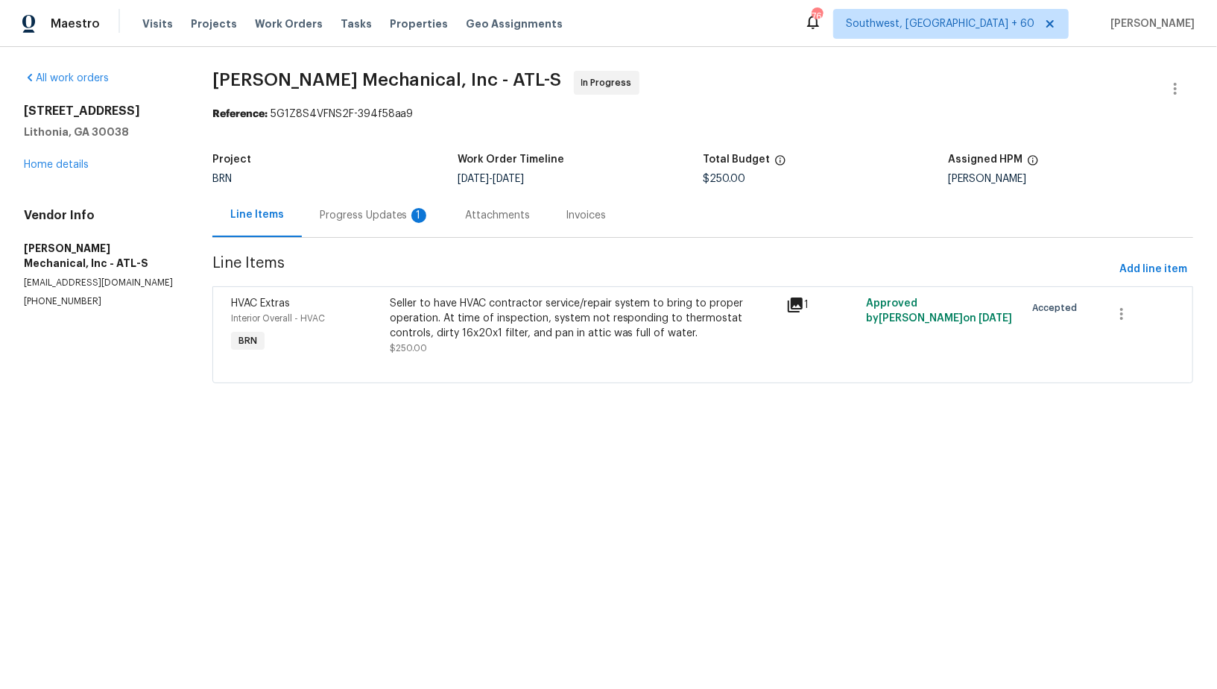
click at [370, 220] on div "Progress Updates 1" at bounding box center [375, 215] width 110 height 15
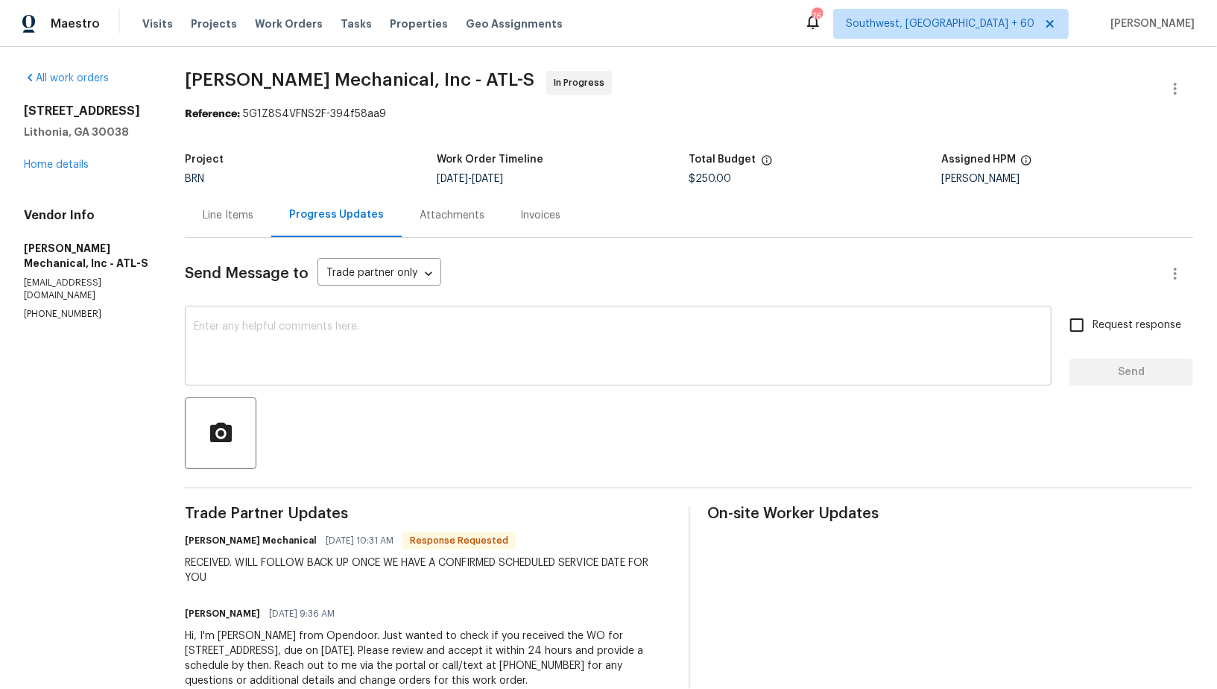
click at [373, 367] on textarea at bounding box center [618, 347] width 849 height 52
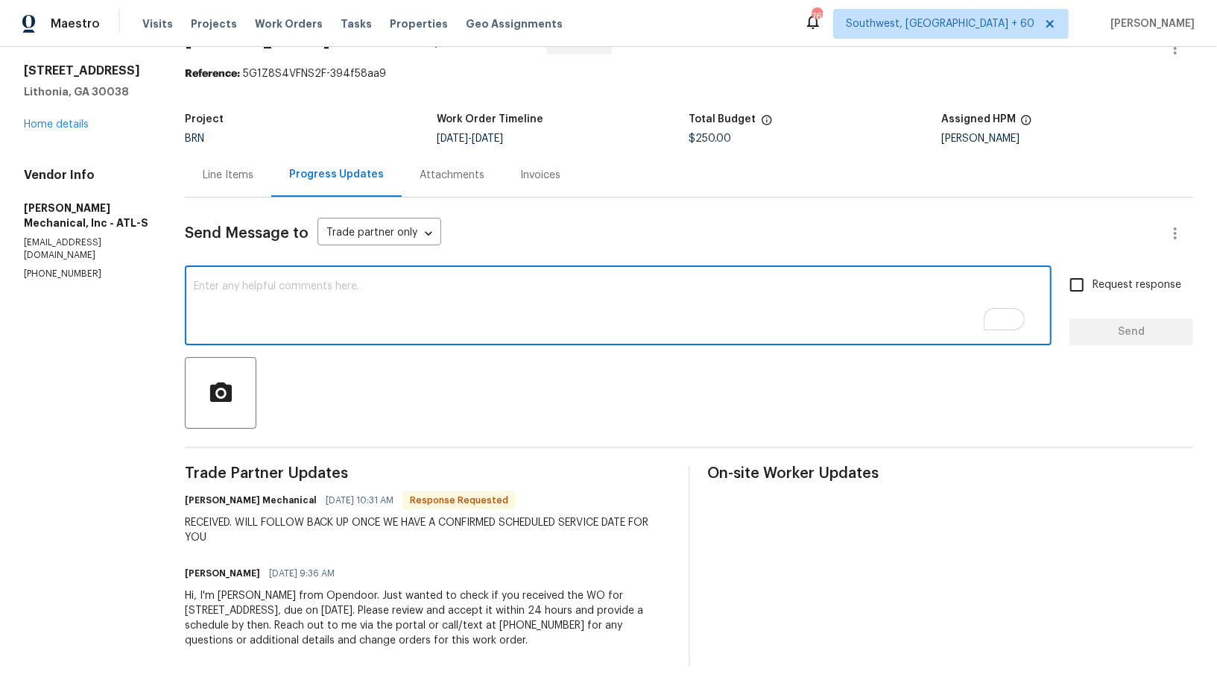
scroll to position [40, 0]
click at [306, 288] on textarea "To enrich screen reader interactions, please activate Accessibility in Grammarl…" at bounding box center [618, 307] width 849 height 52
click at [288, 323] on textarea "To enrich screen reader interactions, please activate Accessibility in Grammarl…" at bounding box center [618, 307] width 849 height 52
type textarea "Thank you!"
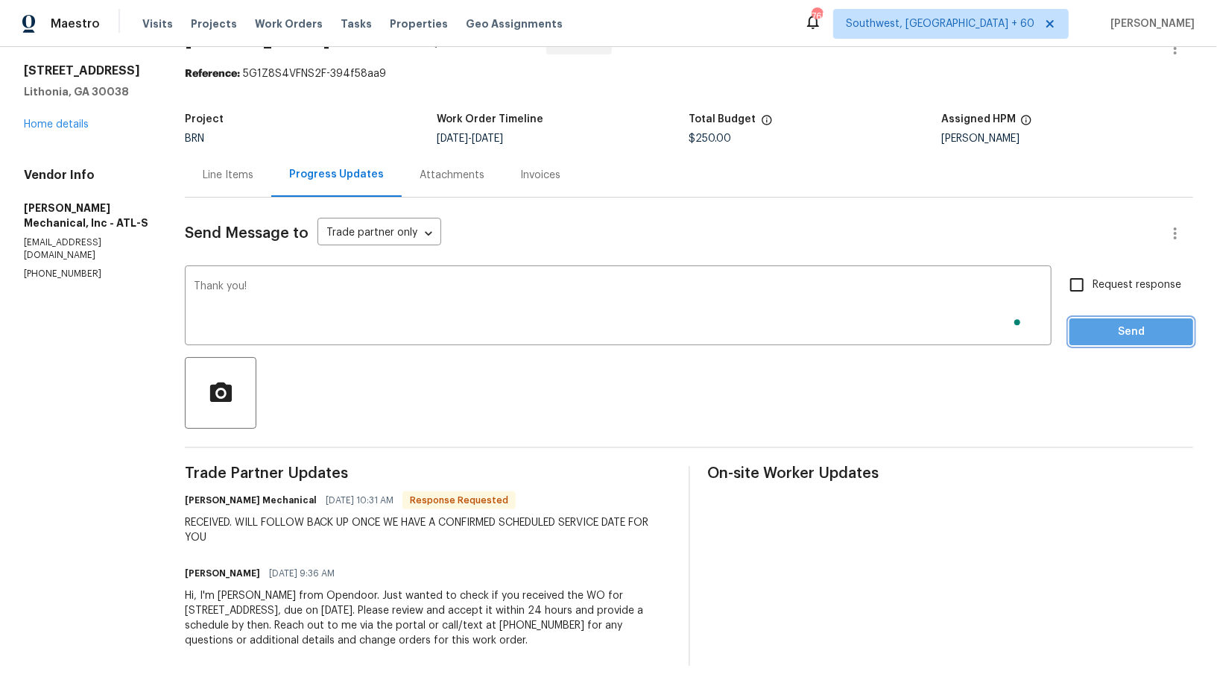
click at [1142, 329] on span "Send" at bounding box center [1131, 332] width 100 height 19
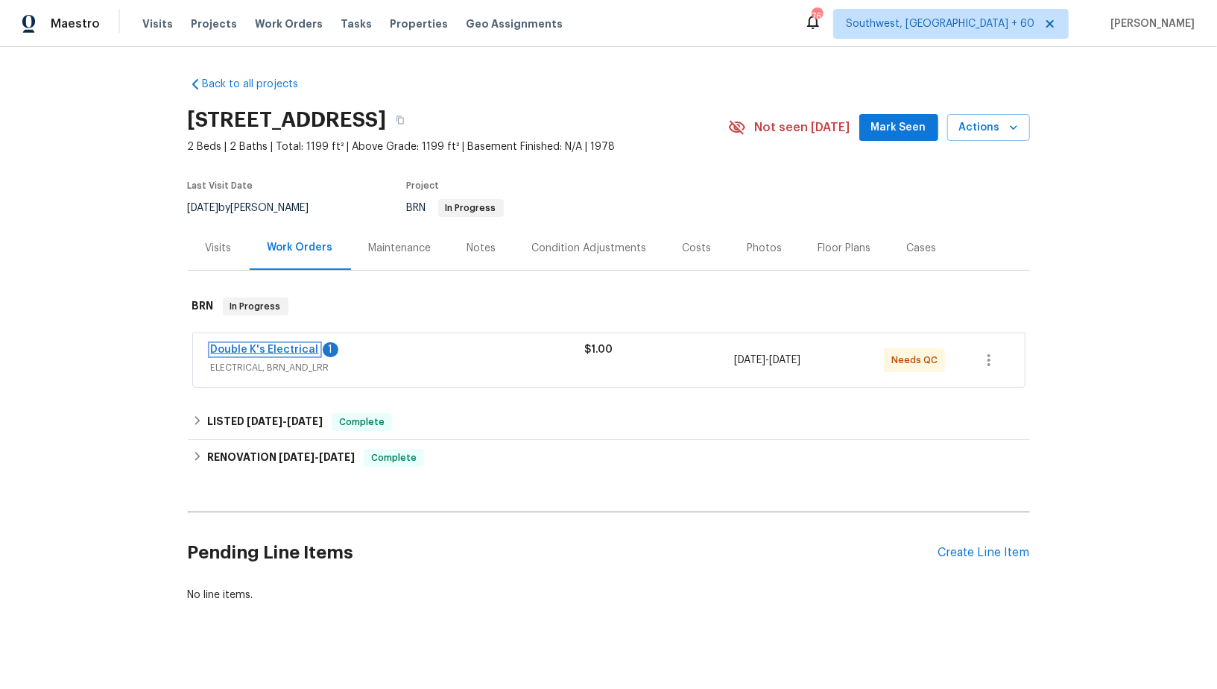
click at [262, 350] on link "Double K's Electrical" at bounding box center [265, 349] width 108 height 10
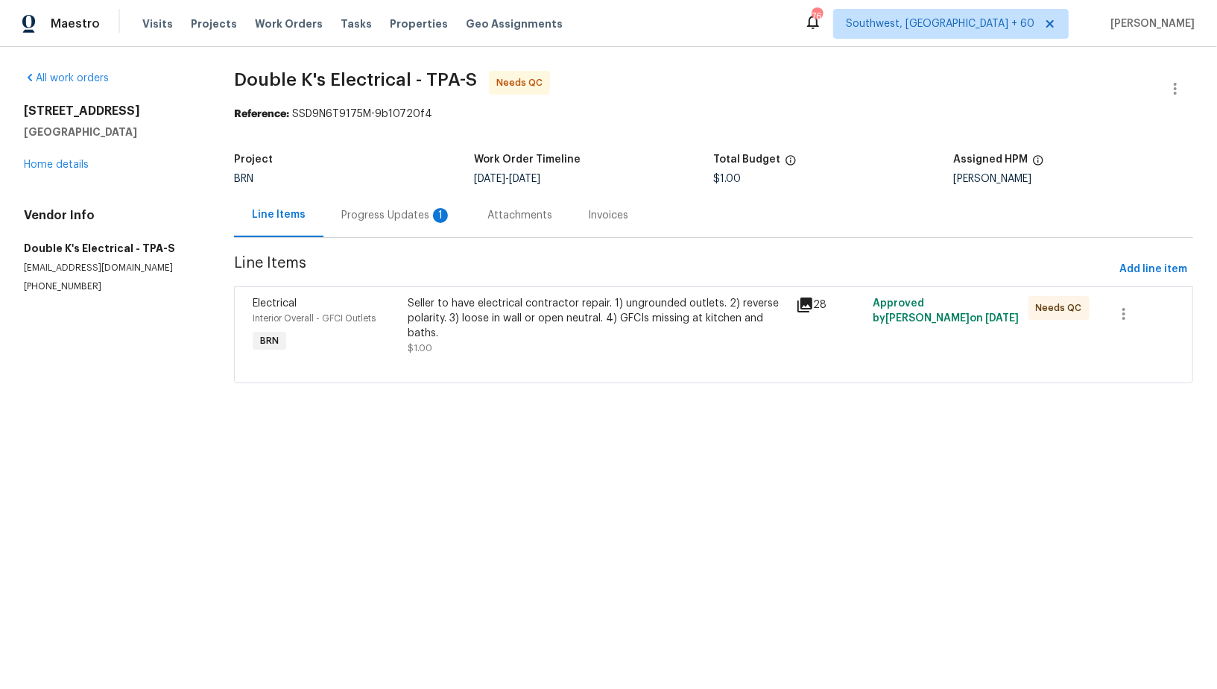
click at [412, 220] on div "Progress Updates 1" at bounding box center [396, 215] width 110 height 15
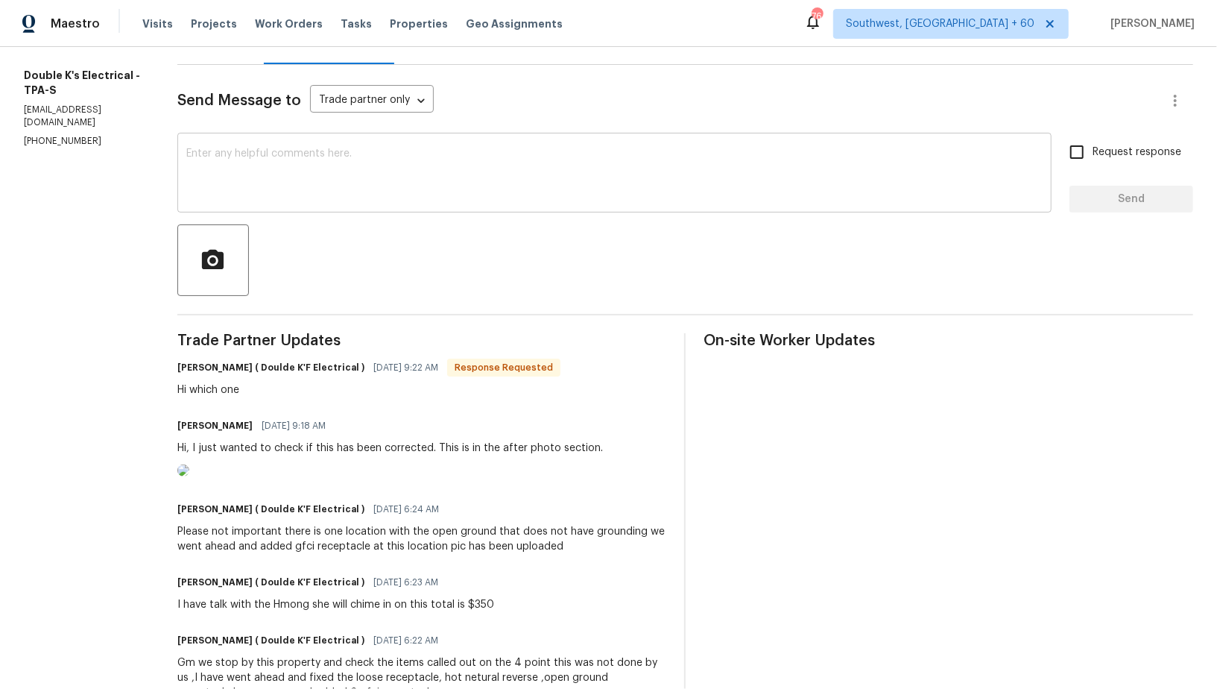
scroll to position [192, 0]
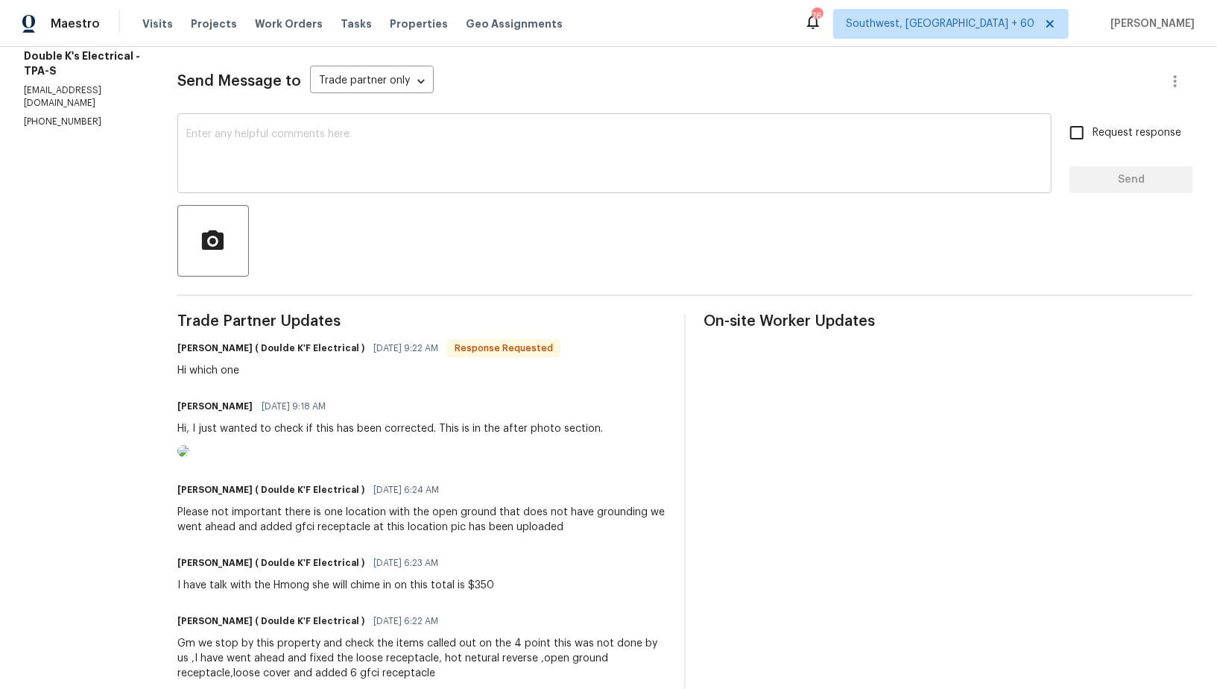
click at [294, 171] on textarea at bounding box center [614, 155] width 856 height 52
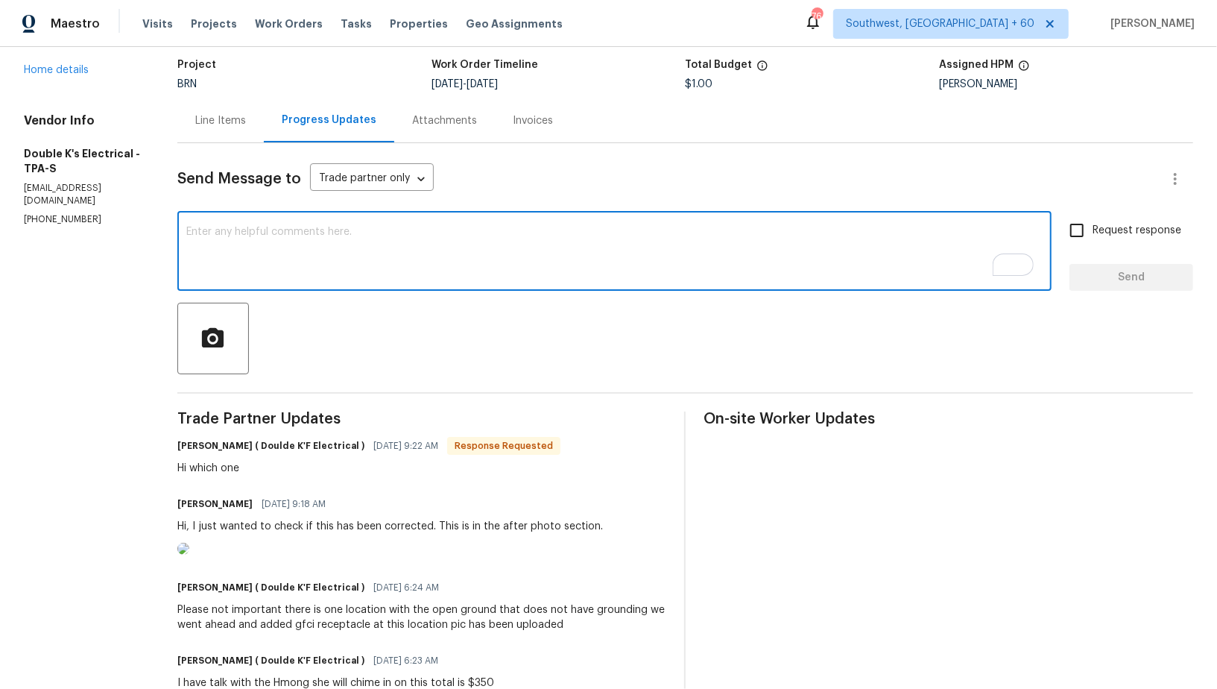
scroll to position [70, 0]
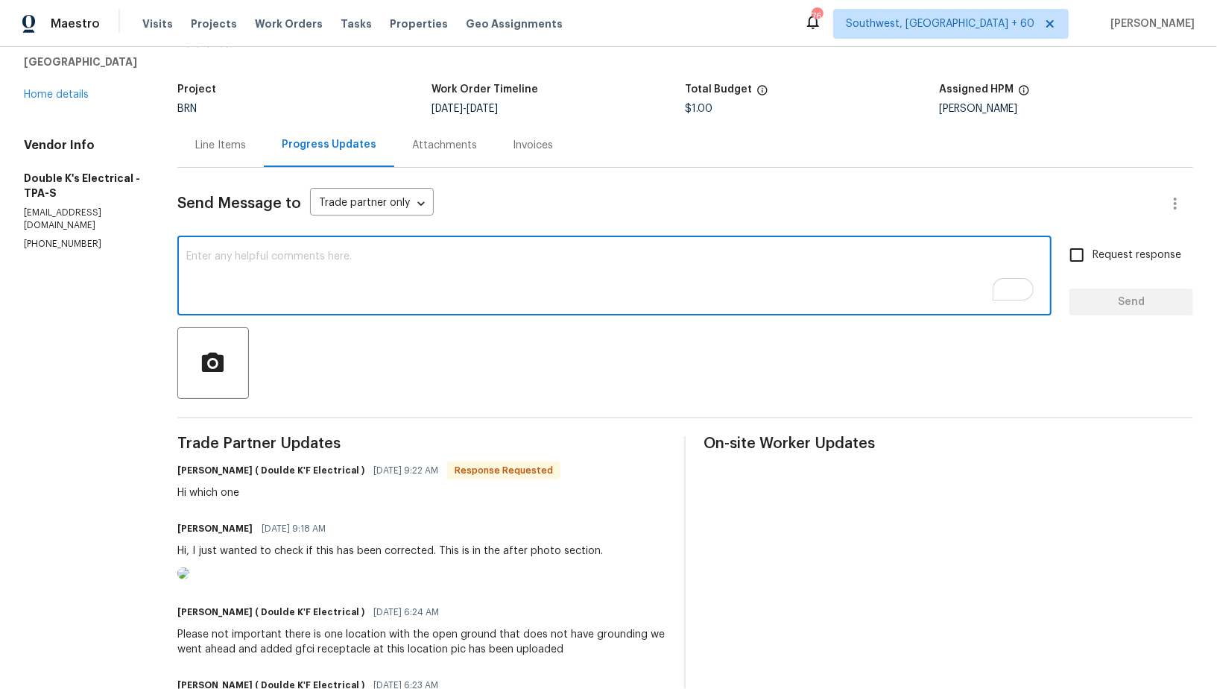
click at [285, 244] on div "x ​" at bounding box center [614, 277] width 874 height 76
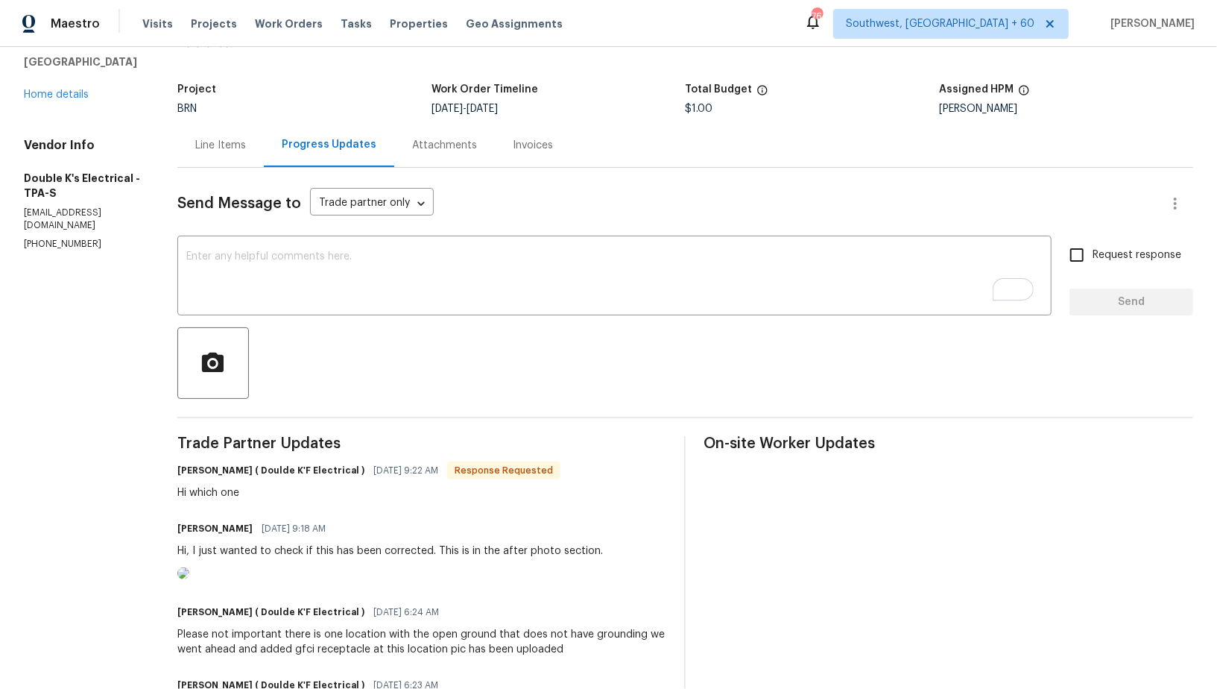
click at [246, 138] on div "Line Items" at bounding box center [220, 145] width 51 height 15
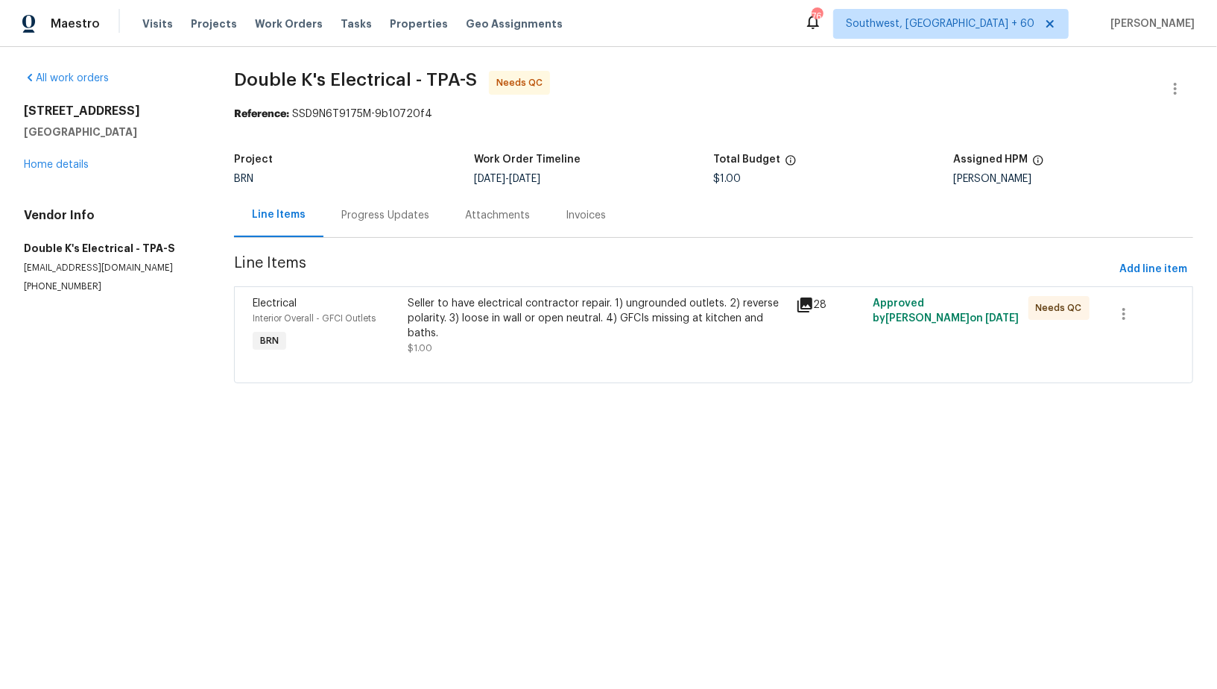
click at [506, 347] on div "Seller to have electrical contractor repair. 1) ungrounded outlets. 2) reverse …" at bounding box center [597, 326] width 379 height 60
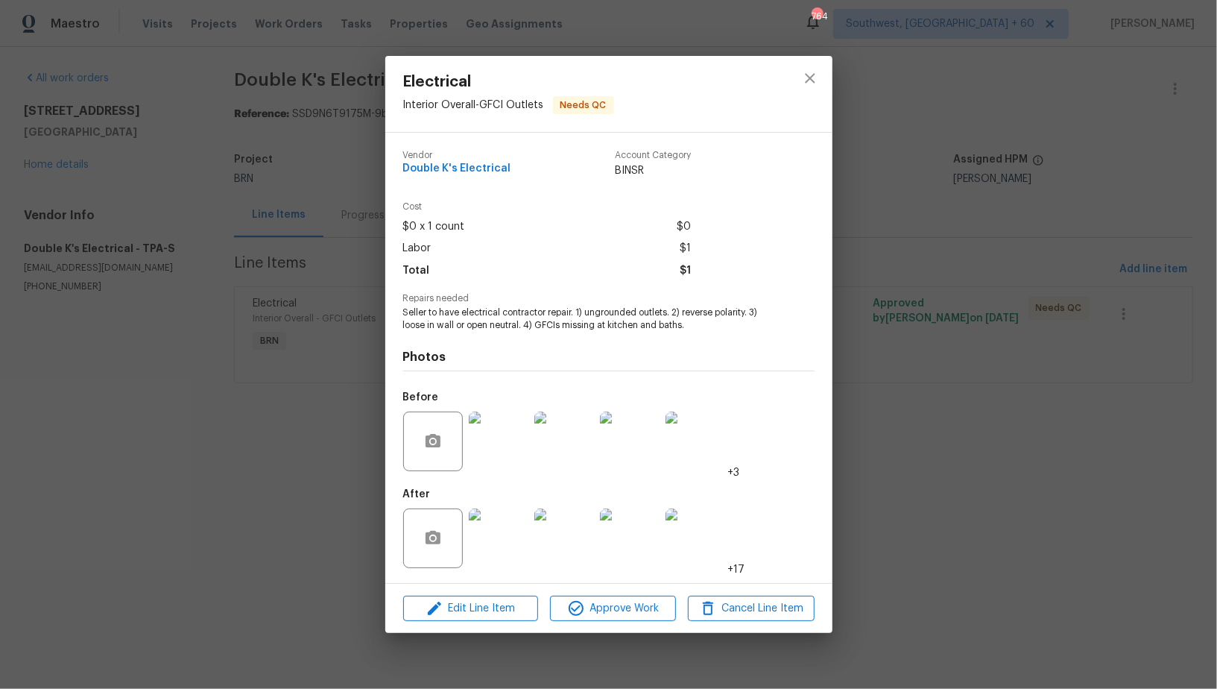
click at [506, 550] on img at bounding box center [499, 538] width 60 height 60
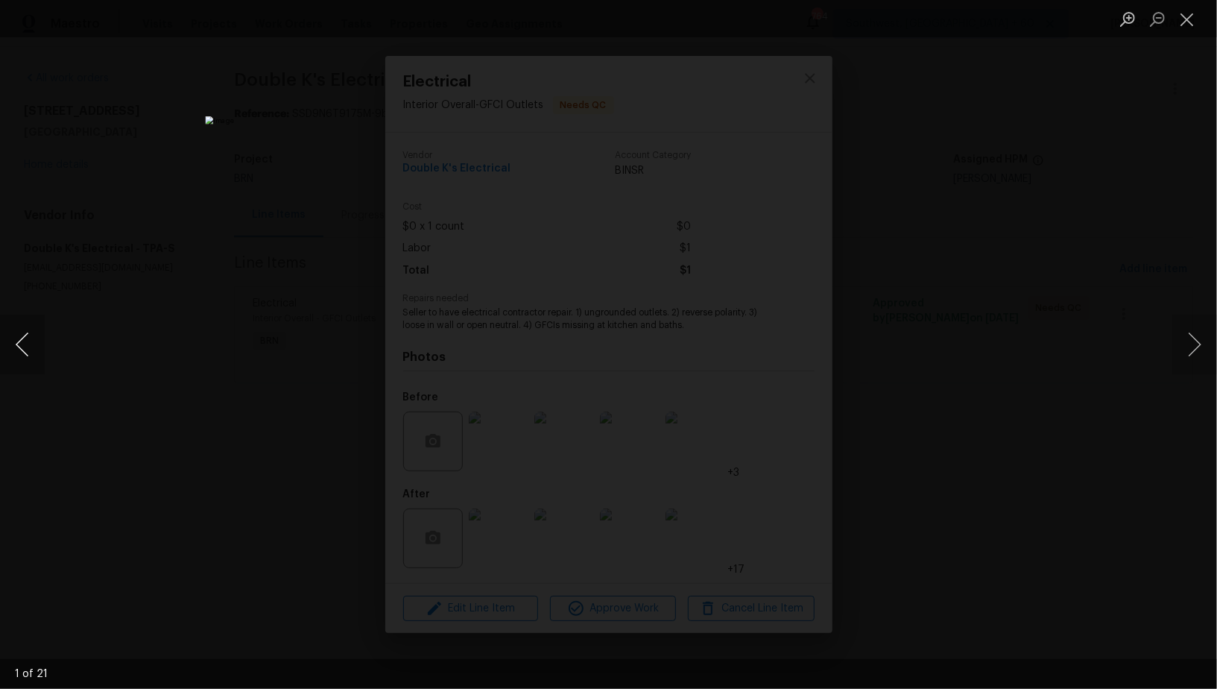
click at [24, 352] on button "Previous image" at bounding box center [22, 344] width 45 height 60
click at [251, 401] on div "Lightbox" at bounding box center [608, 344] width 1217 height 689
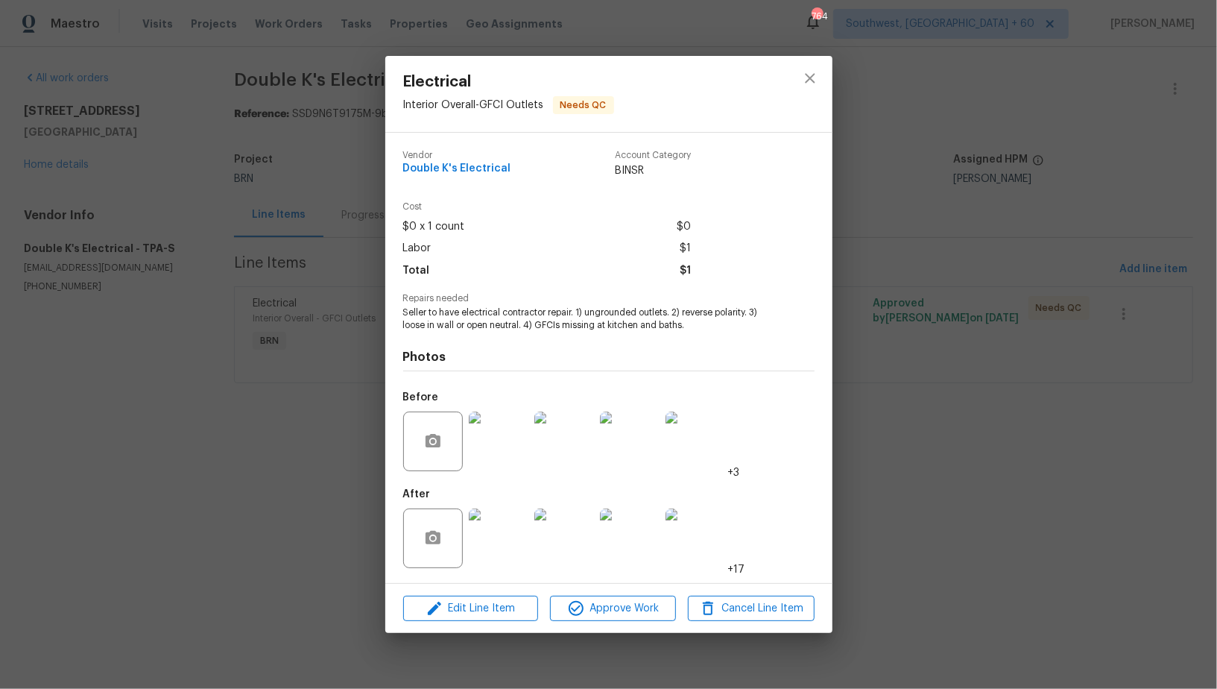
click at [524, 540] on img at bounding box center [499, 538] width 60 height 60
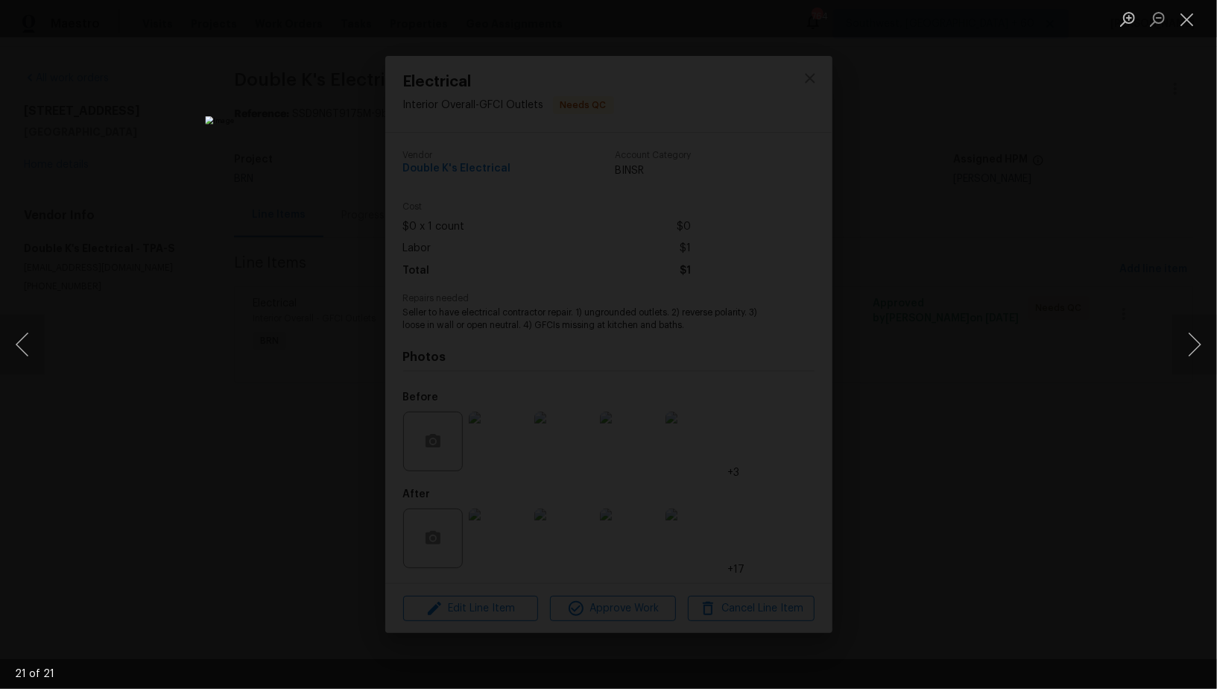
click at [81, 326] on div "Lightbox" at bounding box center [608, 344] width 1217 height 689
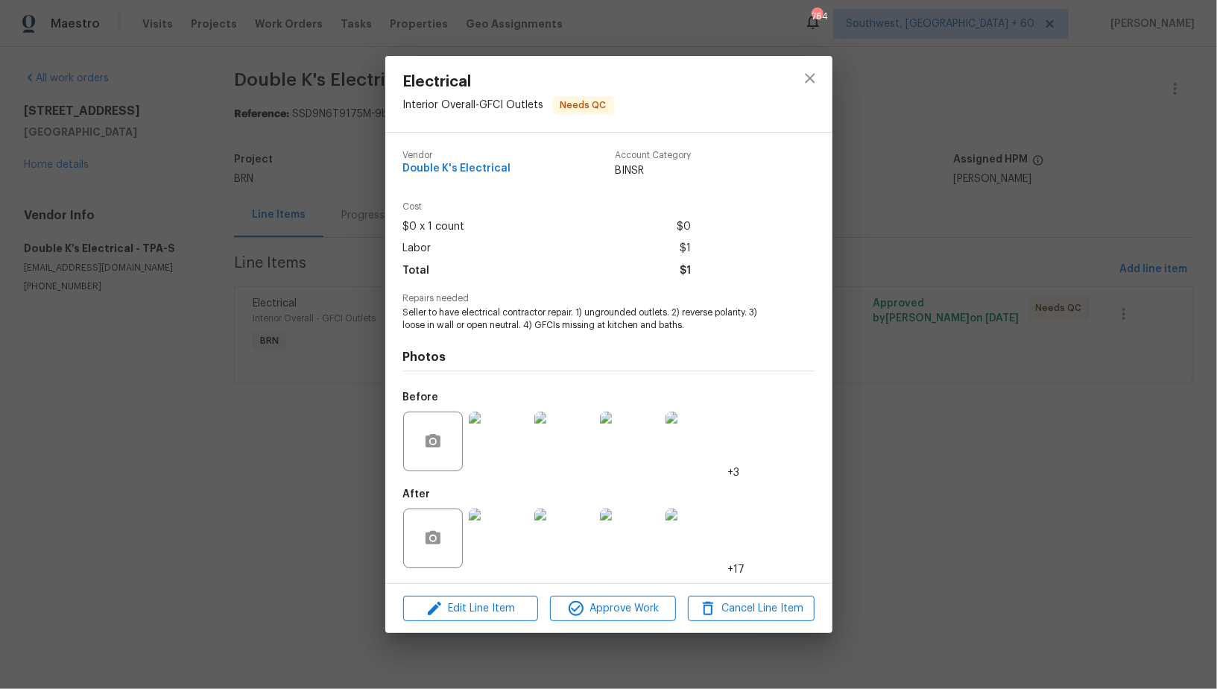
click at [81, 326] on div "Electrical Interior Overall - GFCI Outlets Needs QC Vendor Double K's Electrica…" at bounding box center [608, 344] width 1217 height 689
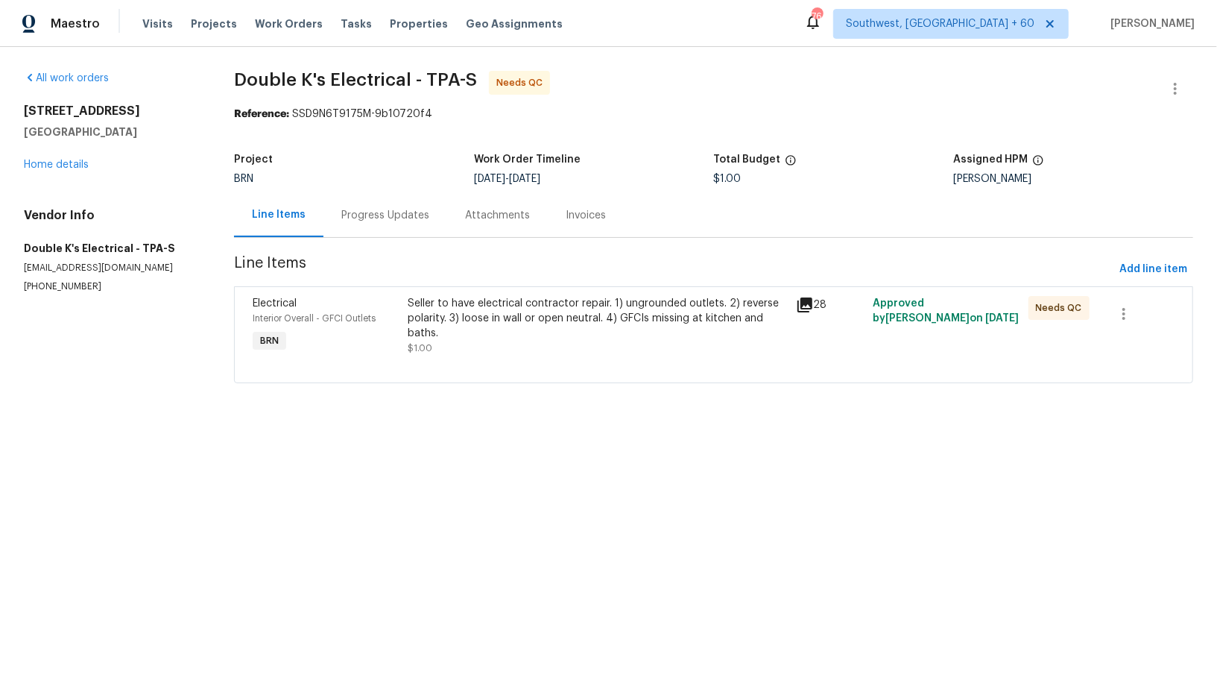
click at [388, 211] on div "Progress Updates" at bounding box center [385, 215] width 88 height 15
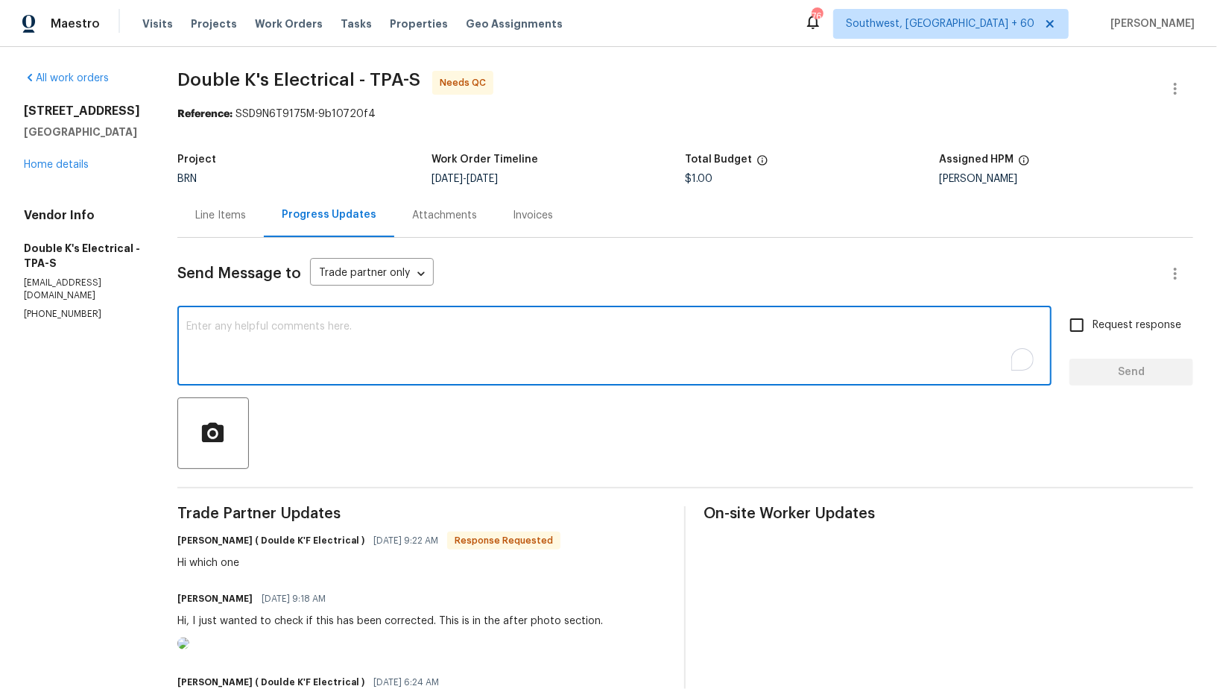
click at [353, 332] on textarea "To enrich screen reader interactions, please activate Accessibility in Grammarl…" at bounding box center [614, 347] width 856 height 52
click at [253, 324] on textarea "The last after photo shows fault" at bounding box center [614, 347] width 856 height 52
click at [303, 326] on textarea "The last photo shows fault" at bounding box center [614, 347] width 856 height 52
click at [358, 322] on textarea "The last photo shows the fault" at bounding box center [614, 347] width 856 height 52
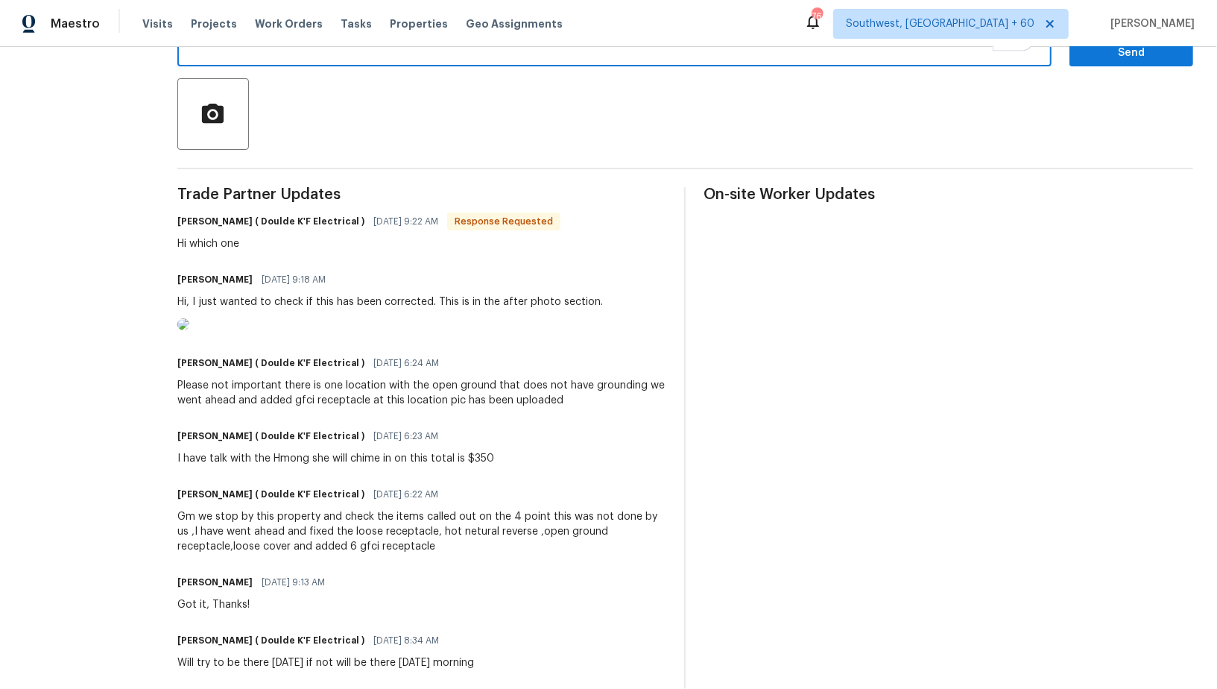
scroll to position [50, 0]
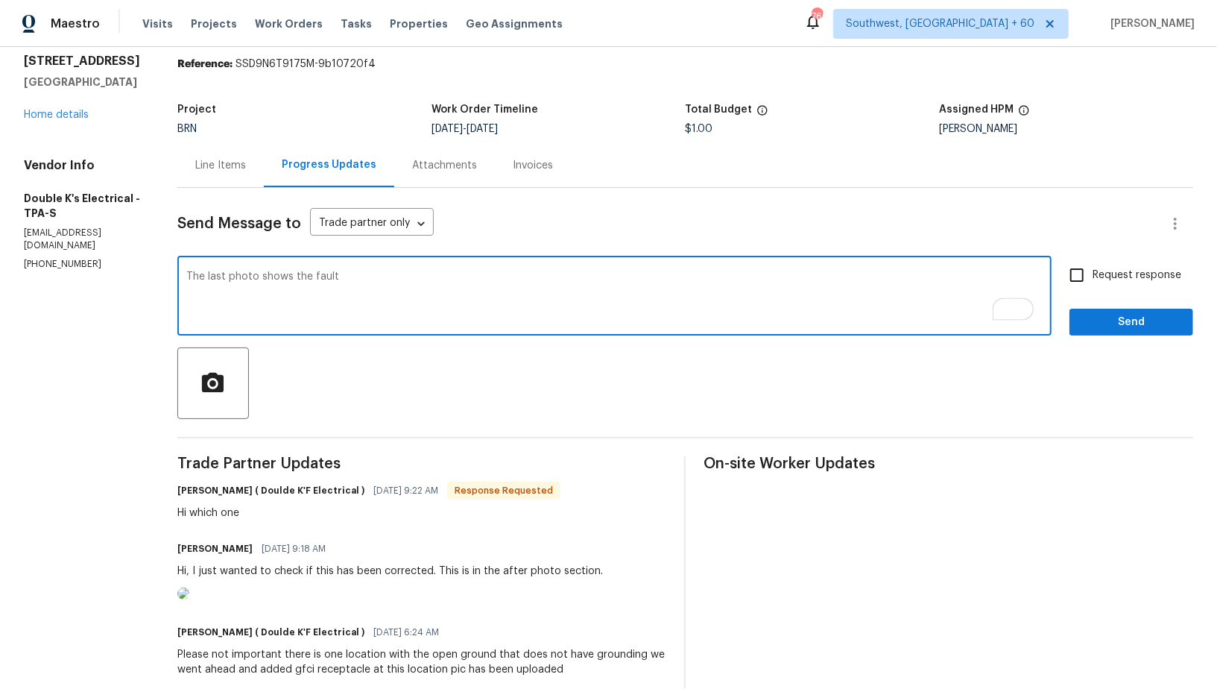
click at [236, 274] on textarea "The last photo shows the fault" at bounding box center [614, 297] width 856 height 52
click at [354, 282] on textarea "The last outlet photo shows the fault" at bounding box center [614, 297] width 856 height 52
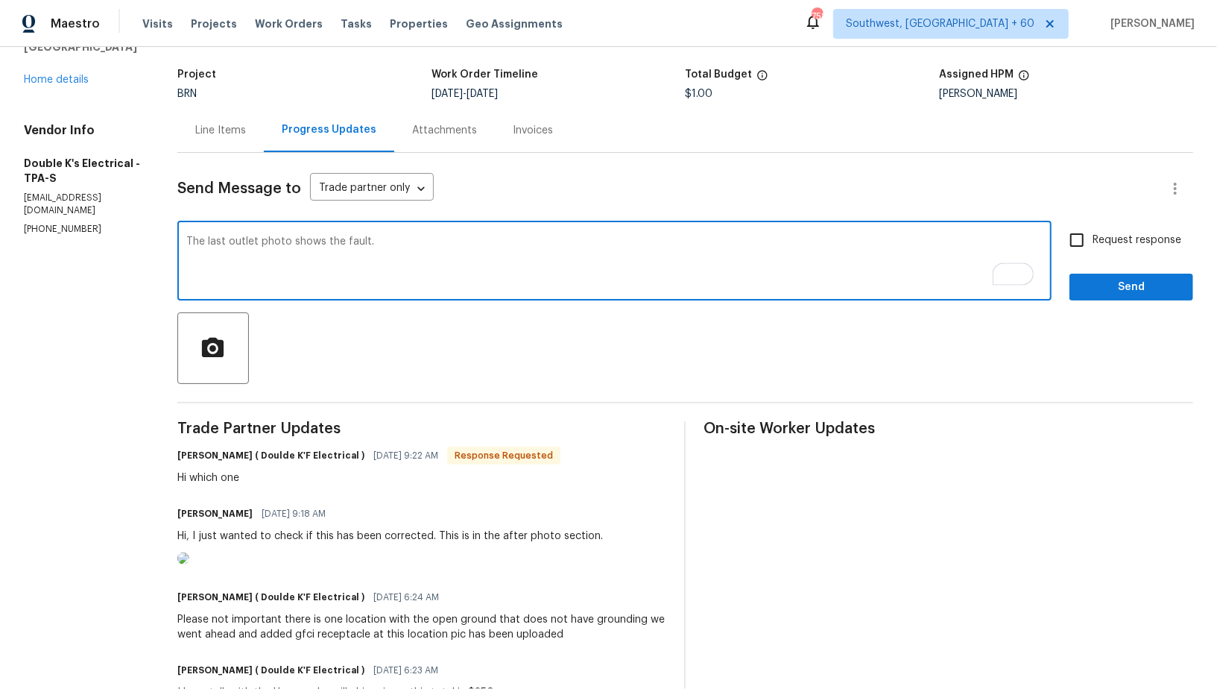
scroll to position [102, 0]
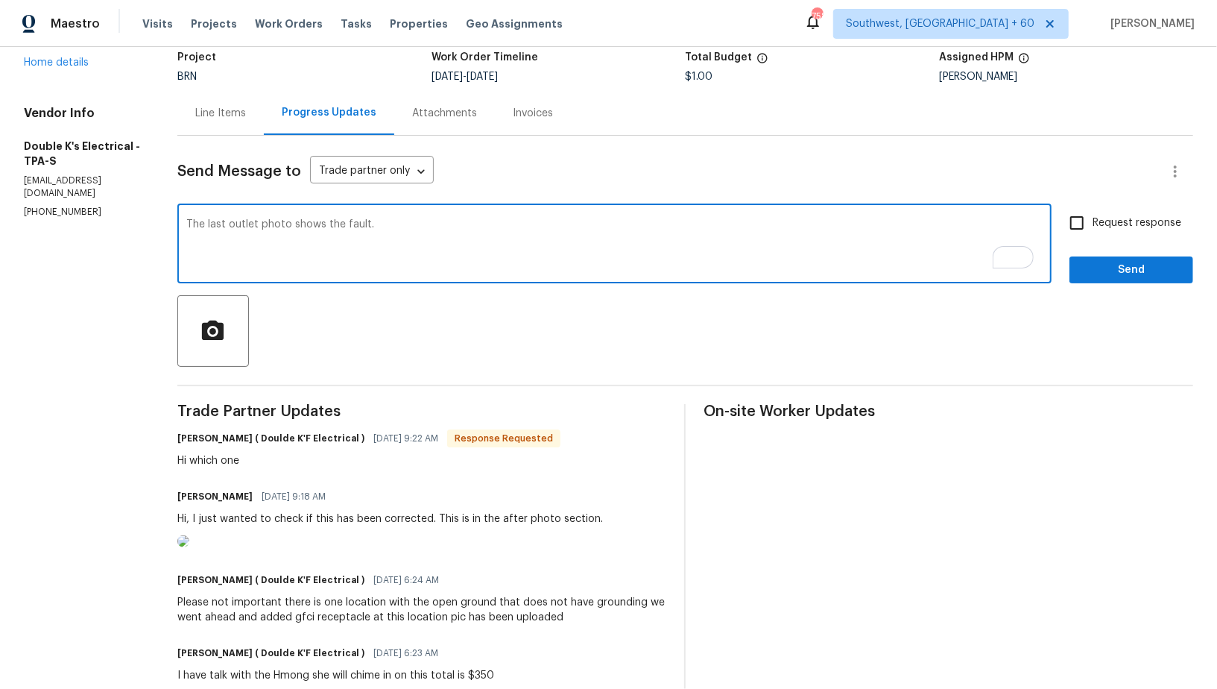
drag, startPoint x: 345, startPoint y: 223, endPoint x: 335, endPoint y: 224, distance: 9.7
click at [335, 224] on textarea "The last outlet photo shows the fault." at bounding box center [614, 245] width 856 height 52
type textarea "The last outlet photo shows it is fault."
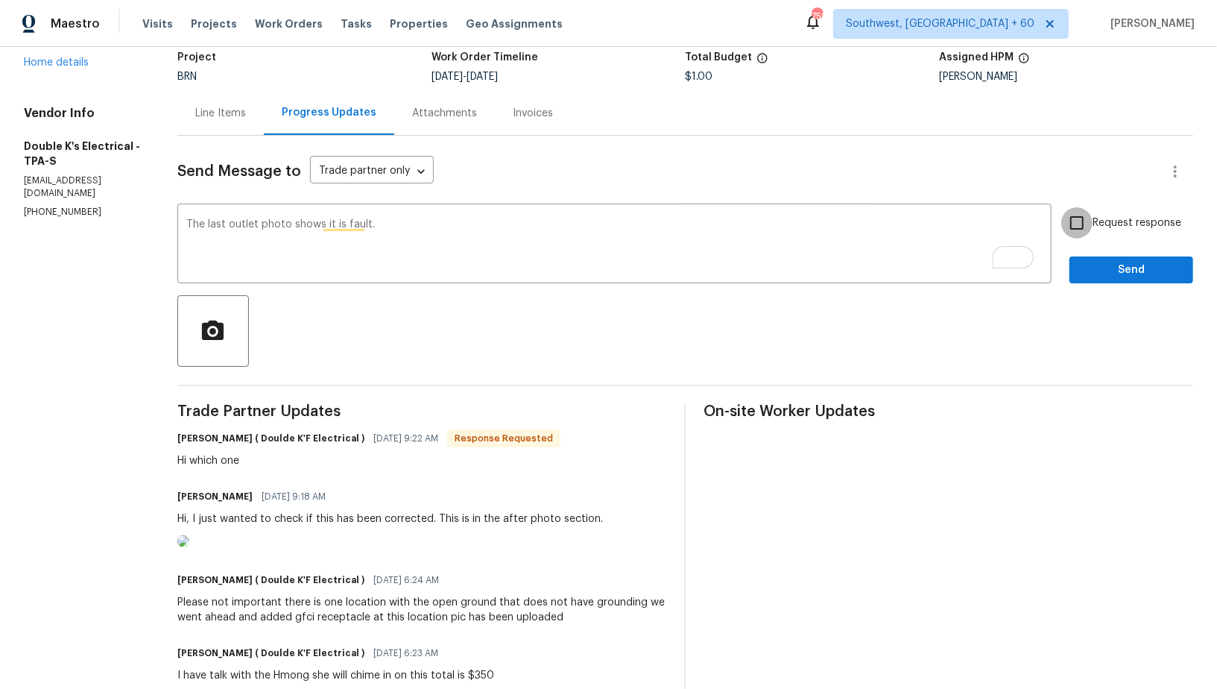
click at [1081, 234] on input "Request response" at bounding box center [1076, 222] width 31 height 31
checkbox input "true"
click at [1115, 276] on span "Send" at bounding box center [1131, 270] width 100 height 19
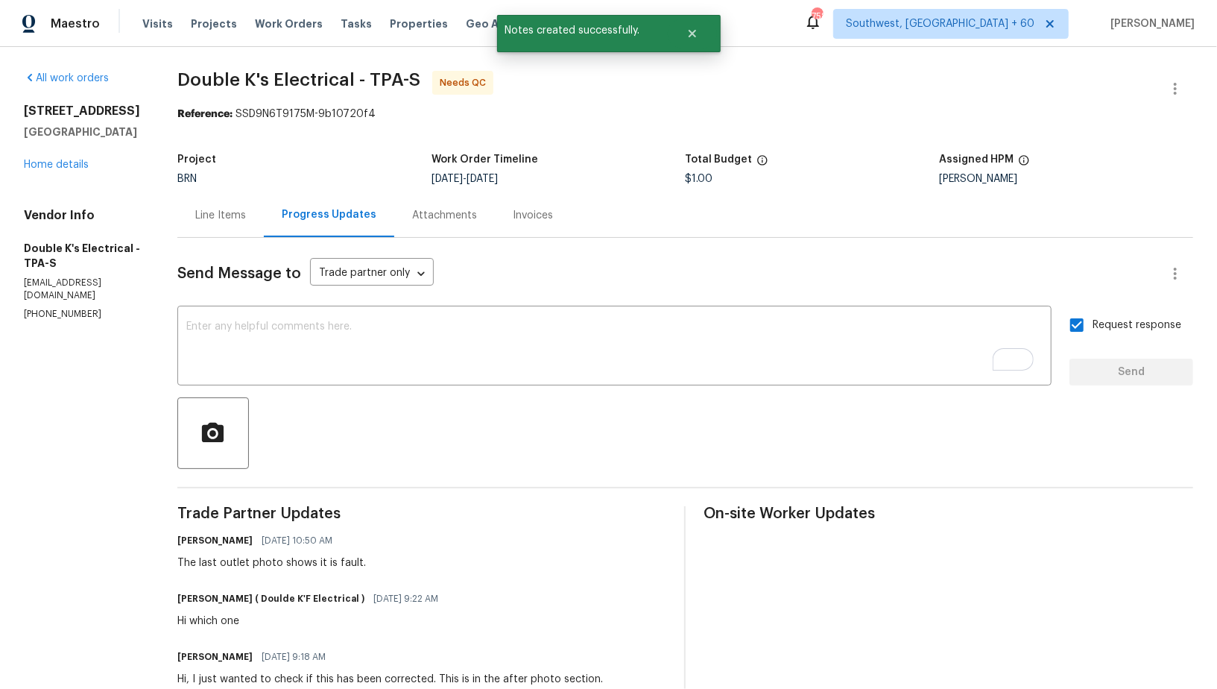
click at [227, 212] on div "Line Items" at bounding box center [220, 215] width 51 height 15
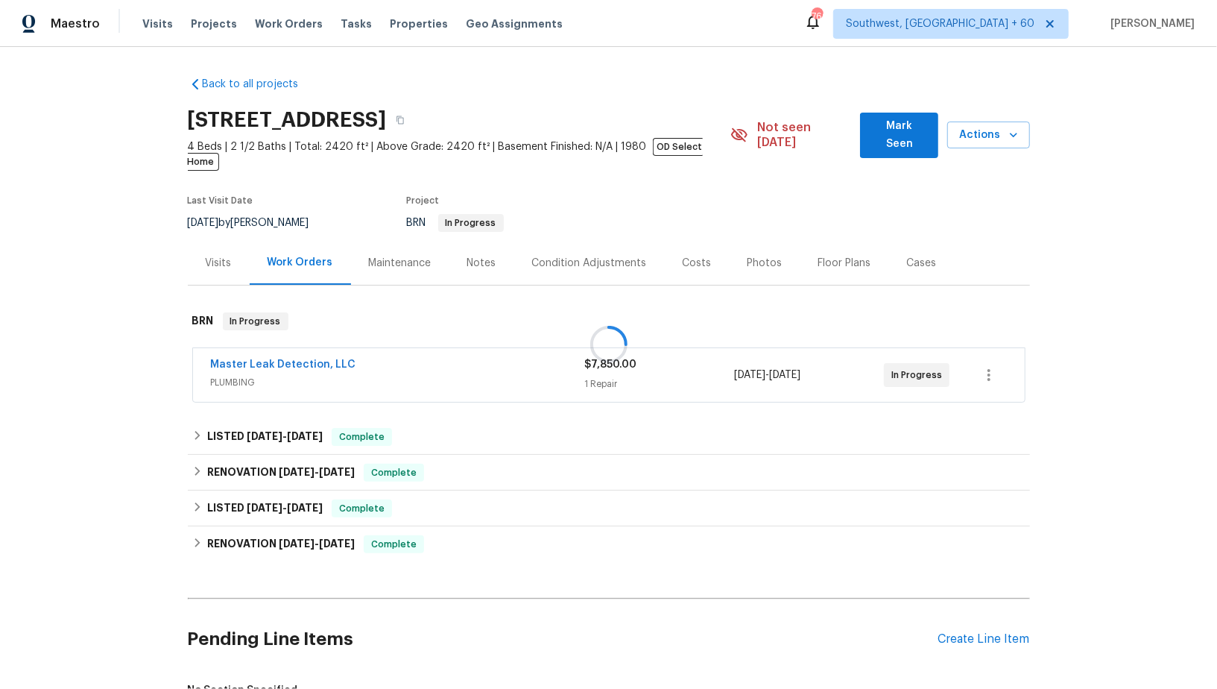
click at [253, 347] on div at bounding box center [608, 344] width 1217 height 689
click at [253, 359] on link "Master Leak Detection, LLC" at bounding box center [283, 364] width 145 height 10
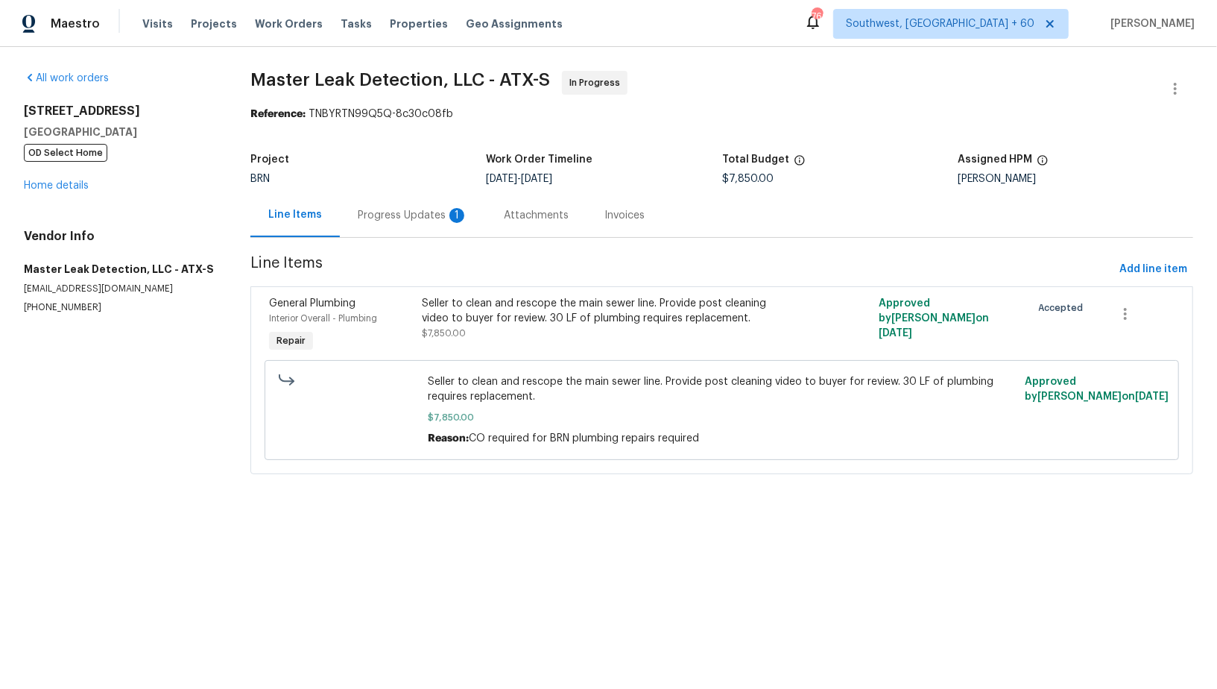
click at [379, 210] on div "Progress Updates 1" at bounding box center [413, 215] width 110 height 15
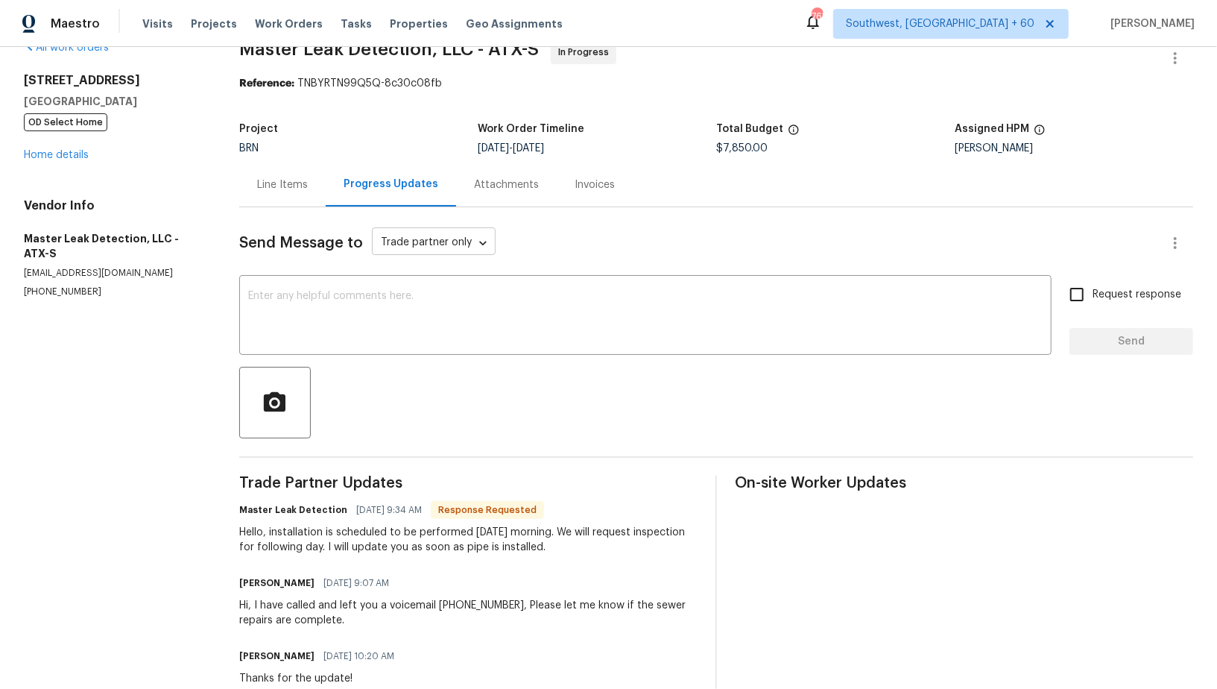
scroll to position [36, 0]
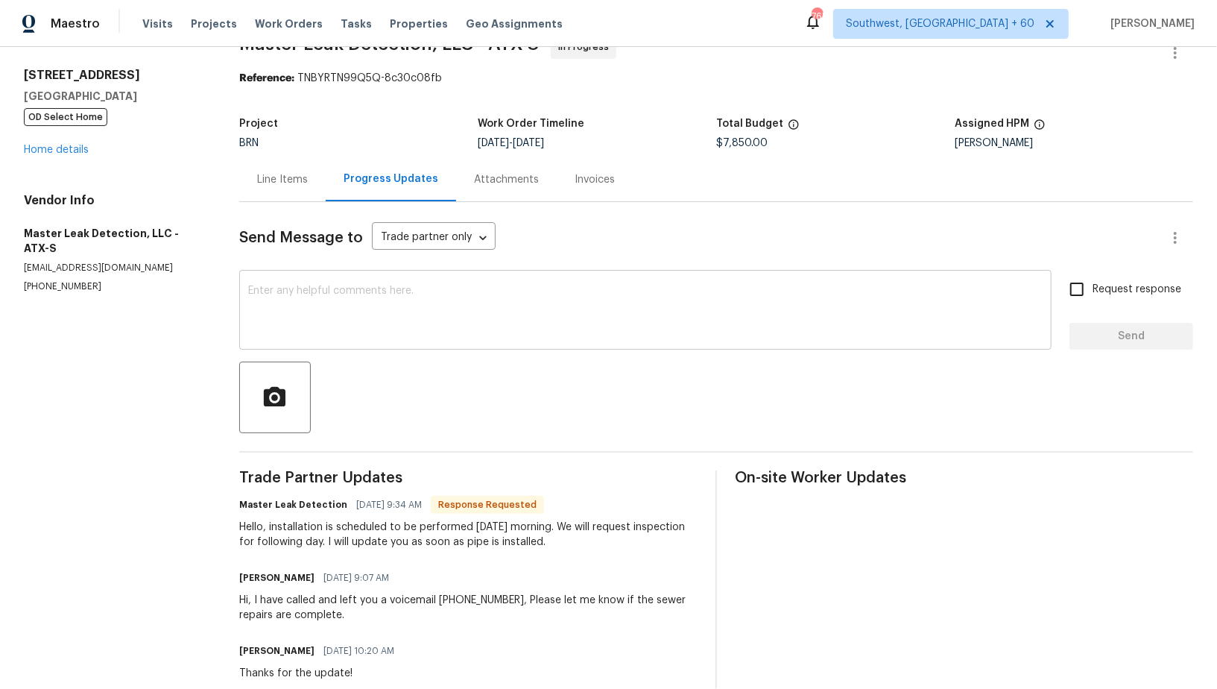
click at [331, 324] on textarea at bounding box center [645, 311] width 794 height 52
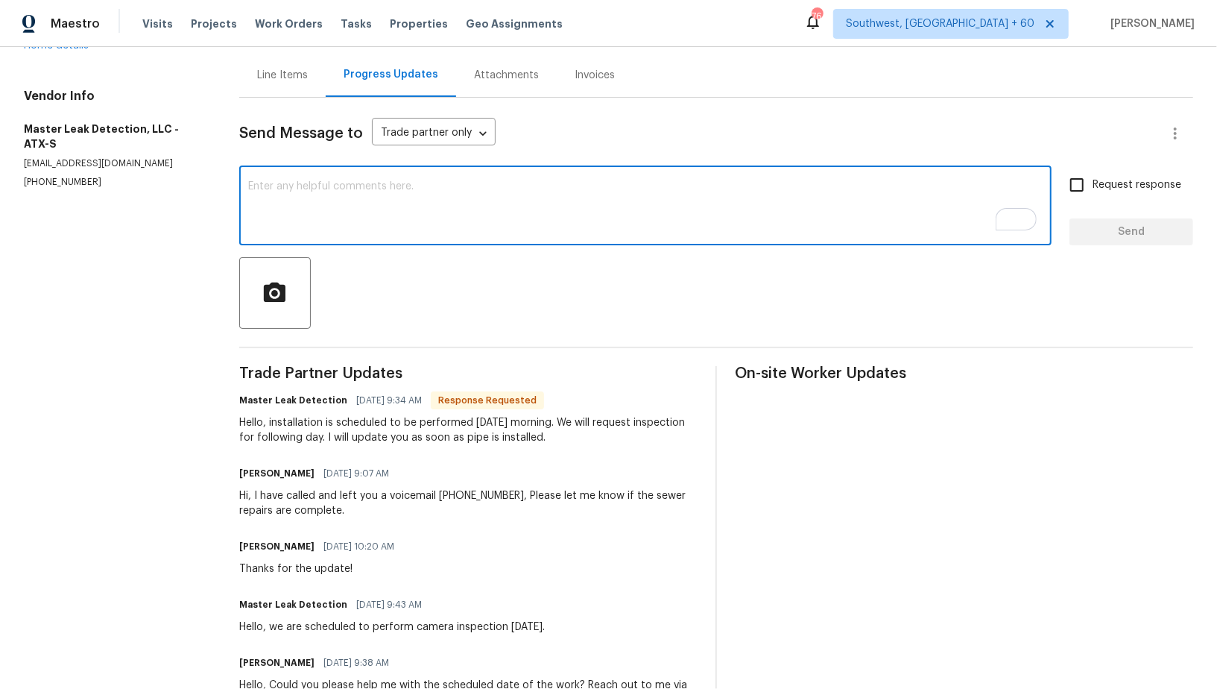
scroll to position [102, 0]
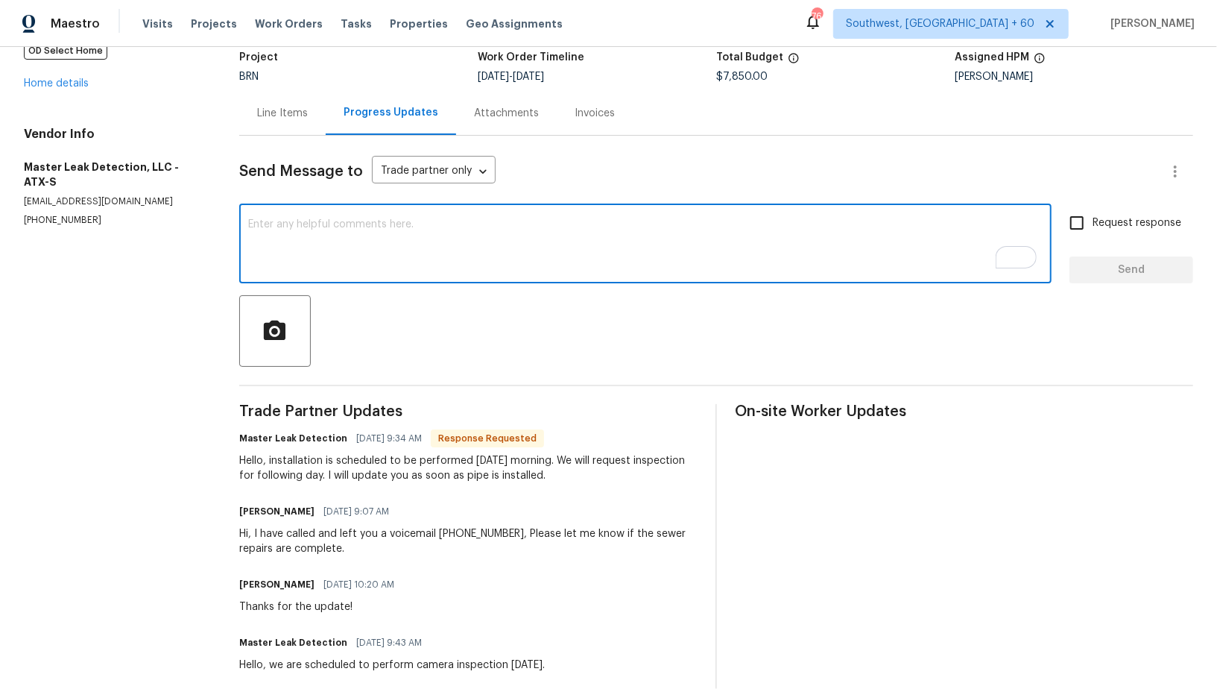
click at [315, 233] on textarea "To enrich screen reader interactions, please activate Accessibility in Grammarl…" at bounding box center [645, 245] width 794 height 52
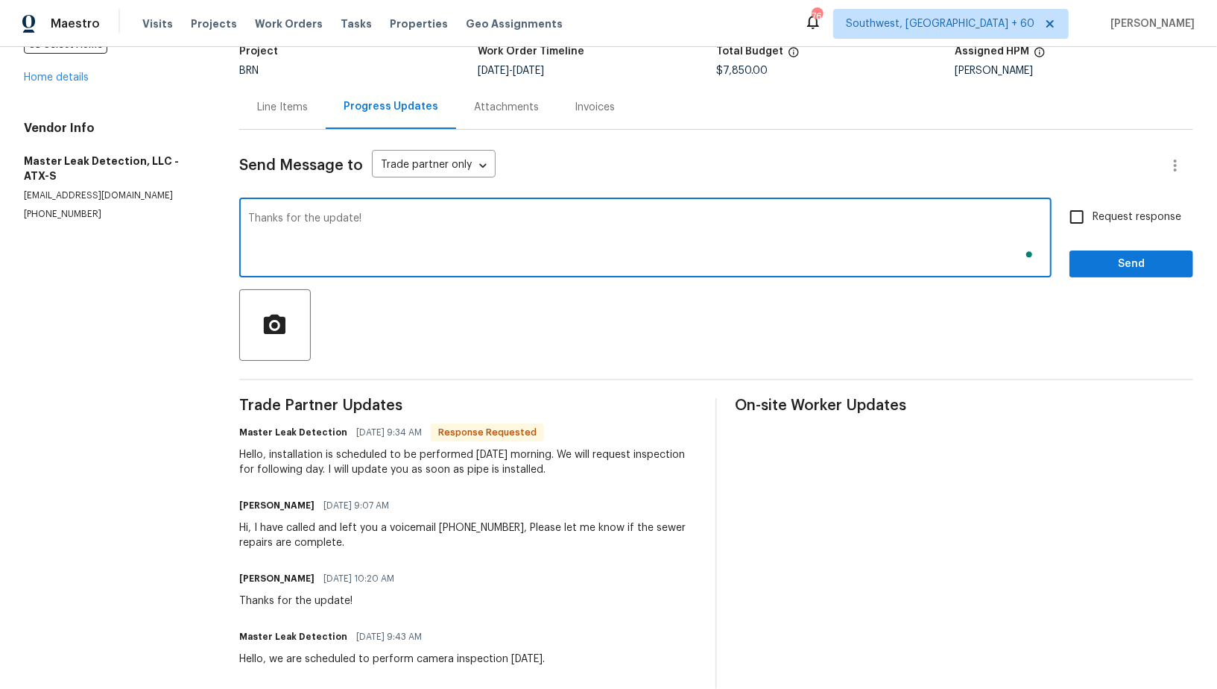
scroll to position [16, 0]
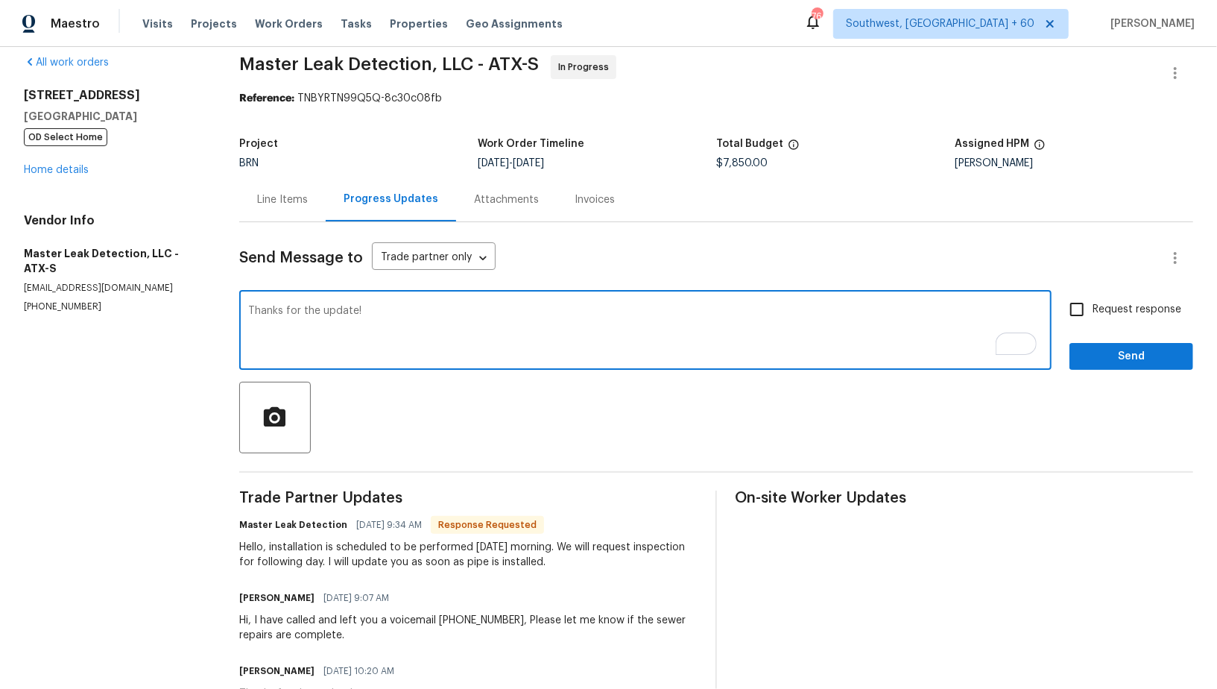
type textarea "Thanks for the update!"
click at [1072, 312] on input "Request response" at bounding box center [1076, 309] width 31 height 31
checkbox input "true"
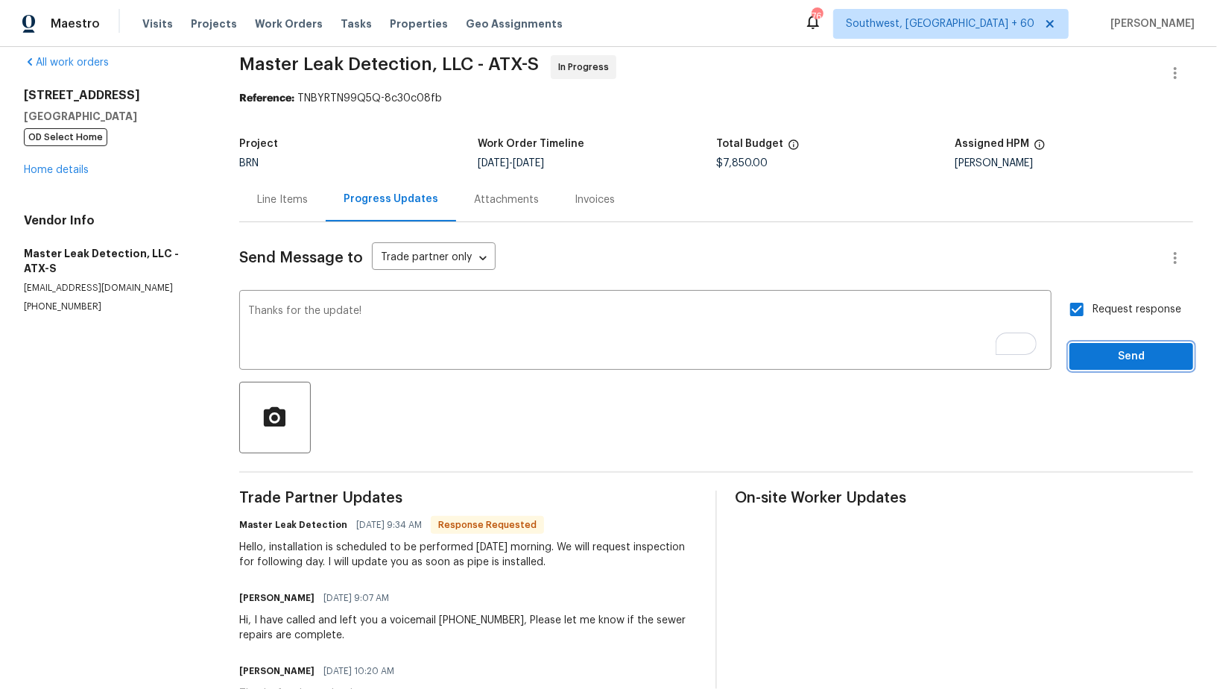
click at [1090, 351] on span "Send" at bounding box center [1131, 356] width 100 height 19
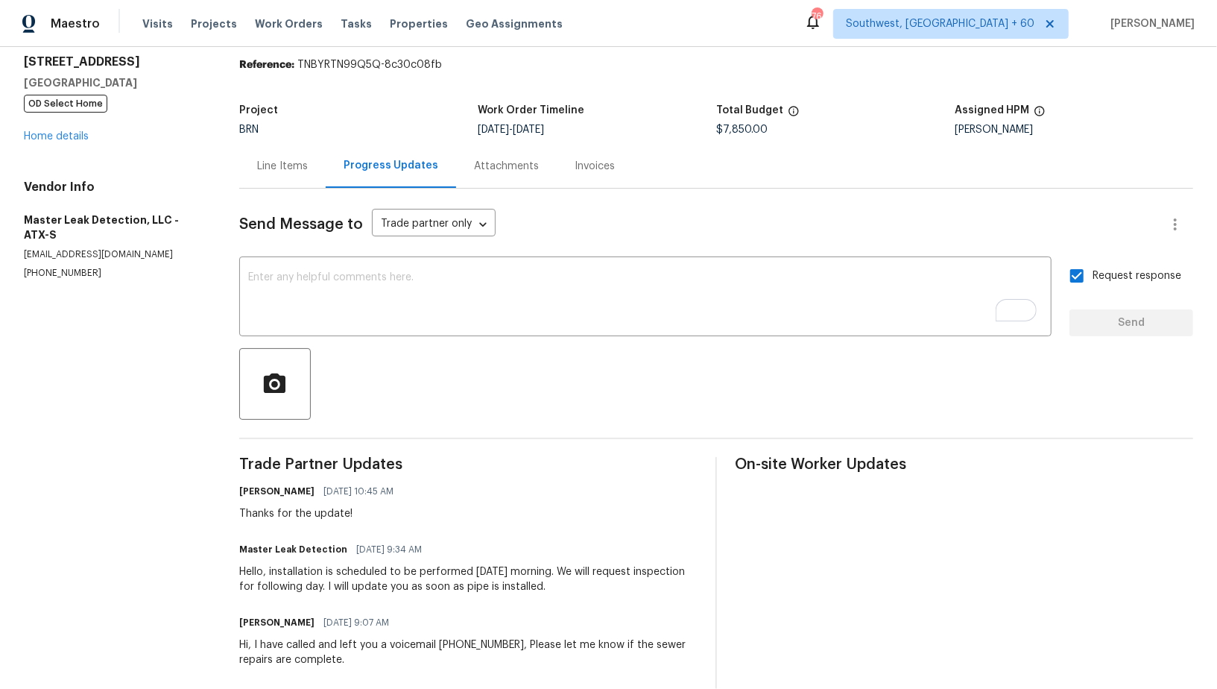
scroll to position [53, 0]
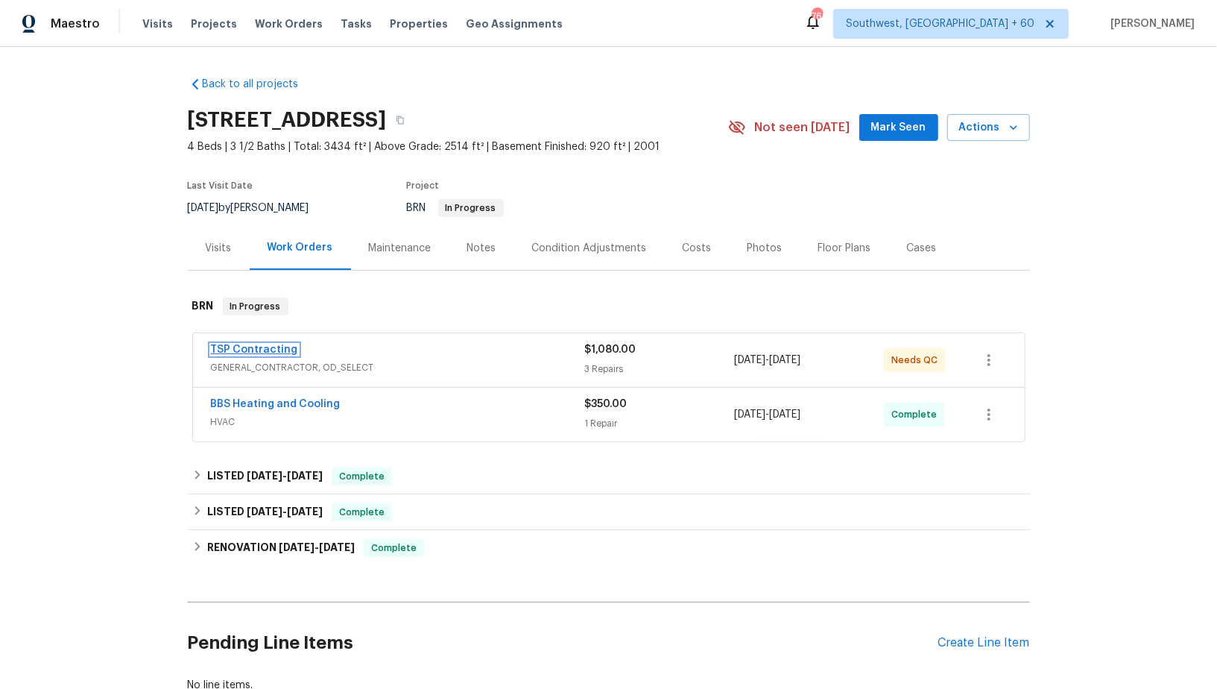
click at [238, 350] on link "TSP Contracting" at bounding box center [254, 349] width 87 height 10
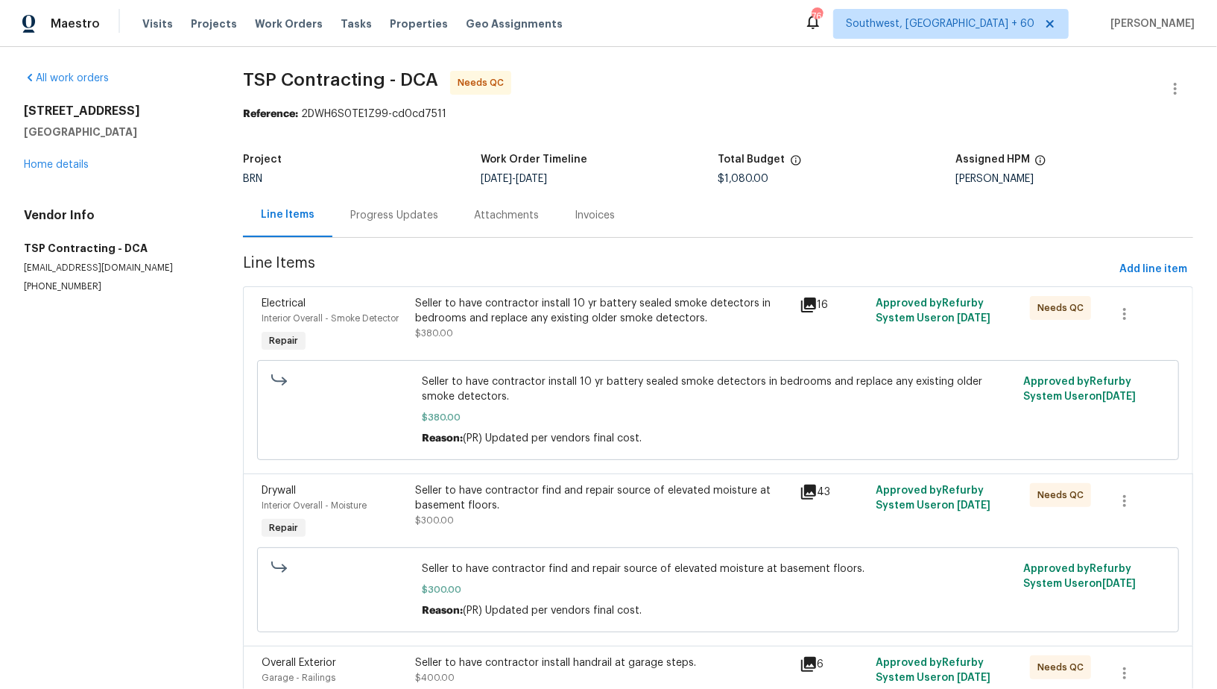
click at [400, 214] on div "Progress Updates" at bounding box center [394, 215] width 88 height 15
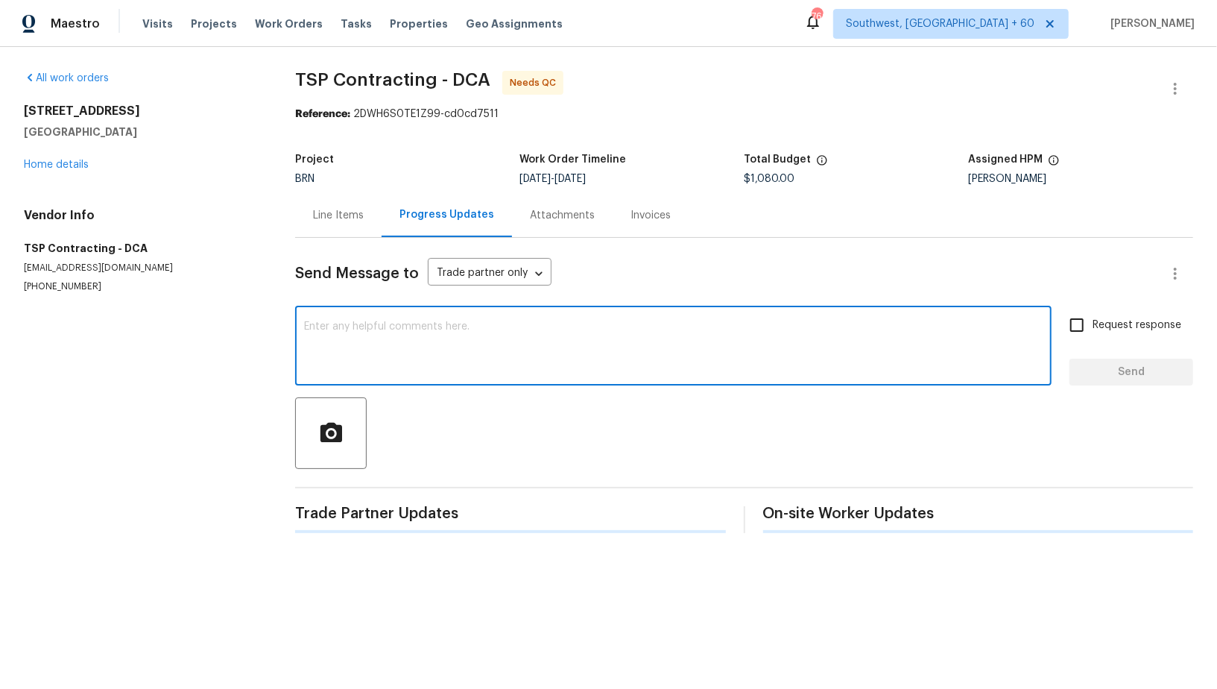
click at [407, 367] on textarea at bounding box center [673, 347] width 739 height 52
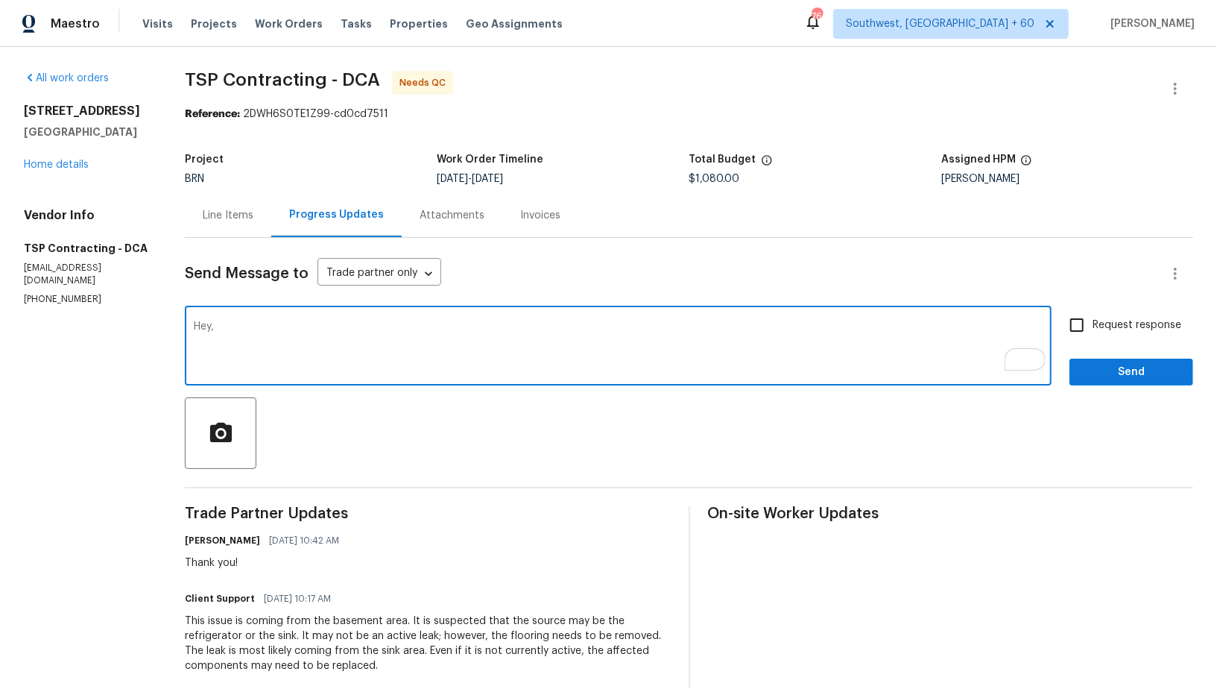
paste textarea "the flooring appears to be LVP, can they remove, dry out and reinstall?"
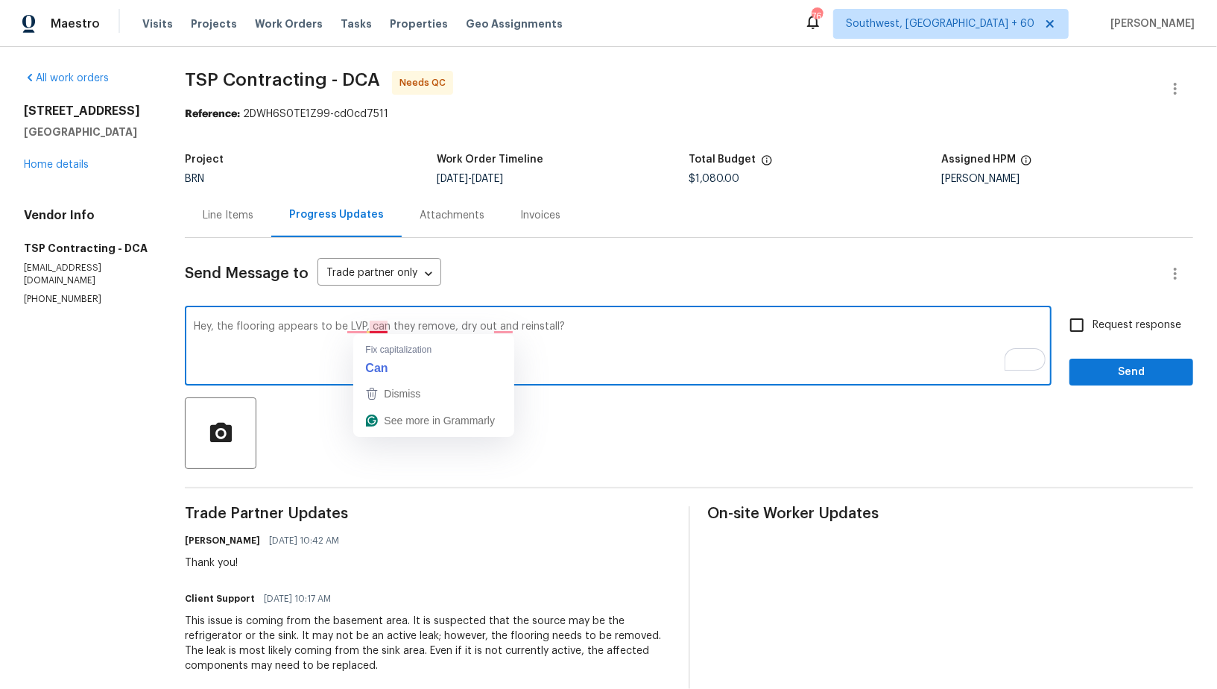
click at [368, 328] on textarea "Hey, the flooring appears to be LVP, can they remove, dry out and reinstall?" at bounding box center [618, 347] width 849 height 52
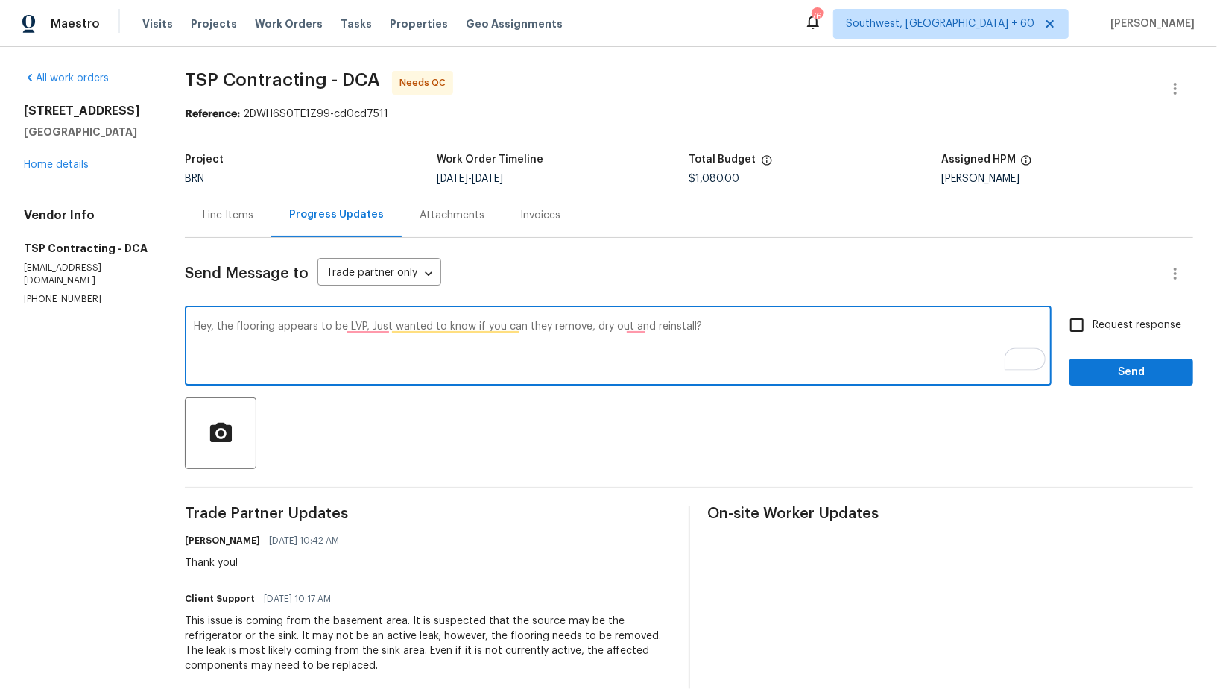
click at [542, 324] on textarea "Hey, the flooring appears to be LVP, Just wanted to know if you can they remove…" at bounding box center [618, 347] width 849 height 52
click at [607, 330] on textarea "Hey, the flooring appears to be LVP, Just wanted to know if you can remove, dry…" at bounding box center [618, 347] width 849 height 52
click at [679, 313] on div "Hey, the flooring appears to be LVP, Just wanted to know if you can remove, dry…" at bounding box center [618, 347] width 867 height 76
click at [364, 329] on textarea "Hey, the flooring appears to be LVP, Just wanted to know if you can remove, dry…" at bounding box center [618, 347] width 849 height 52
click at [706, 338] on textarea "Hey, the flooring appears to be LVP. I just wanted to know if you can remove, d…" at bounding box center [618, 347] width 849 height 52
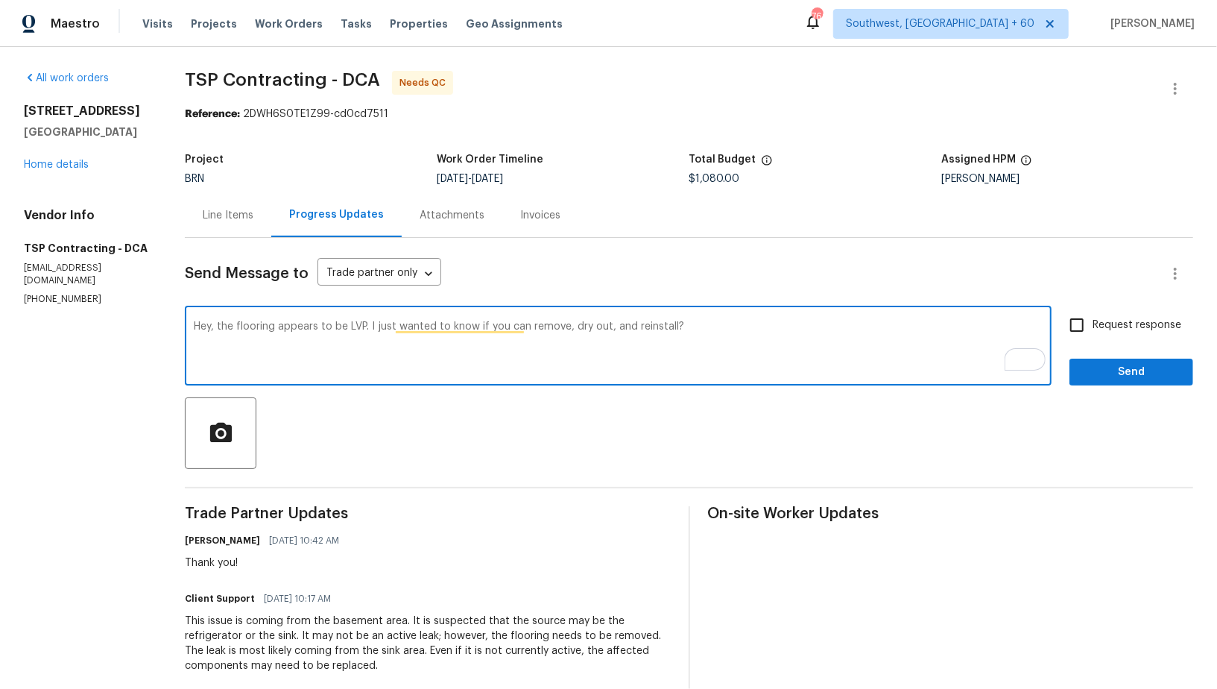
type textarea "Hey, the flooring appears to be LVP. I just wanted to know if you can remove, d…"
click at [1085, 327] on input "Request response" at bounding box center [1076, 324] width 31 height 31
checkbox input "true"
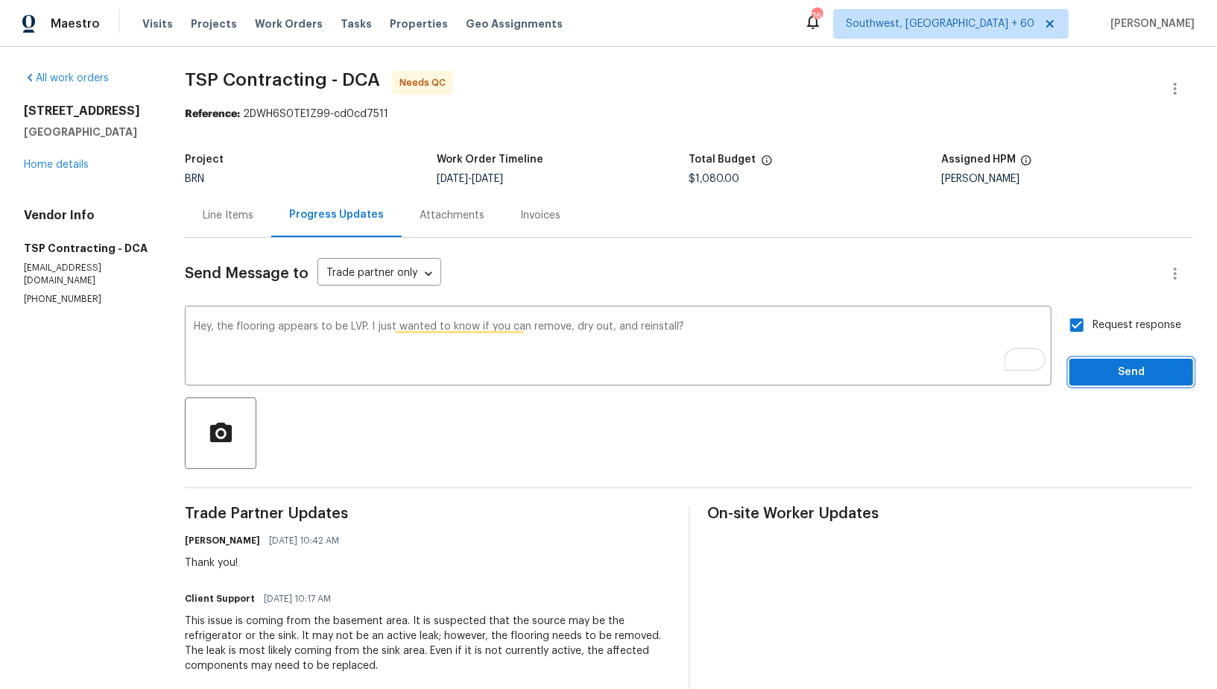
click at [1101, 368] on span "Send" at bounding box center [1131, 372] width 100 height 19
